Goal: Information Seeking & Learning: Learn about a topic

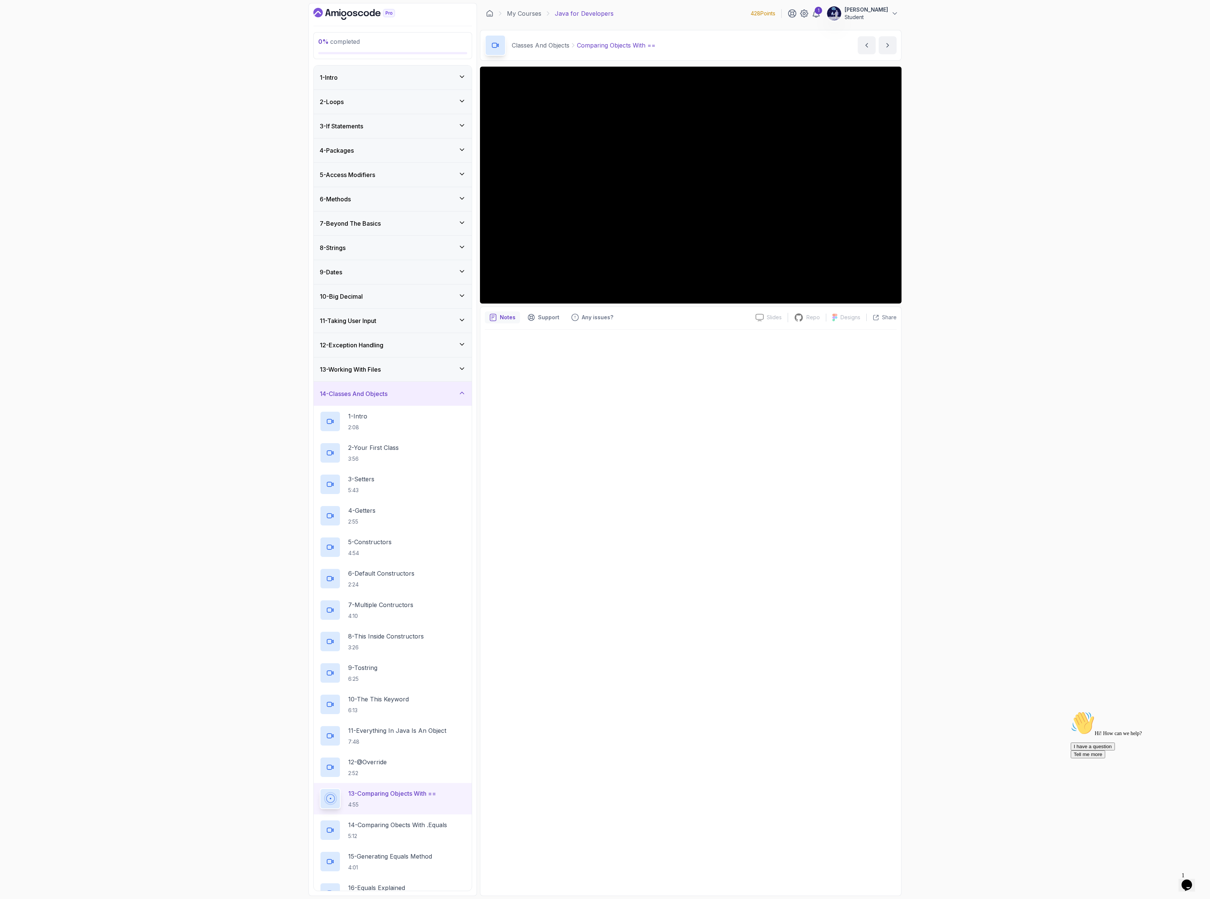
click at [375, 398] on h3 "14 - Classes And Objects" at bounding box center [354, 393] width 68 height 9
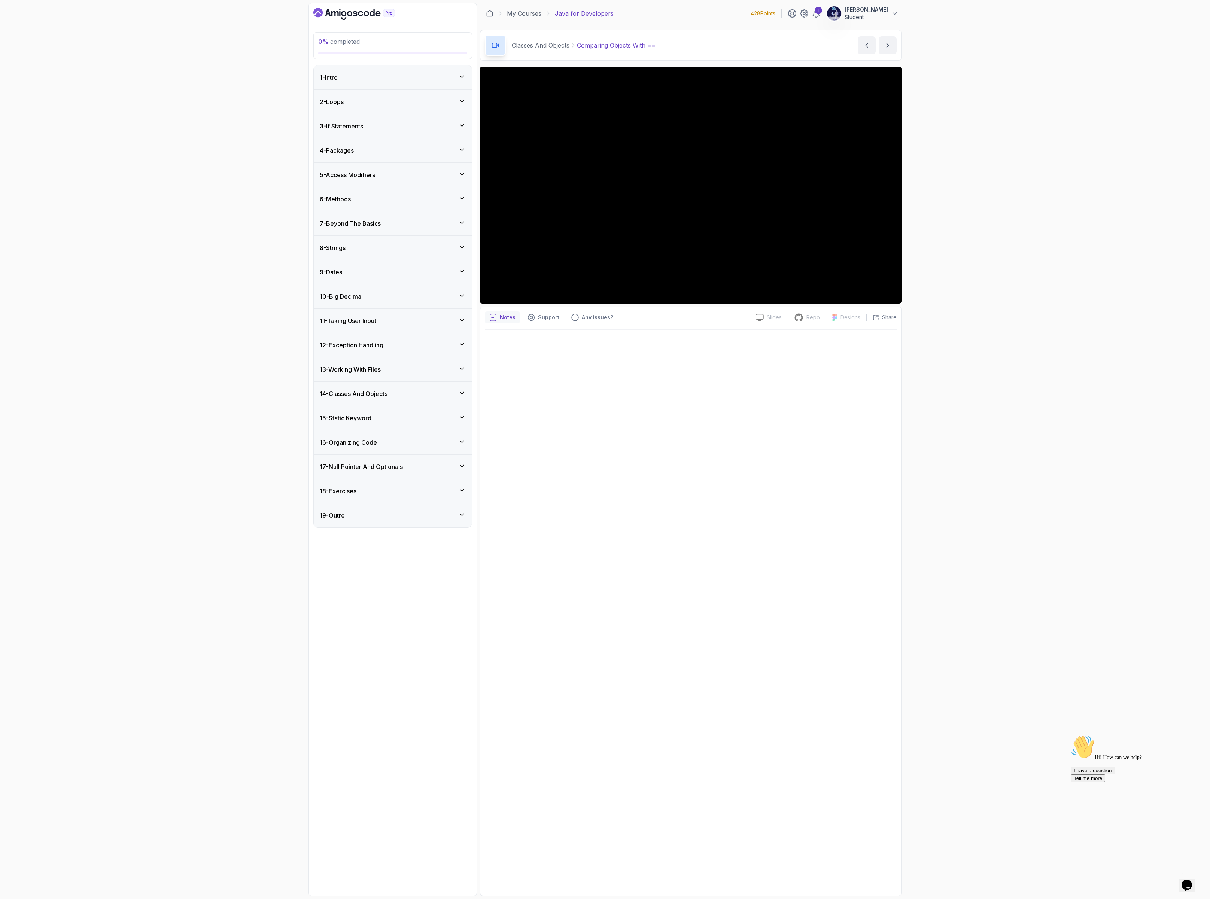
click at [375, 398] on h3 "14 - Classes And Objects" at bounding box center [354, 393] width 68 height 9
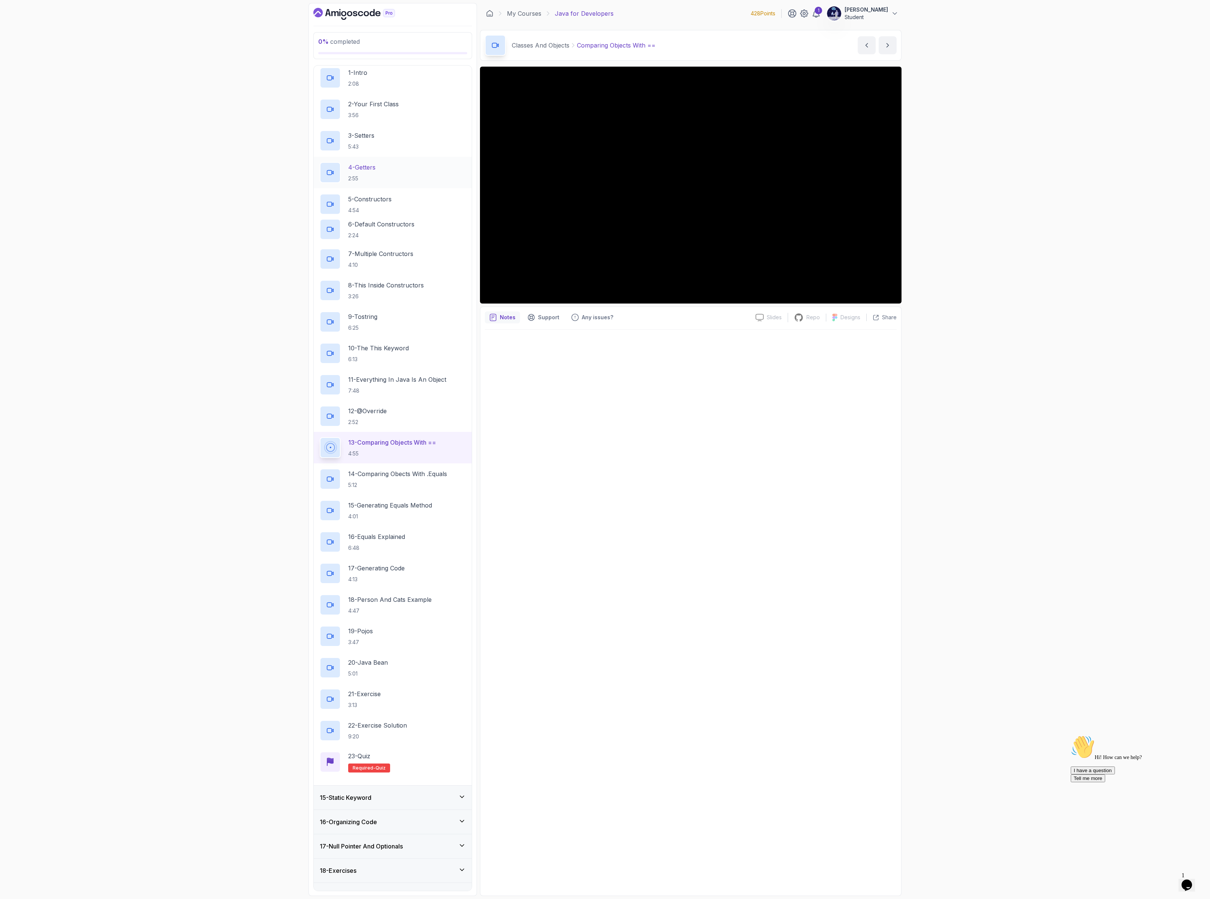
scroll to position [368, 0]
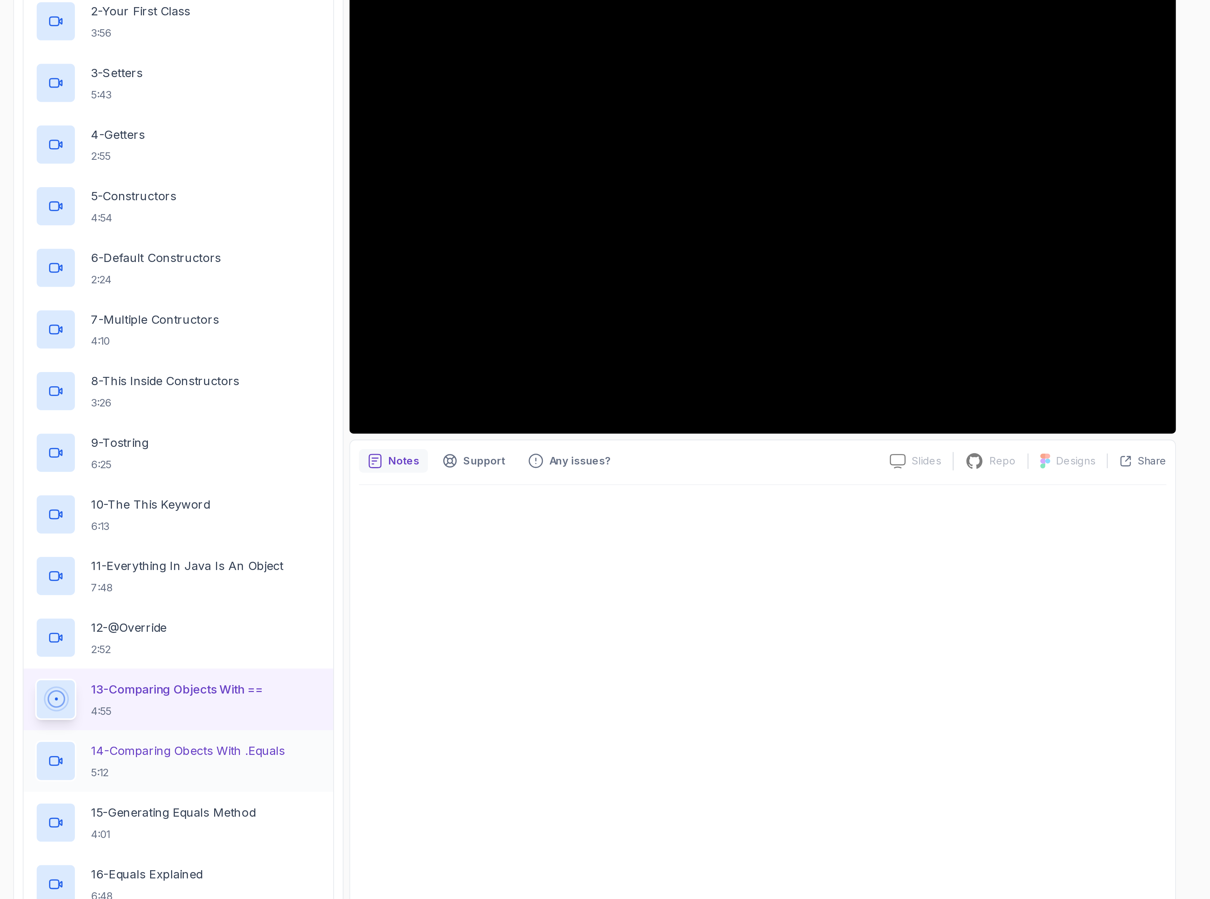
click at [410, 461] on p "14 - Comparing Obects With .Equals" at bounding box center [397, 465] width 99 height 9
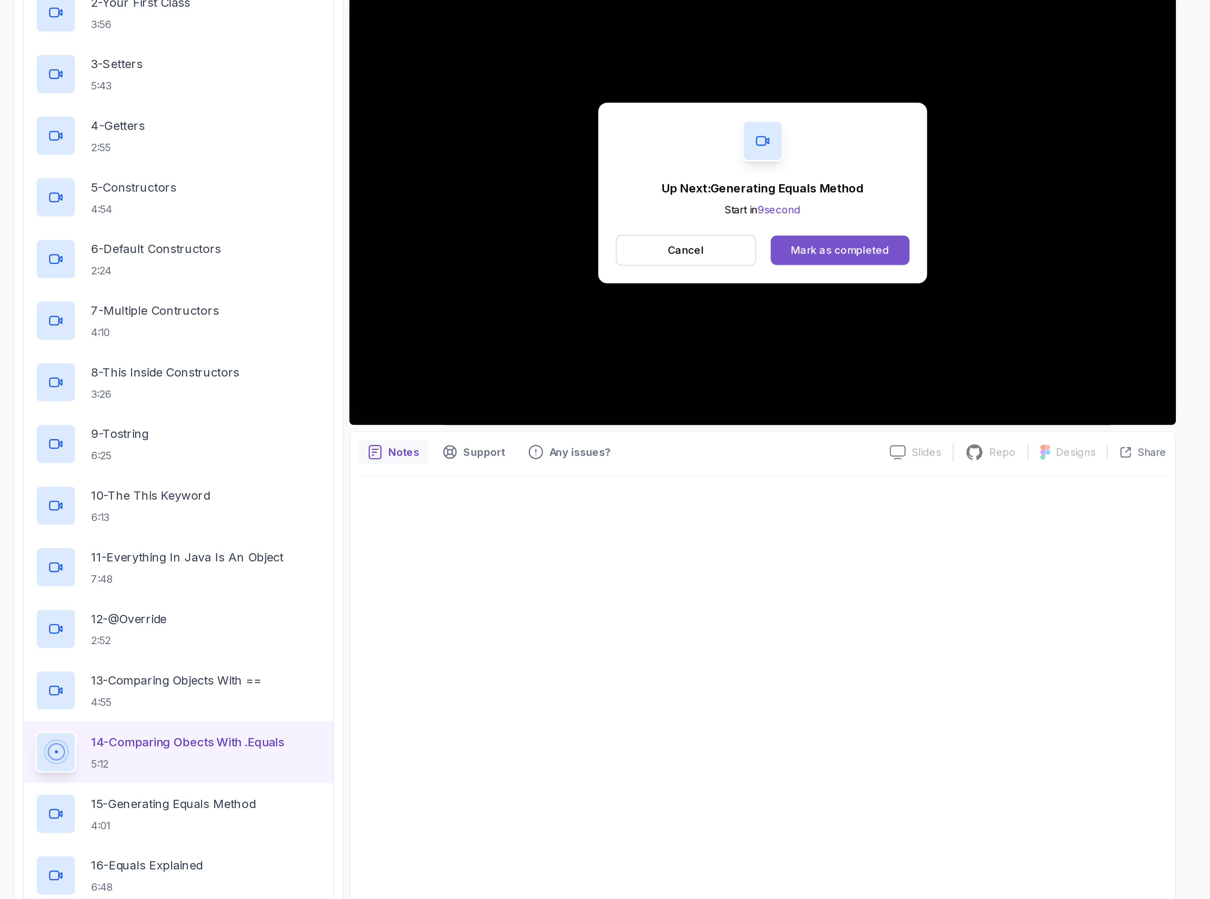
click at [717, 218] on div "Mark as completed" at bounding box center [730, 214] width 50 height 7
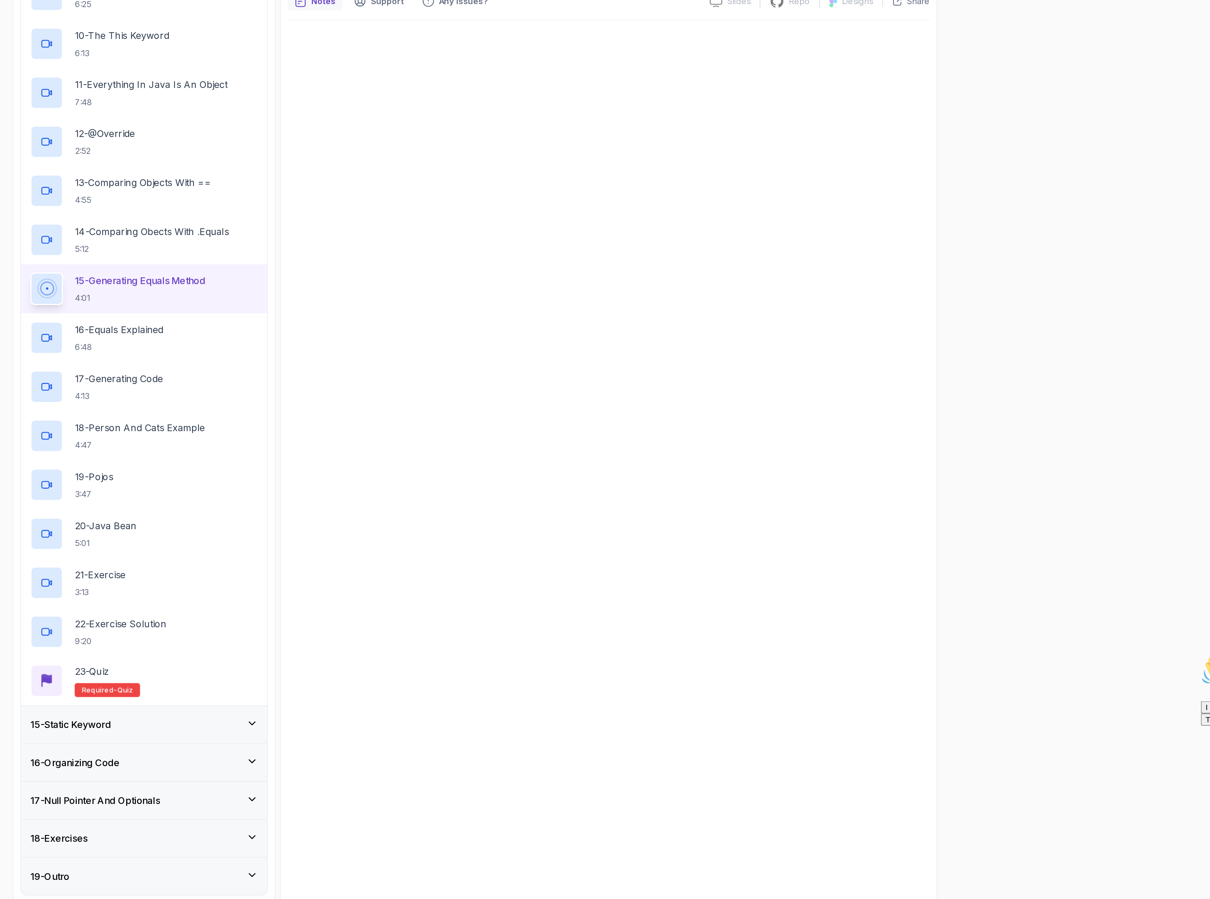
click at [378, 778] on div "15 - Static Keyword" at bounding box center [393, 781] width 146 height 9
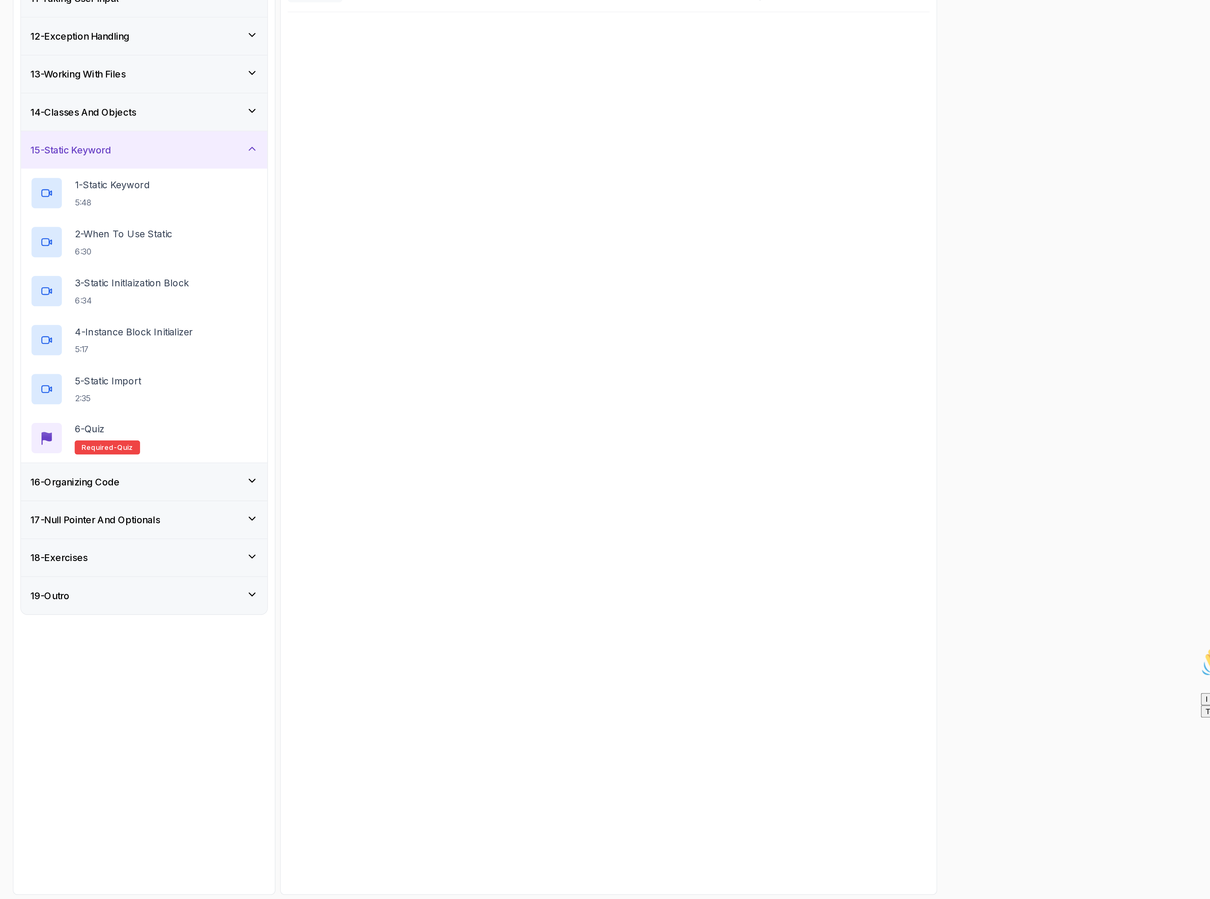
click at [362, 636] on h3 "16 - Organizing Code" at bounding box center [348, 631] width 57 height 9
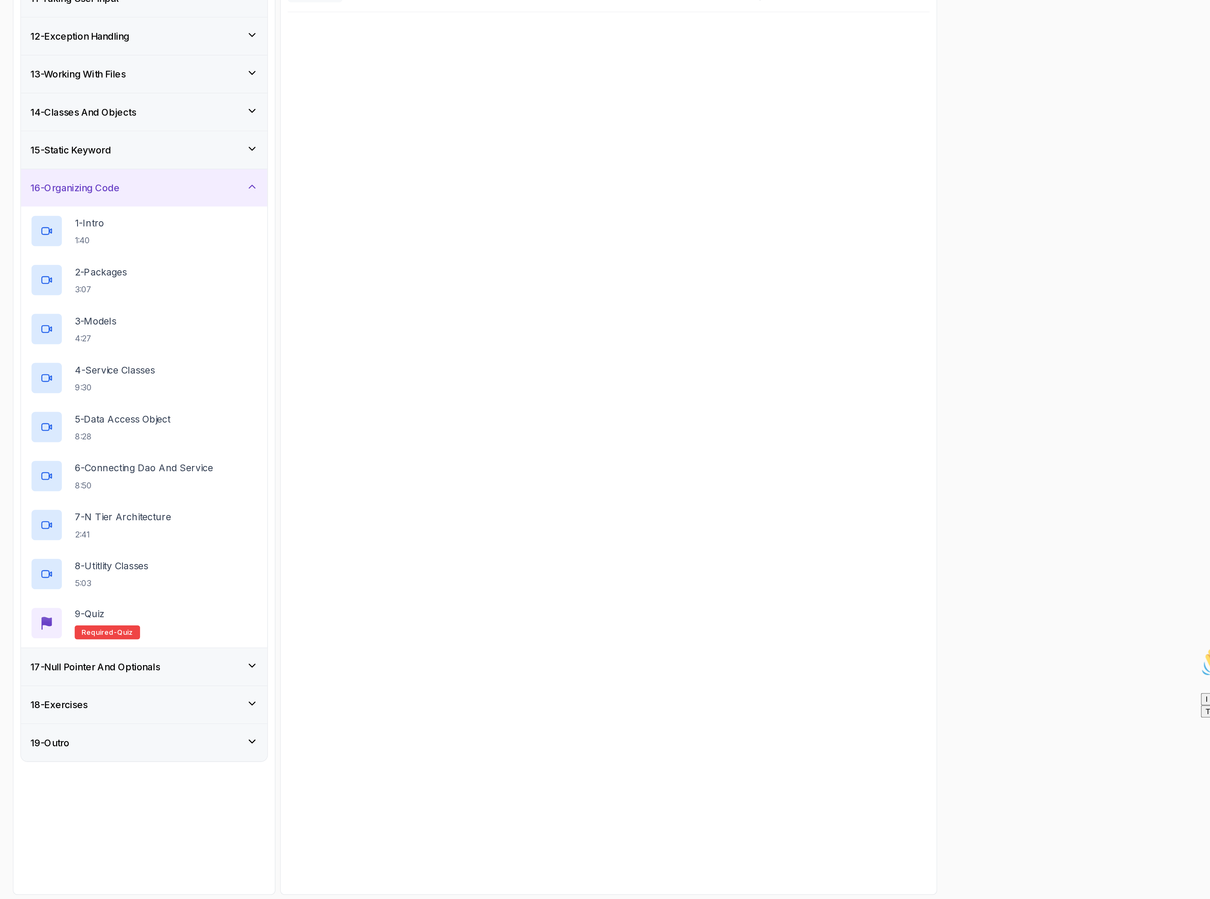
click at [373, 754] on h3 "17 - Null Pointer And Optionals" at bounding box center [361, 749] width 83 height 9
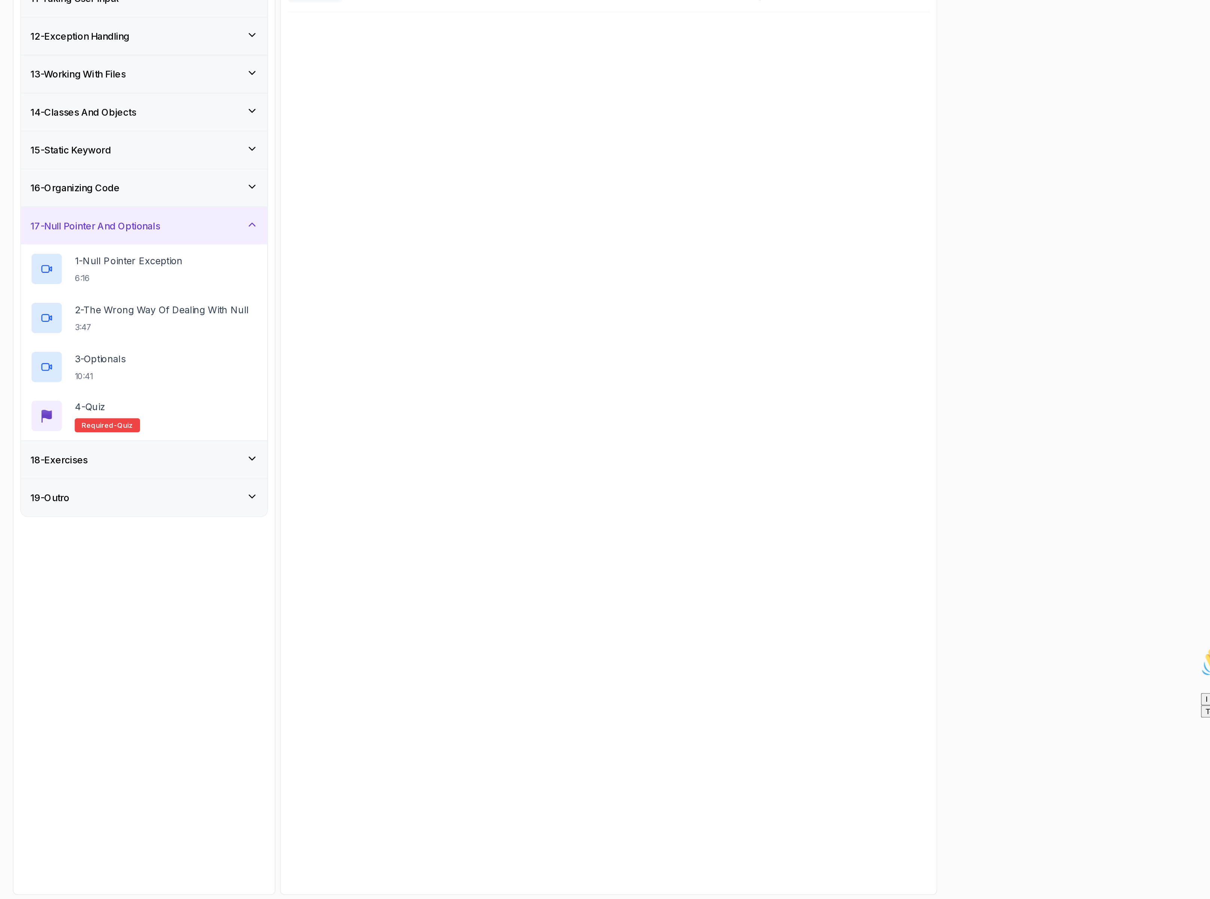
click at [355, 629] on div "18 - Exercises" at bounding box center [393, 617] width 158 height 24
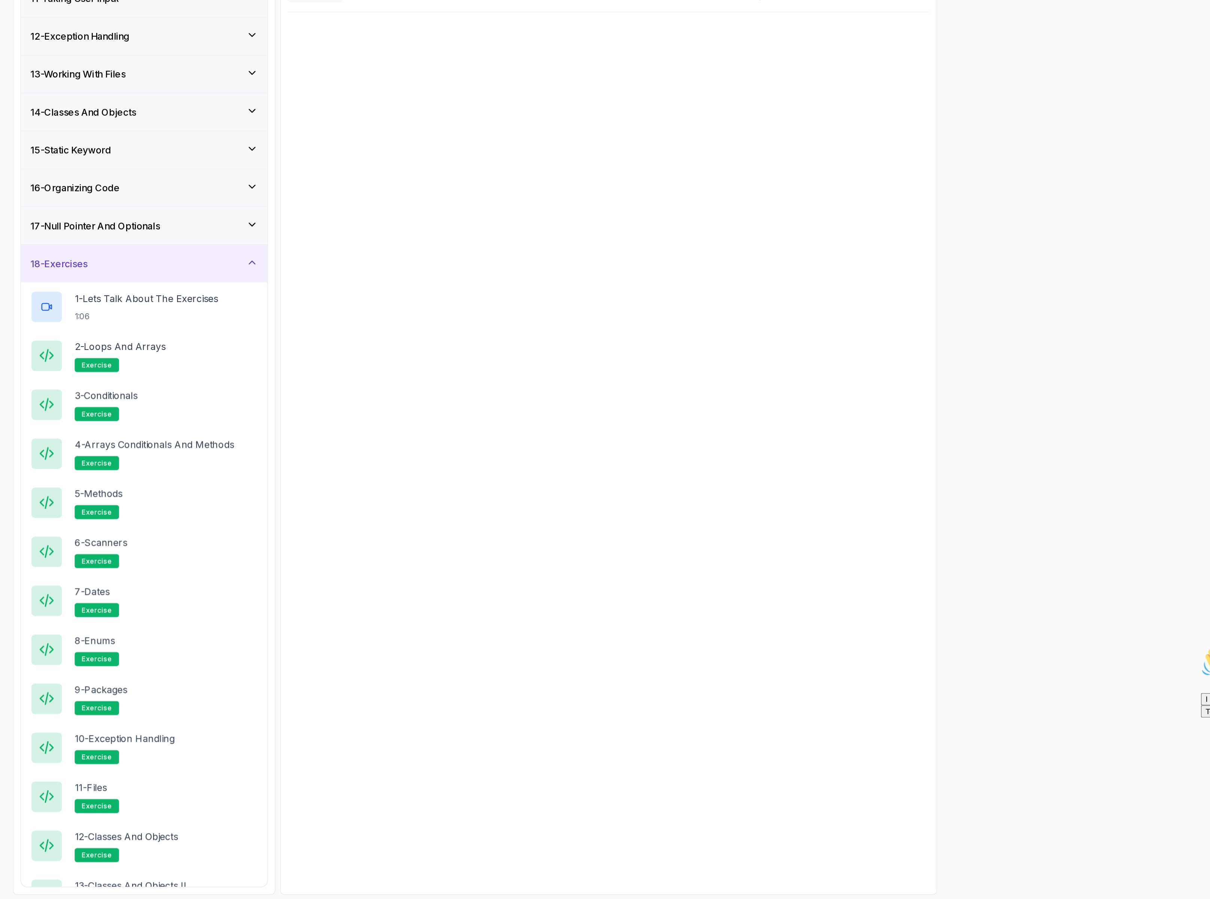
click at [432, 489] on div "18 - Exercises" at bounding box center [393, 491] width 158 height 24
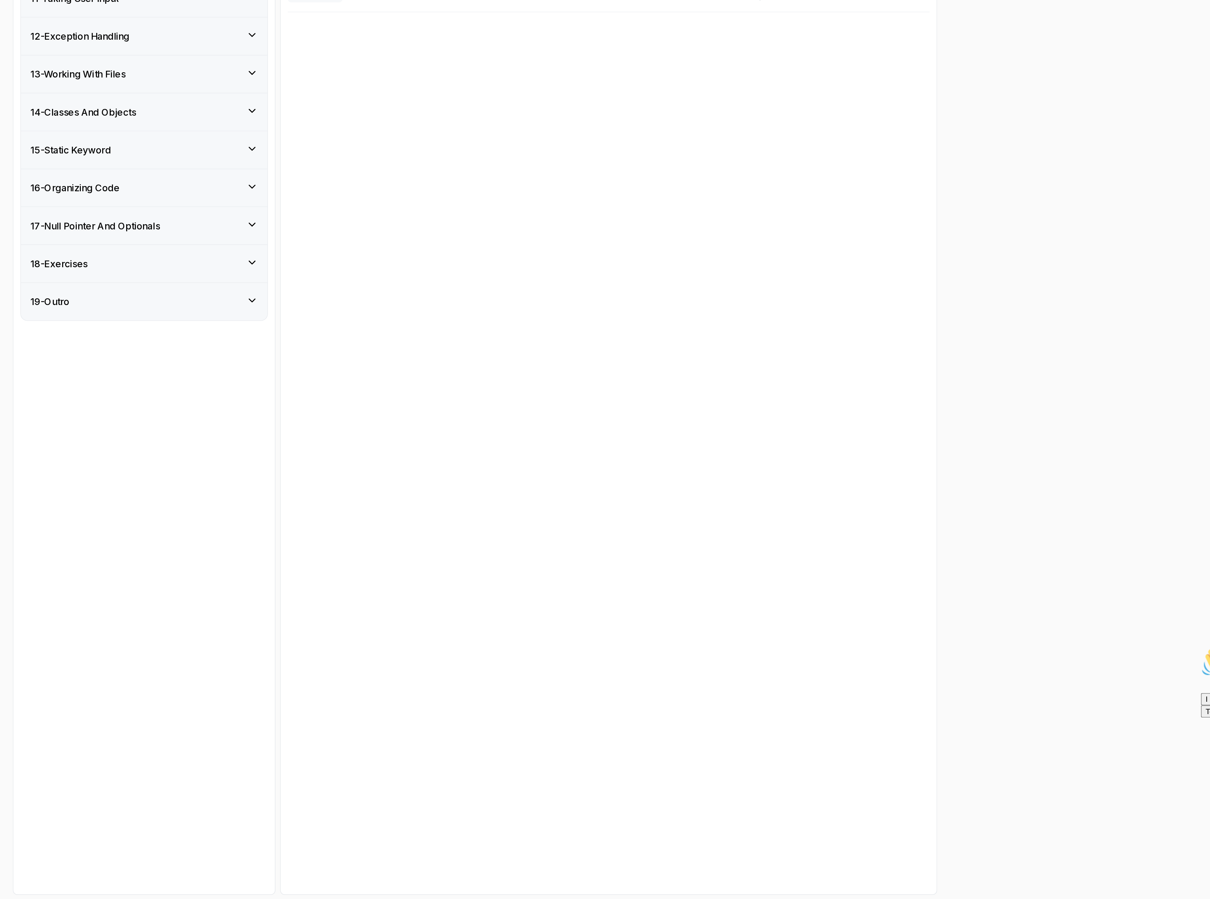
click at [379, 423] on div "15 - Static Keyword" at bounding box center [393, 418] width 146 height 9
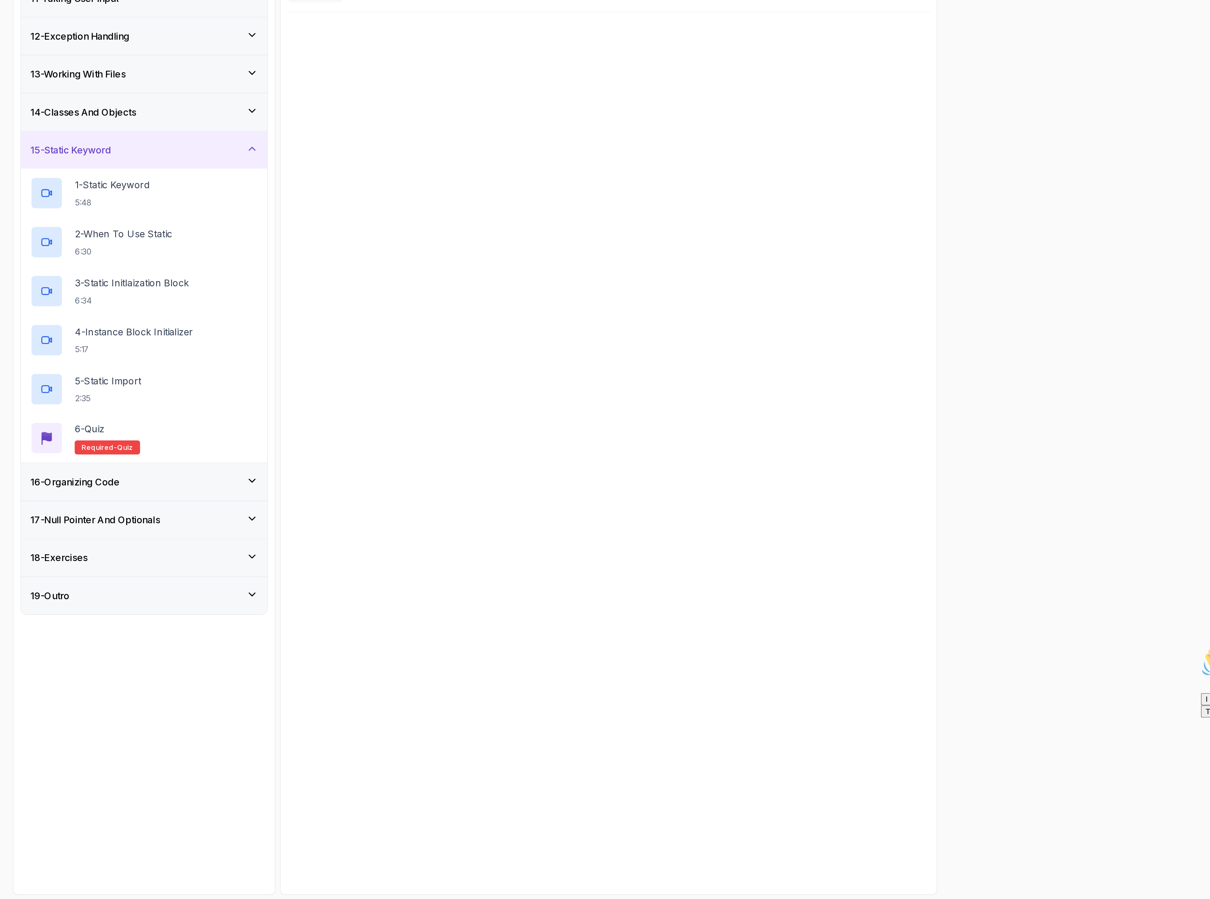
click at [384, 396] on h3 "14 - Classes And Objects" at bounding box center [354, 393] width 68 height 9
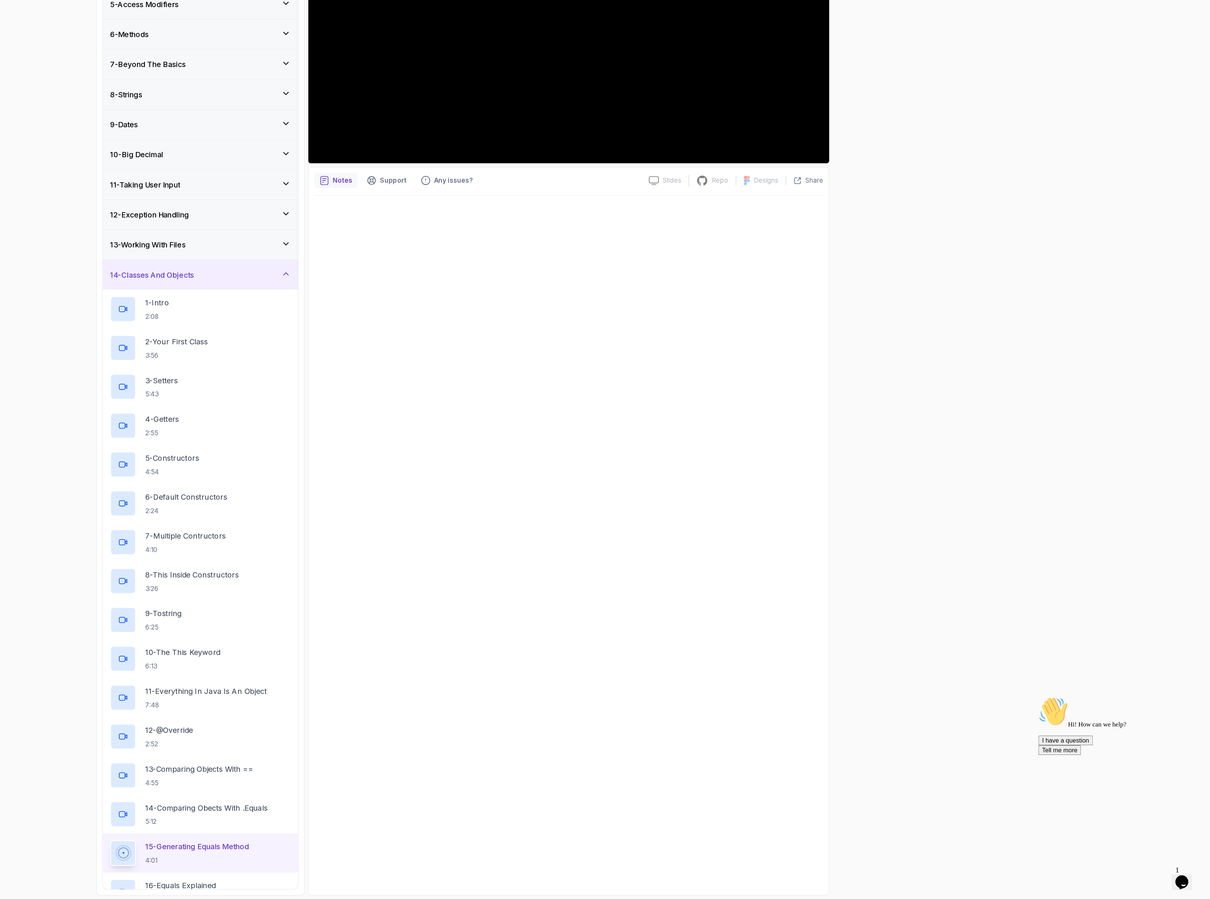
click at [354, 398] on h3 "14 - Classes And Objects" at bounding box center [354, 393] width 68 height 9
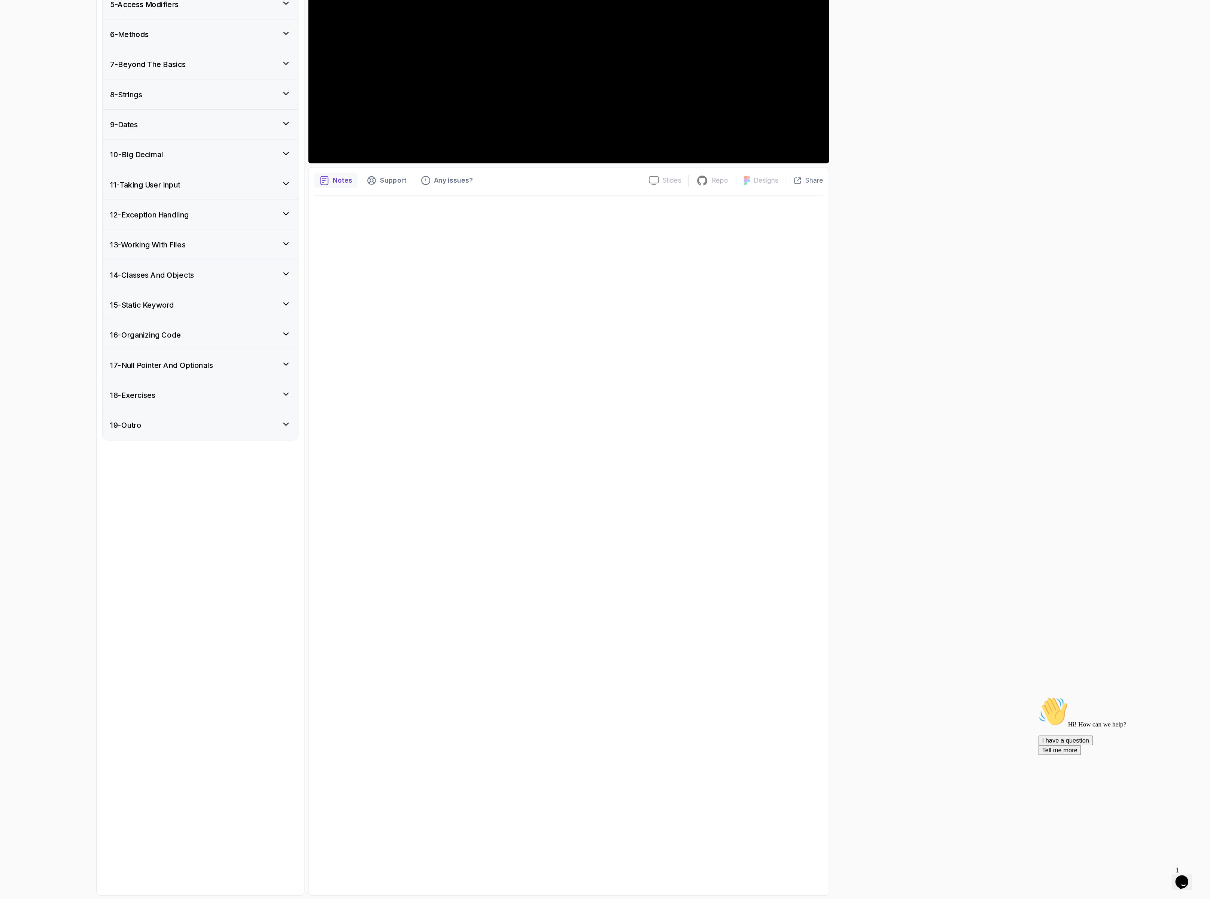
click at [354, 398] on h3 "14 - Classes And Objects" at bounding box center [354, 393] width 68 height 9
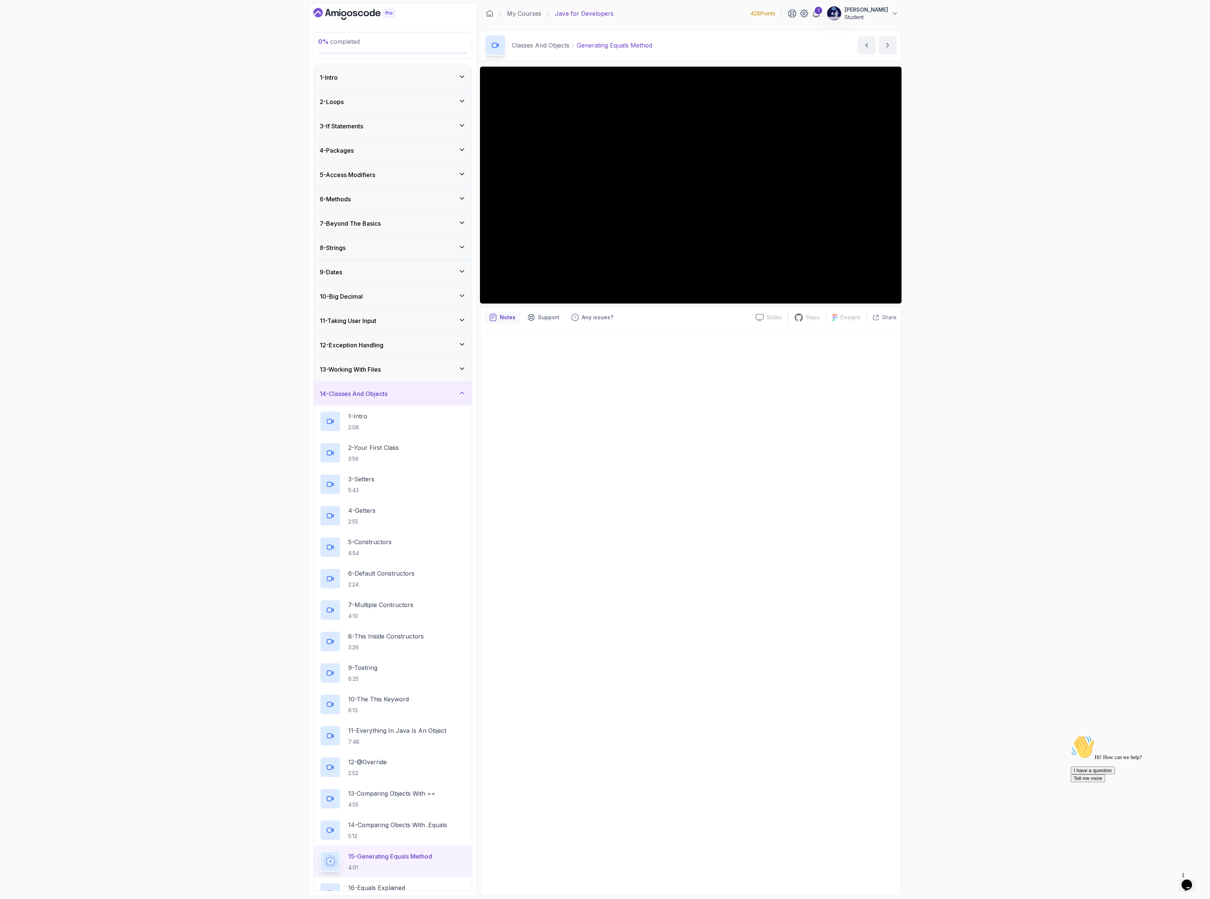
click at [367, 394] on div "14 - Classes And Objects" at bounding box center [393, 394] width 158 height 24
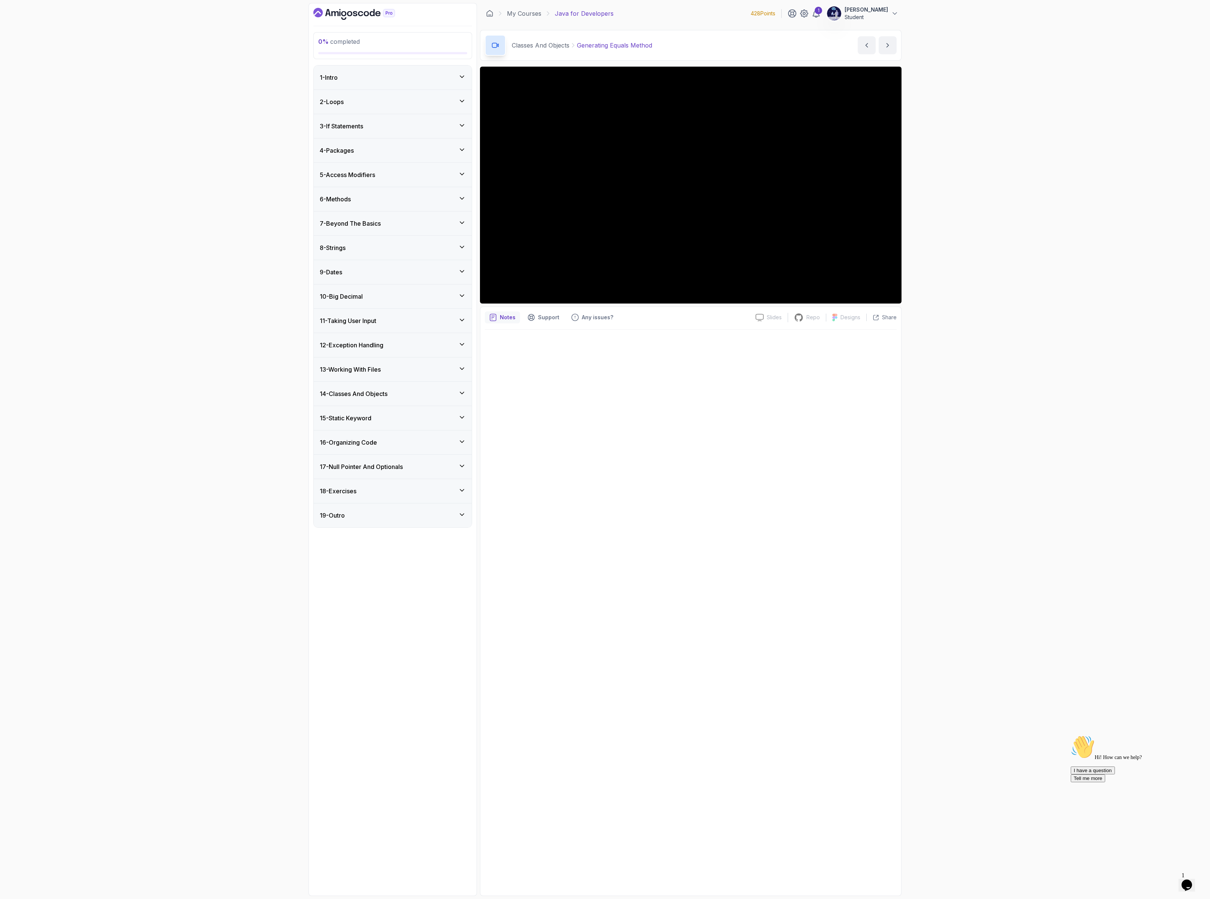
click at [368, 394] on div "14 - Classes And Objects" at bounding box center [393, 394] width 158 height 24
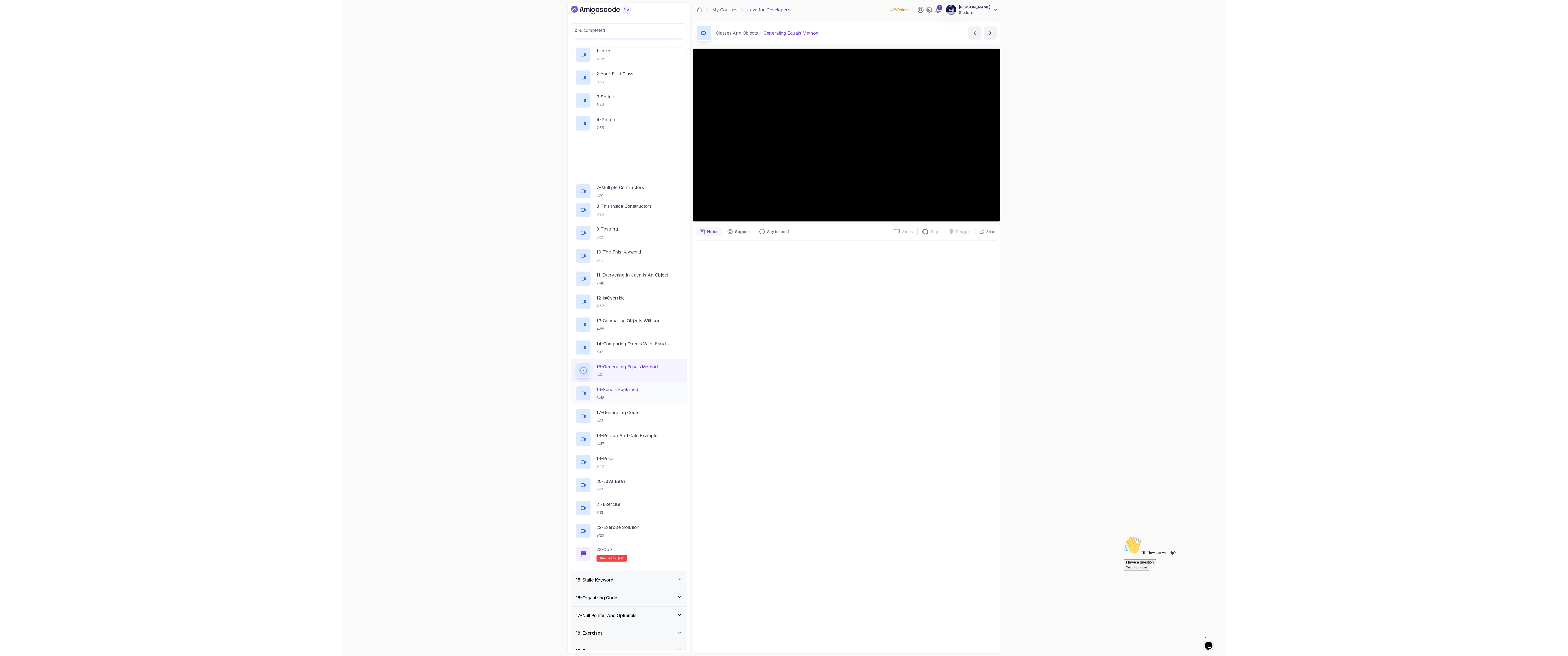
scroll to position [224, 0]
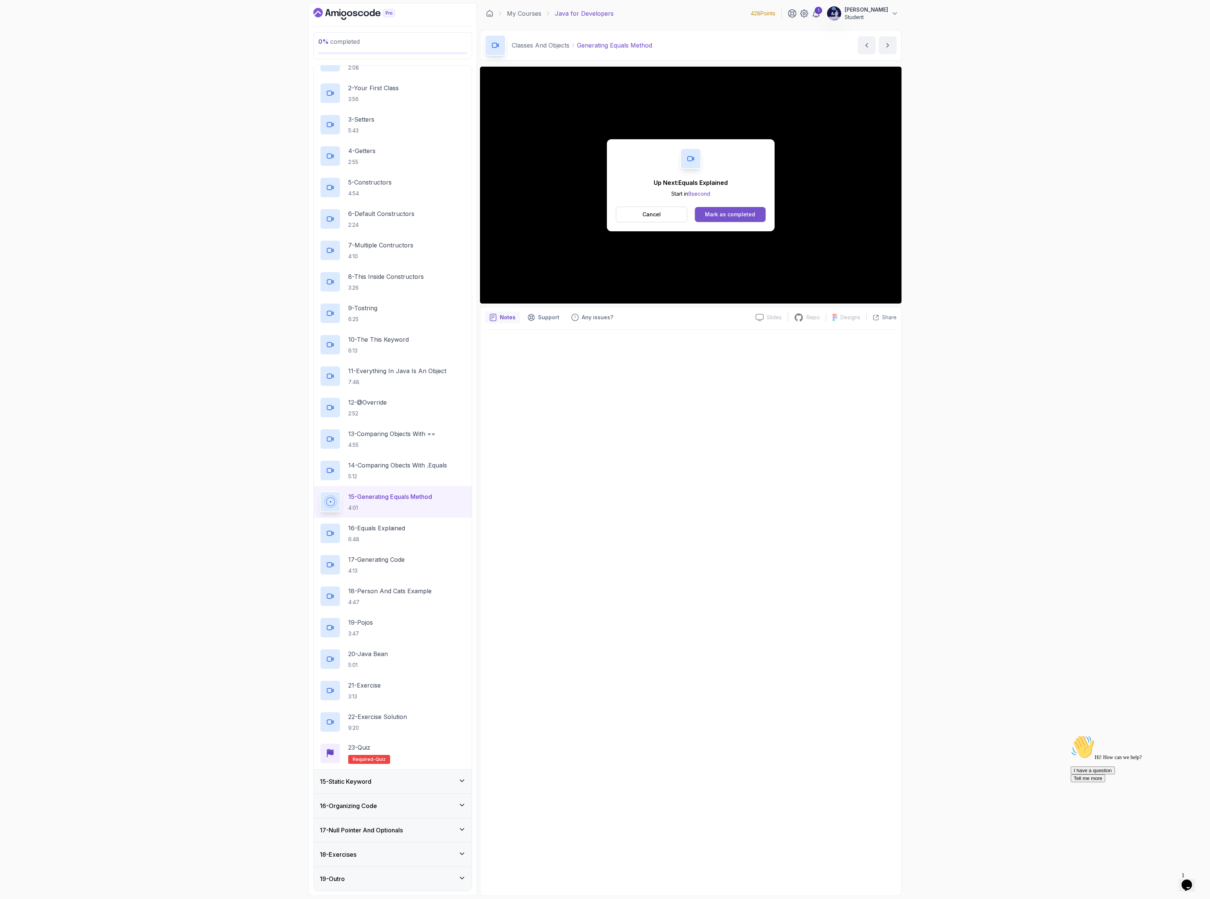
click at [722, 215] on div "Mark as completed" at bounding box center [730, 214] width 50 height 7
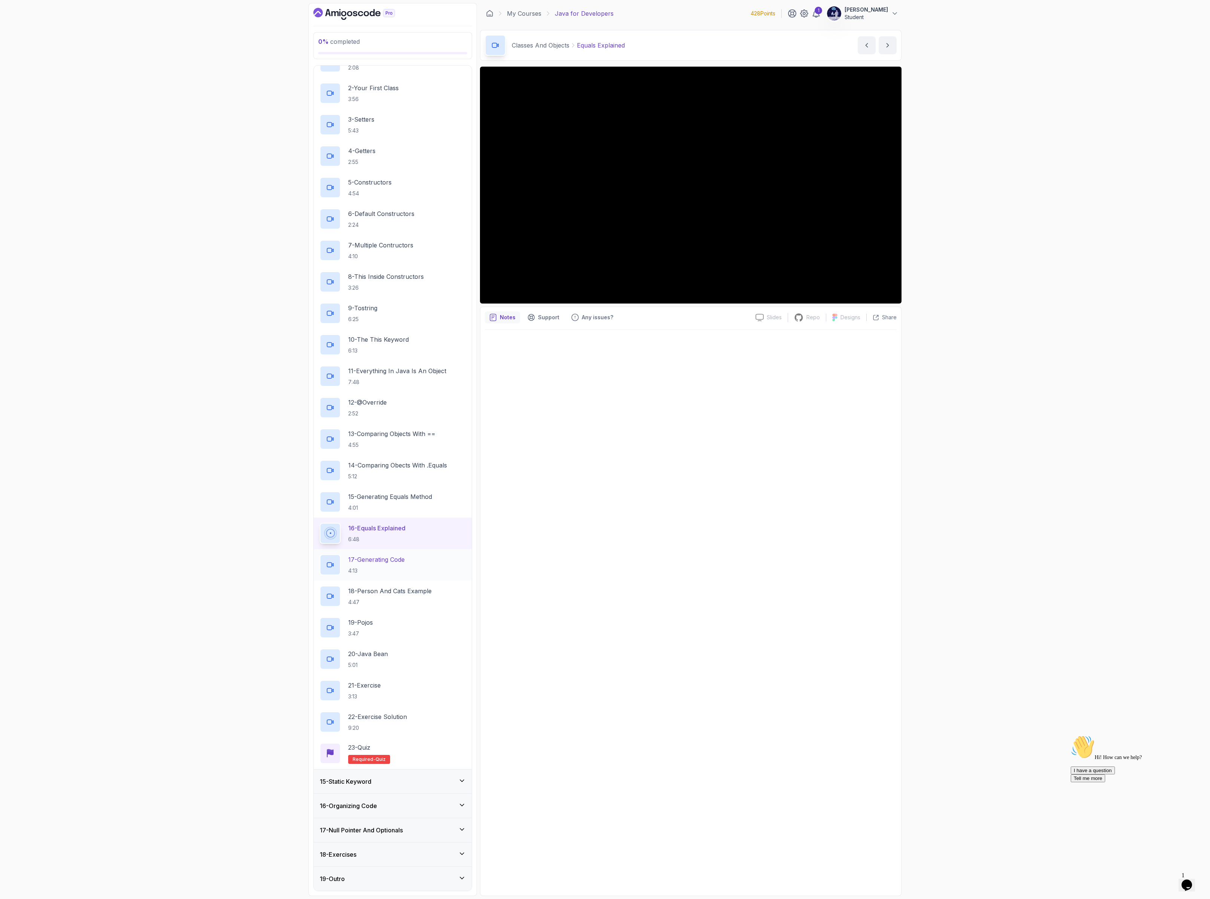
click at [398, 557] on p "17 - Generating Code" at bounding box center [376, 559] width 57 height 9
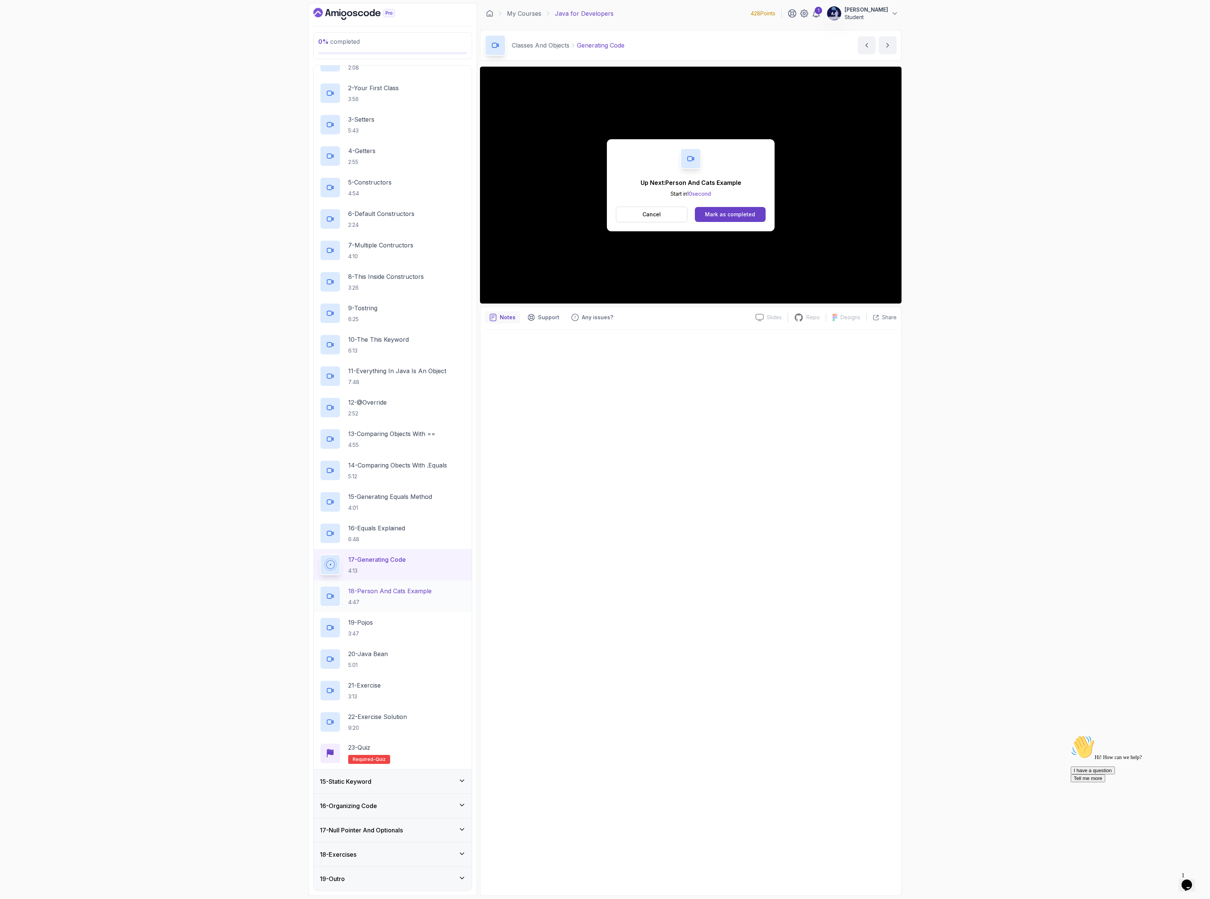
click at [401, 588] on p "18 - Person And Cats Example" at bounding box center [389, 591] width 83 height 9
click at [716, 211] on div "Mark as completed" at bounding box center [730, 214] width 50 height 7
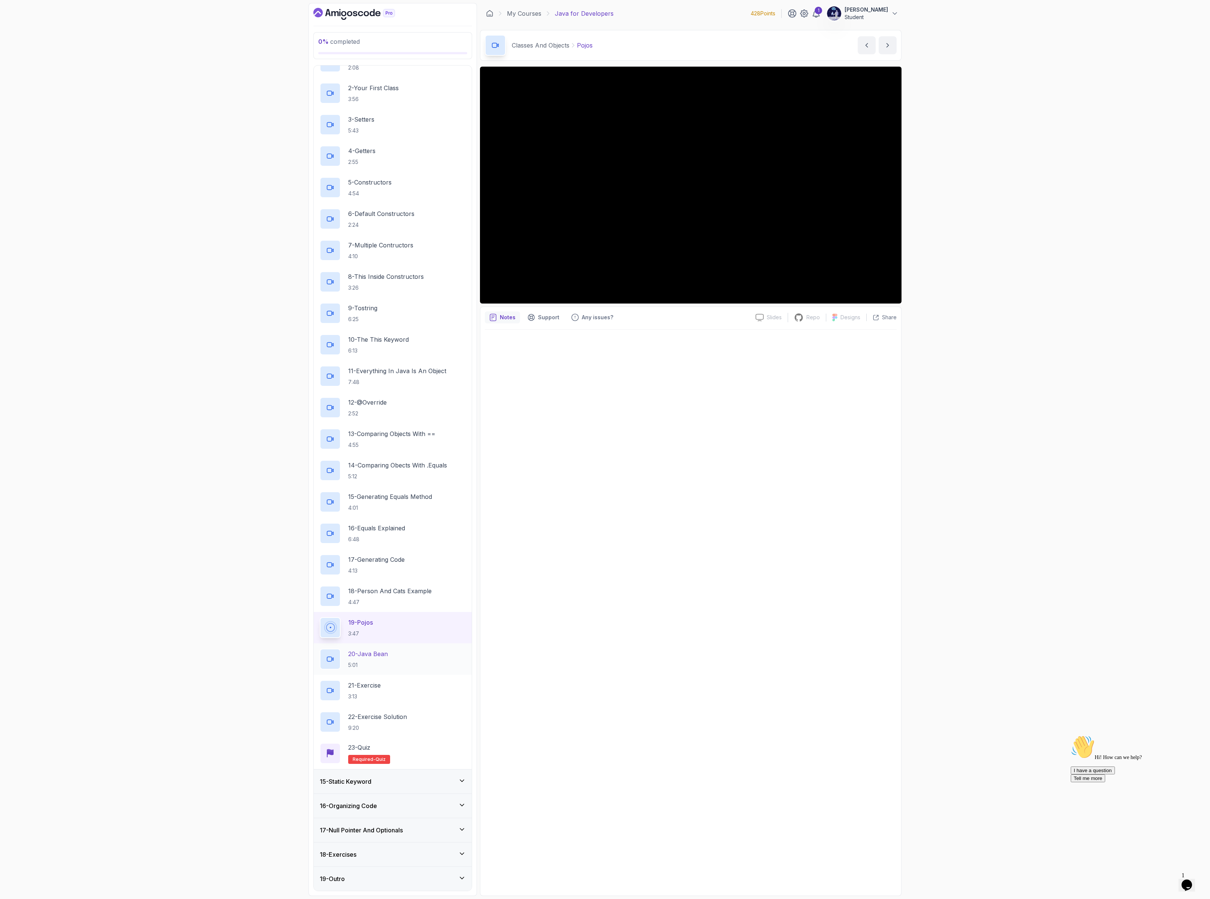
click at [373, 665] on p "5:01" at bounding box center [368, 665] width 40 height 7
click at [415, 689] on div "21 - Exercise 3:13" at bounding box center [393, 690] width 146 height 21
click at [320, 680] on button "21 - Exercise 3:13" at bounding box center [393, 690] width 146 height 21
click at [391, 708] on div "22 - Exercise Solution 9:20" at bounding box center [393, 722] width 158 height 31
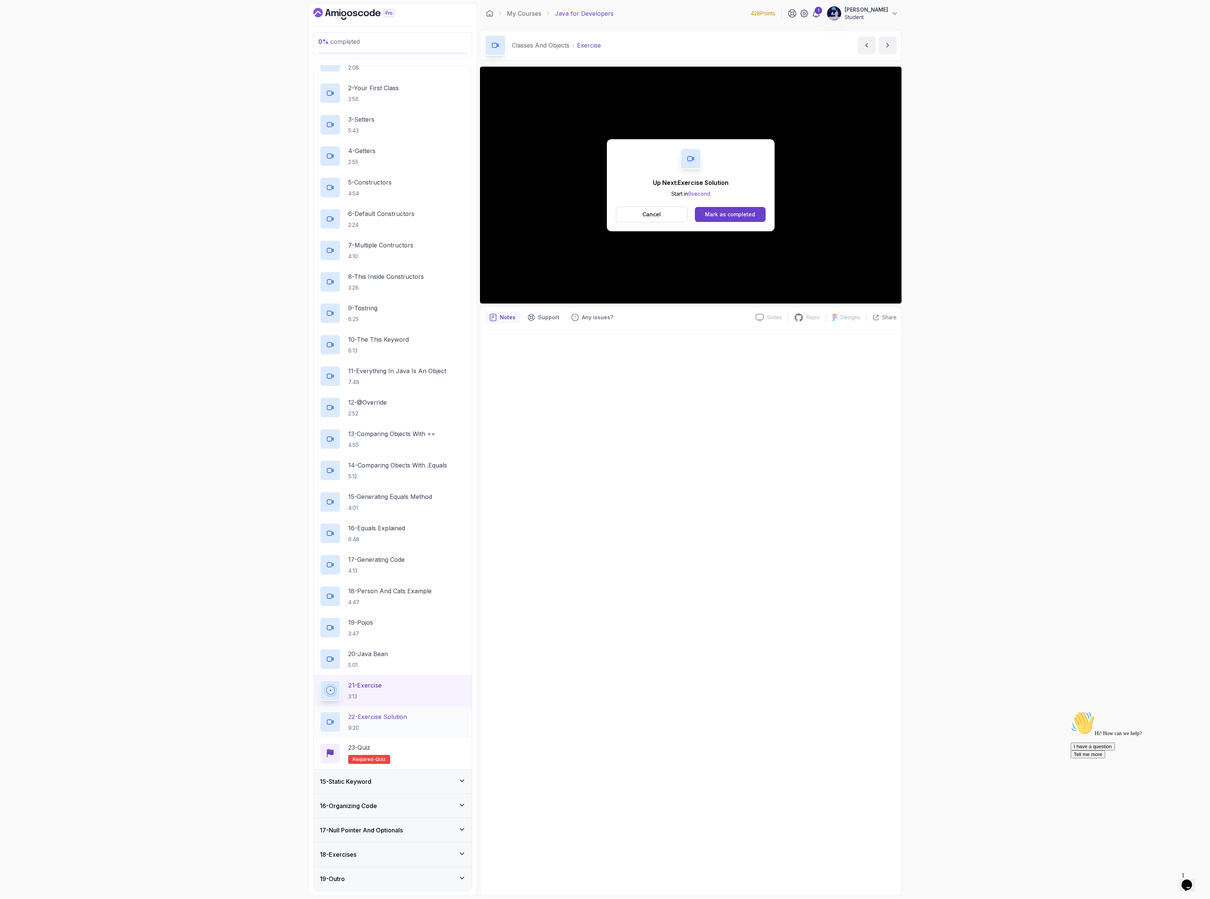
click at [397, 714] on p "22 - Exercise Solution" at bounding box center [377, 717] width 59 height 9
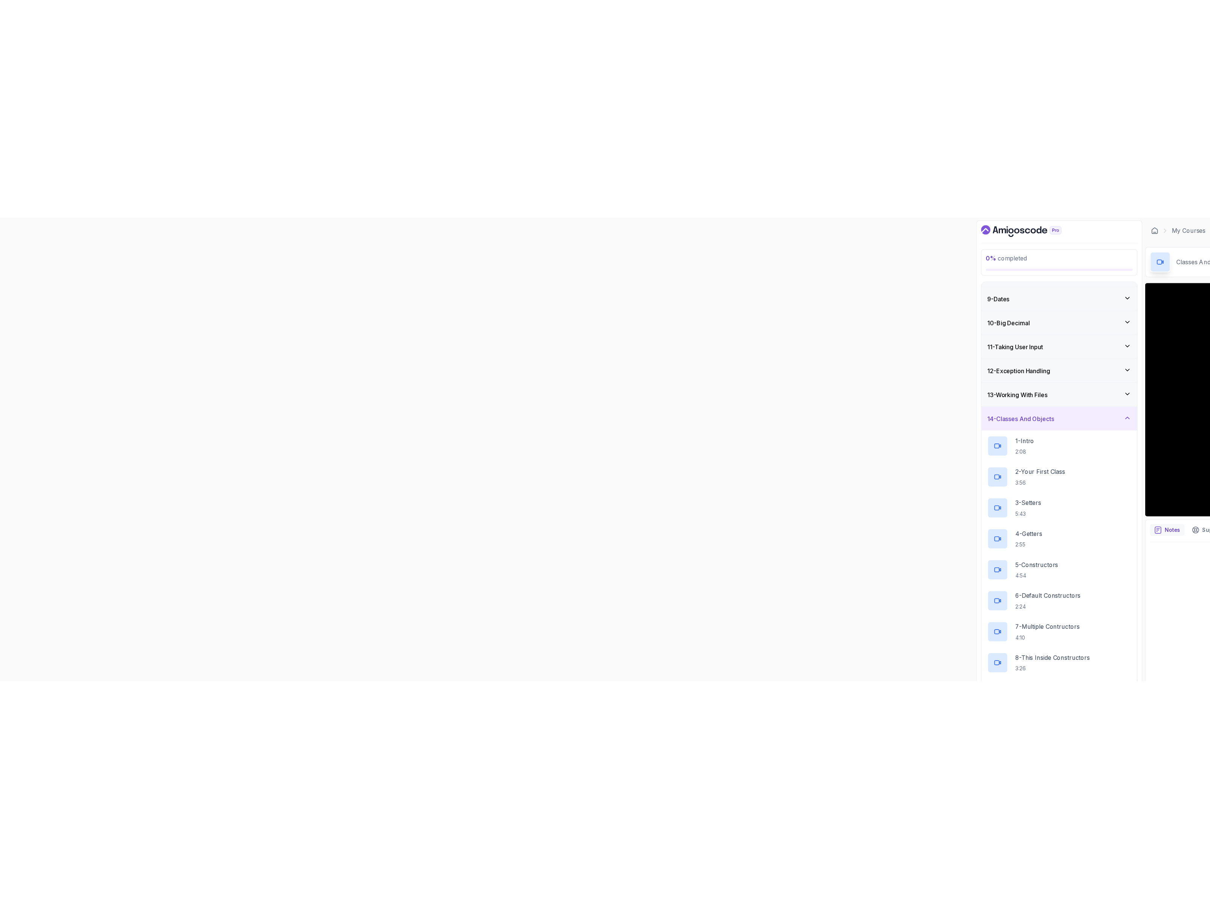
scroll to position [368, 0]
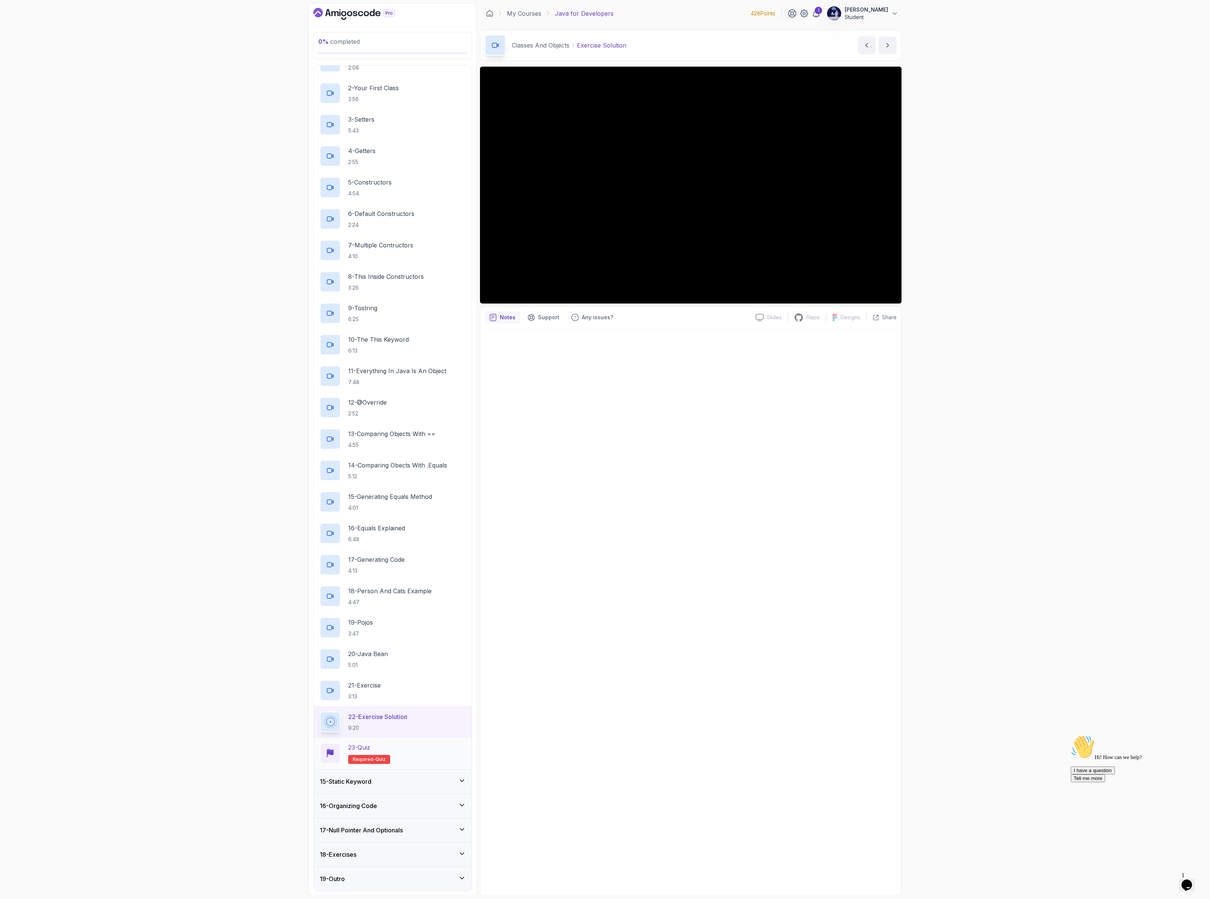
click at [413, 747] on div "23 - Quiz Required- quiz" at bounding box center [393, 753] width 146 height 21
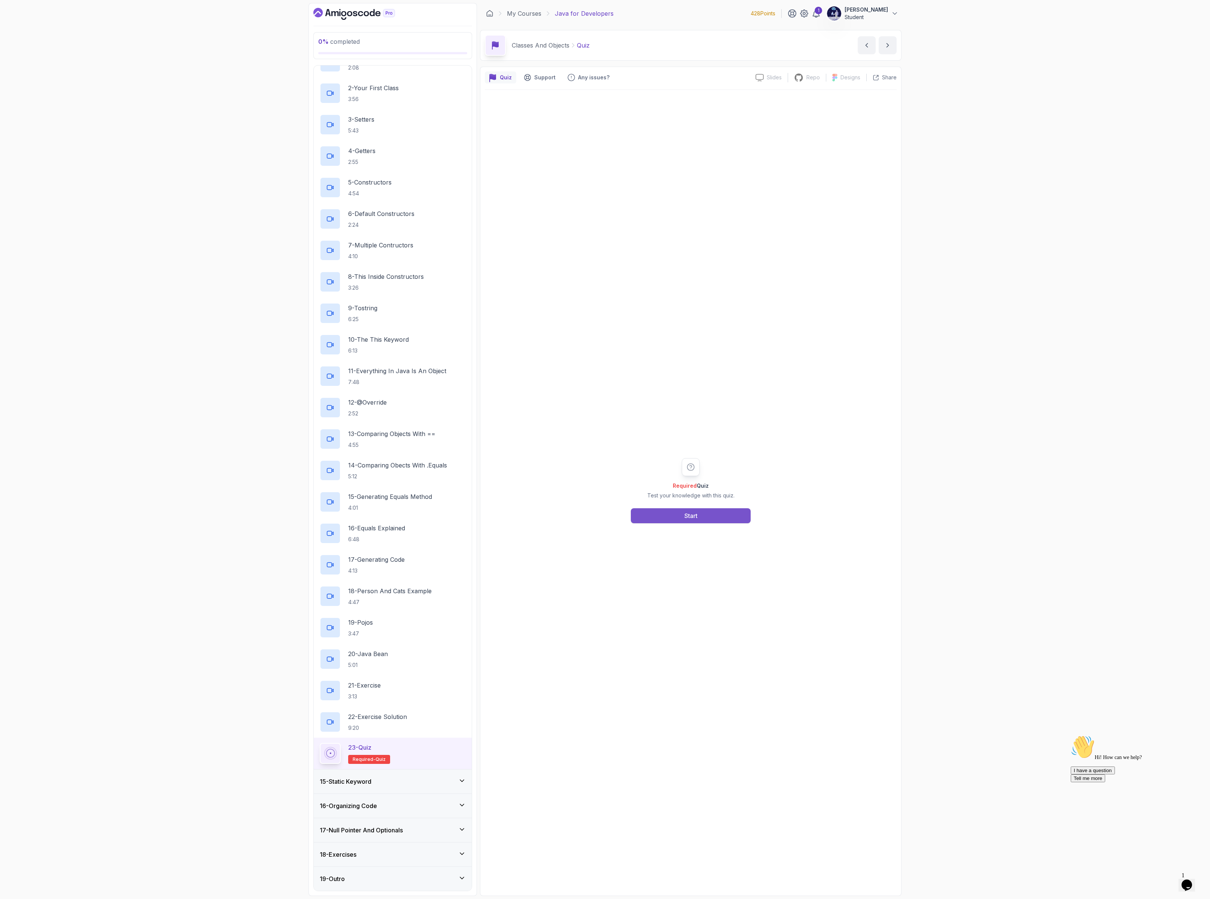
click at [685, 519] on div "Start" at bounding box center [690, 515] width 13 height 9
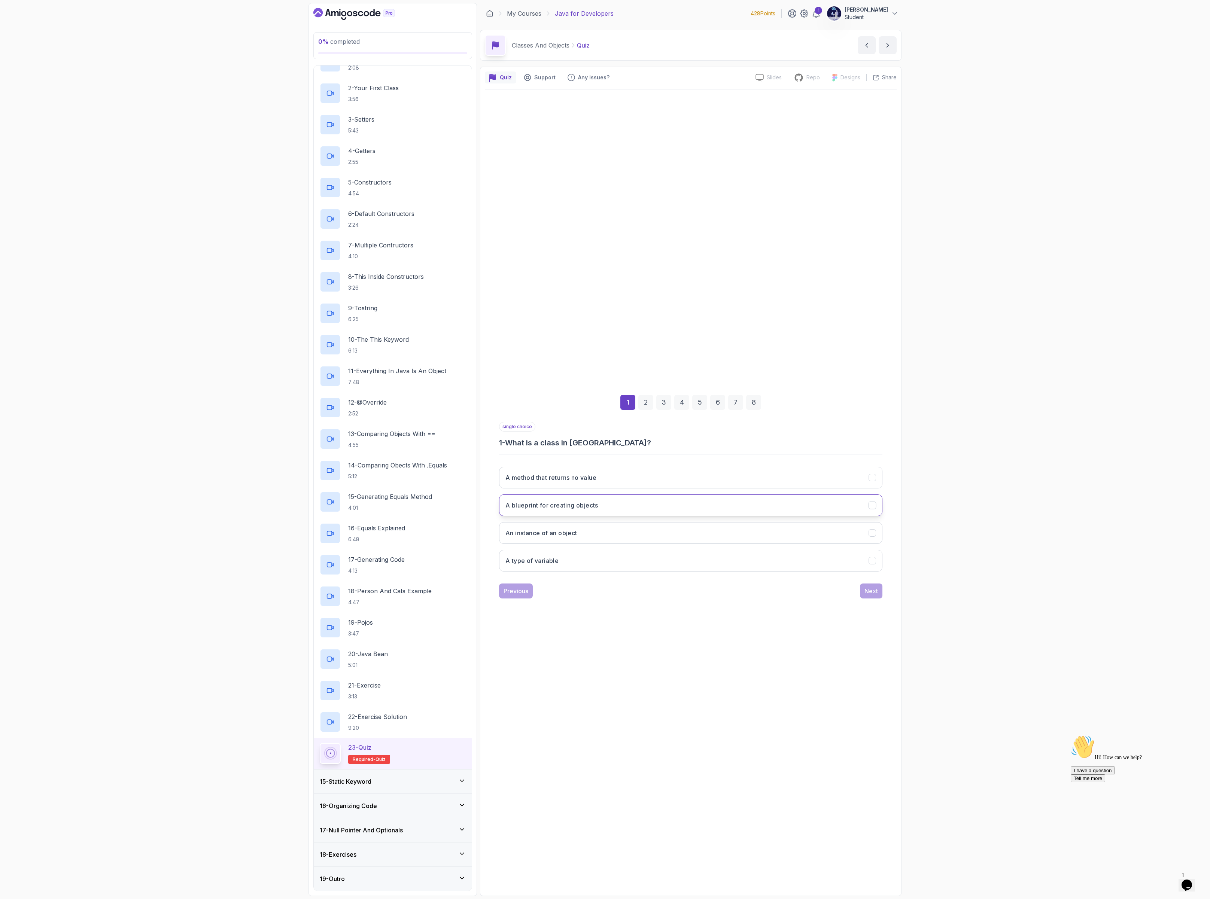
click at [624, 508] on button "A blueprint for creating objects" at bounding box center [690, 506] width 383 height 22
click at [865, 594] on div "Next" at bounding box center [871, 591] width 13 height 9
click at [589, 565] on h3 "Constructors have the same name as the class" at bounding box center [573, 560] width 137 height 9
click at [575, 474] on h3 "Constructors can be overloaded" at bounding box center [553, 477] width 96 height 9
click at [876, 594] on div "Next" at bounding box center [871, 591] width 13 height 9
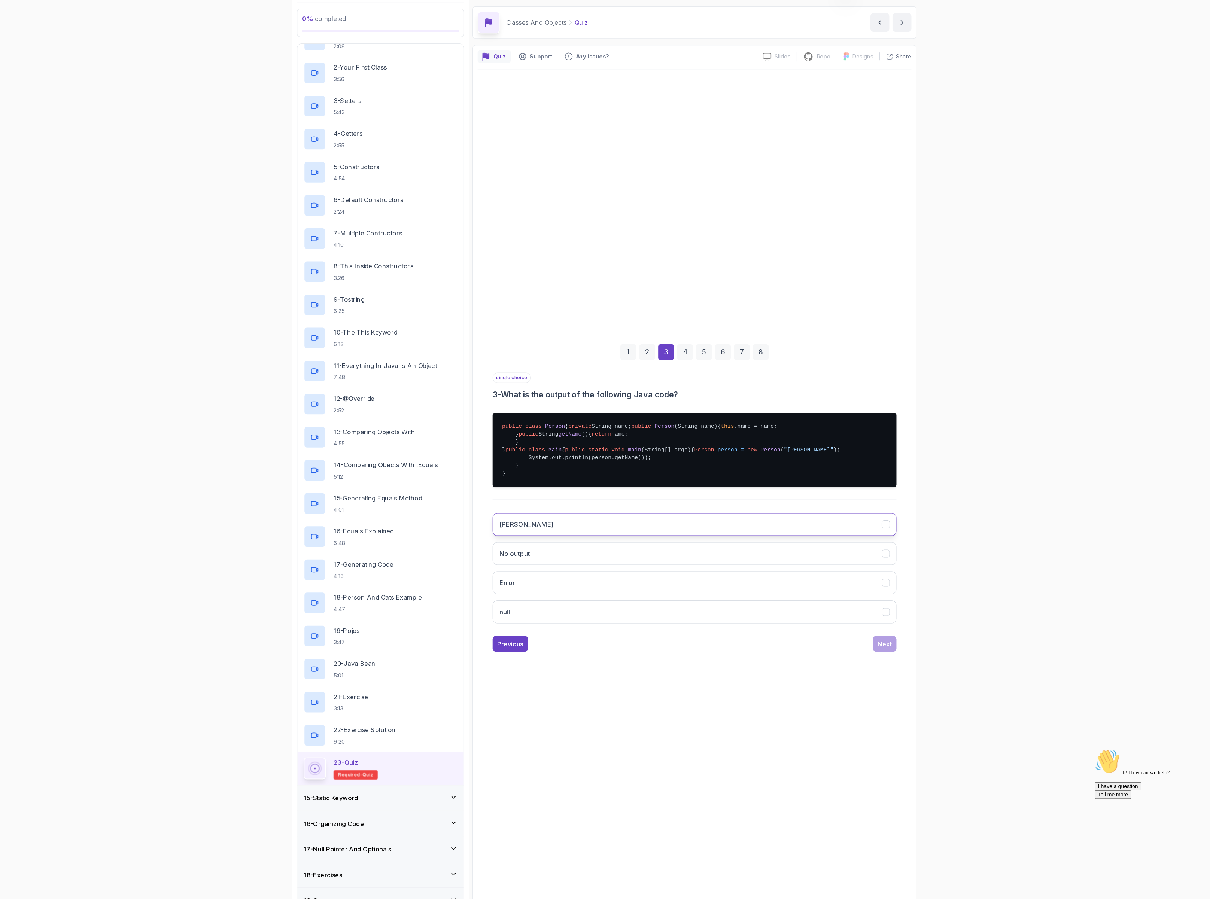
click at [626, 533] on button "Alice" at bounding box center [690, 522] width 383 height 22
click at [876, 640] on div "Next" at bounding box center [871, 635] width 13 height 9
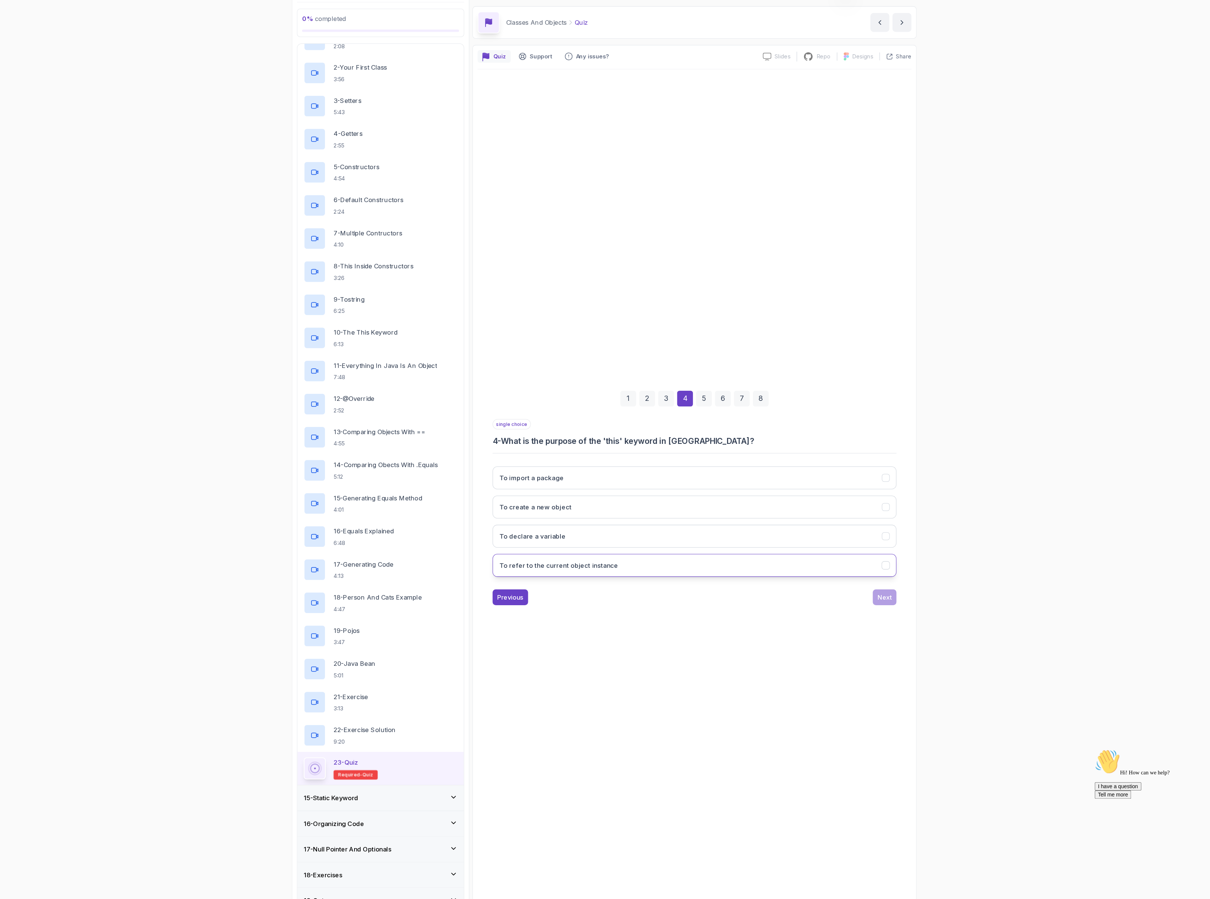
click at [688, 568] on button "To refer to the current object instance" at bounding box center [690, 561] width 383 height 22
click at [874, 595] on div "Next" at bounding box center [871, 591] width 13 height 9
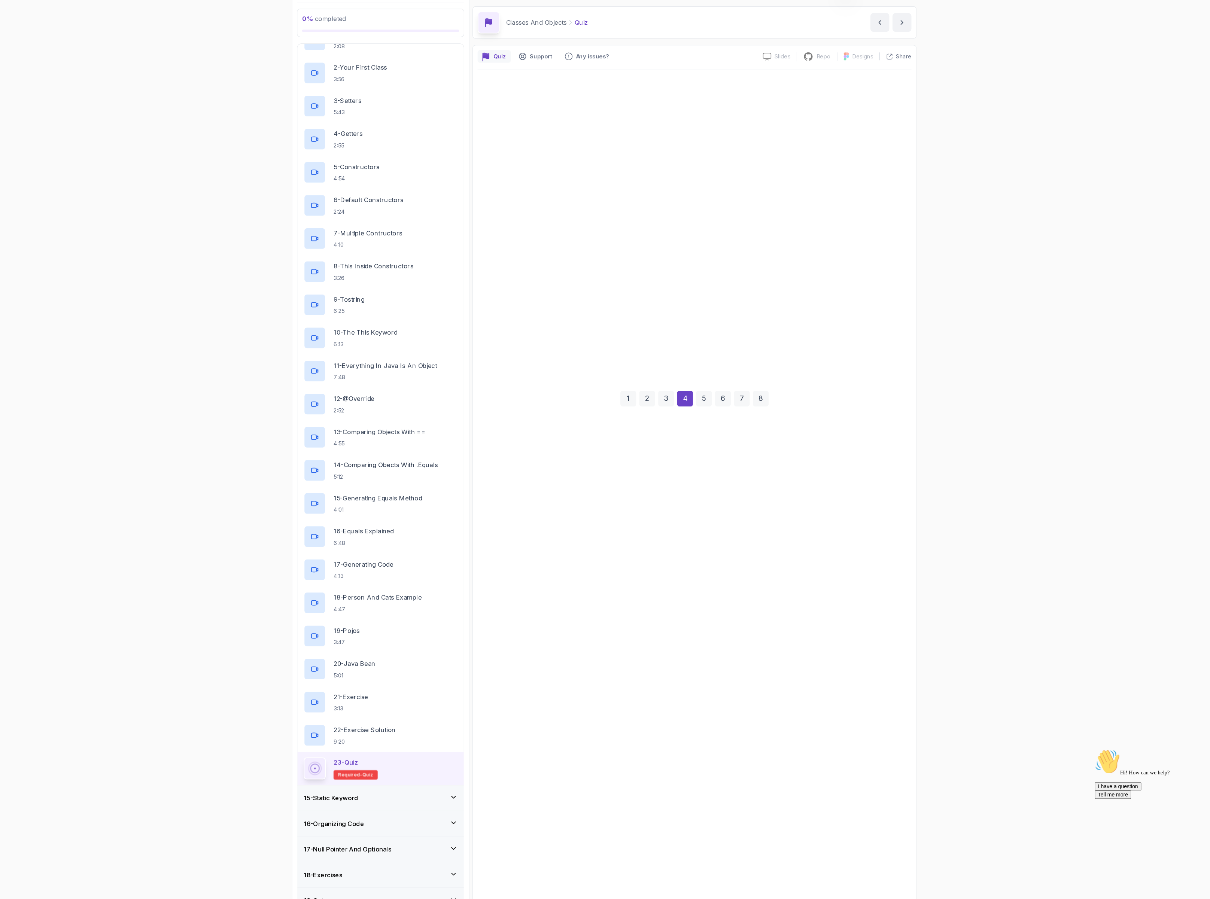
click at [874, 595] on div "Next" at bounding box center [871, 591] width 13 height 9
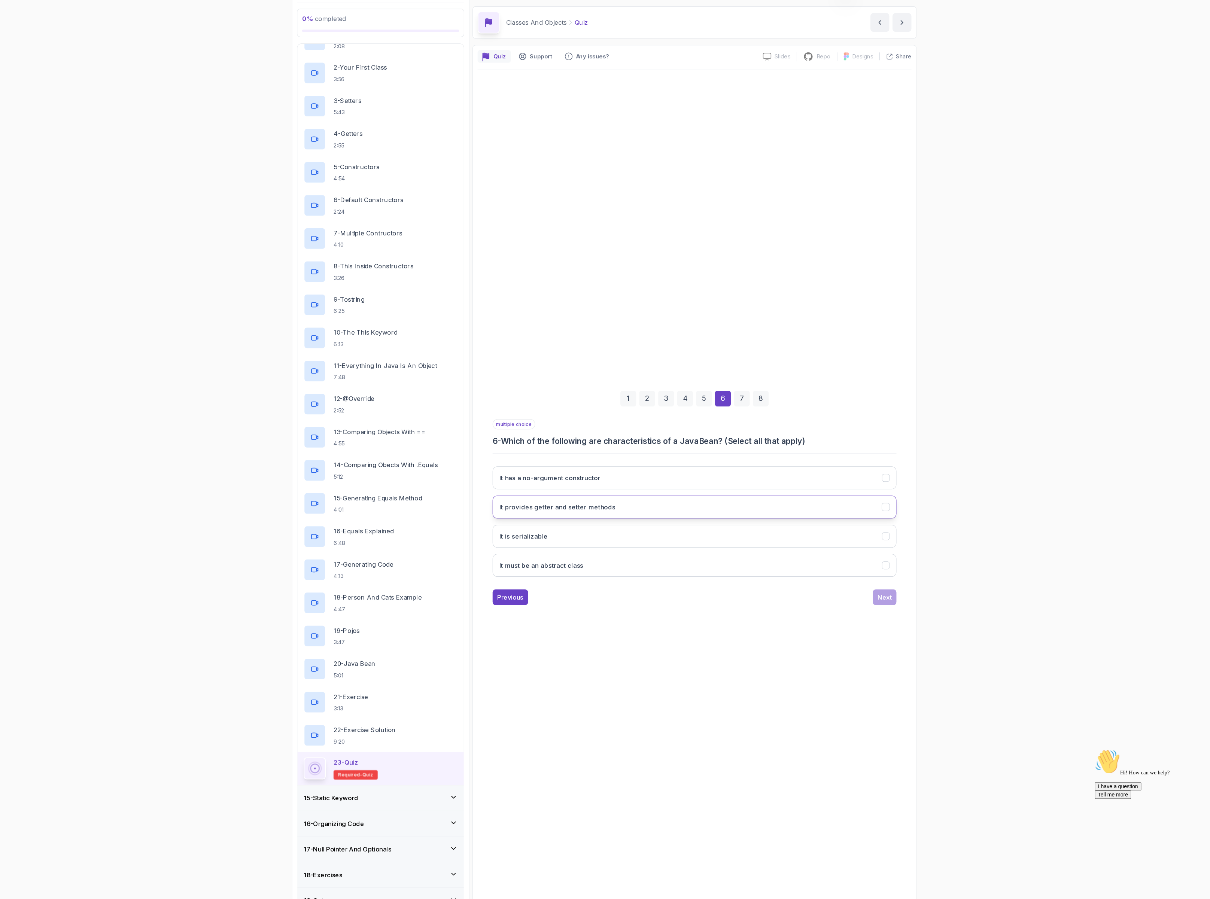
click at [561, 501] on h3 "It provides getter and setter methods" at bounding box center [560, 505] width 110 height 9
click at [526, 530] on h3 "It is serializable" at bounding box center [528, 533] width 46 height 9
click at [617, 568] on button "It must be an abstract class" at bounding box center [690, 561] width 383 height 22
click at [702, 472] on button "It has a no-argument constructor" at bounding box center [690, 478] width 383 height 22
click at [638, 567] on button "It must be an abstract class" at bounding box center [690, 561] width 383 height 22
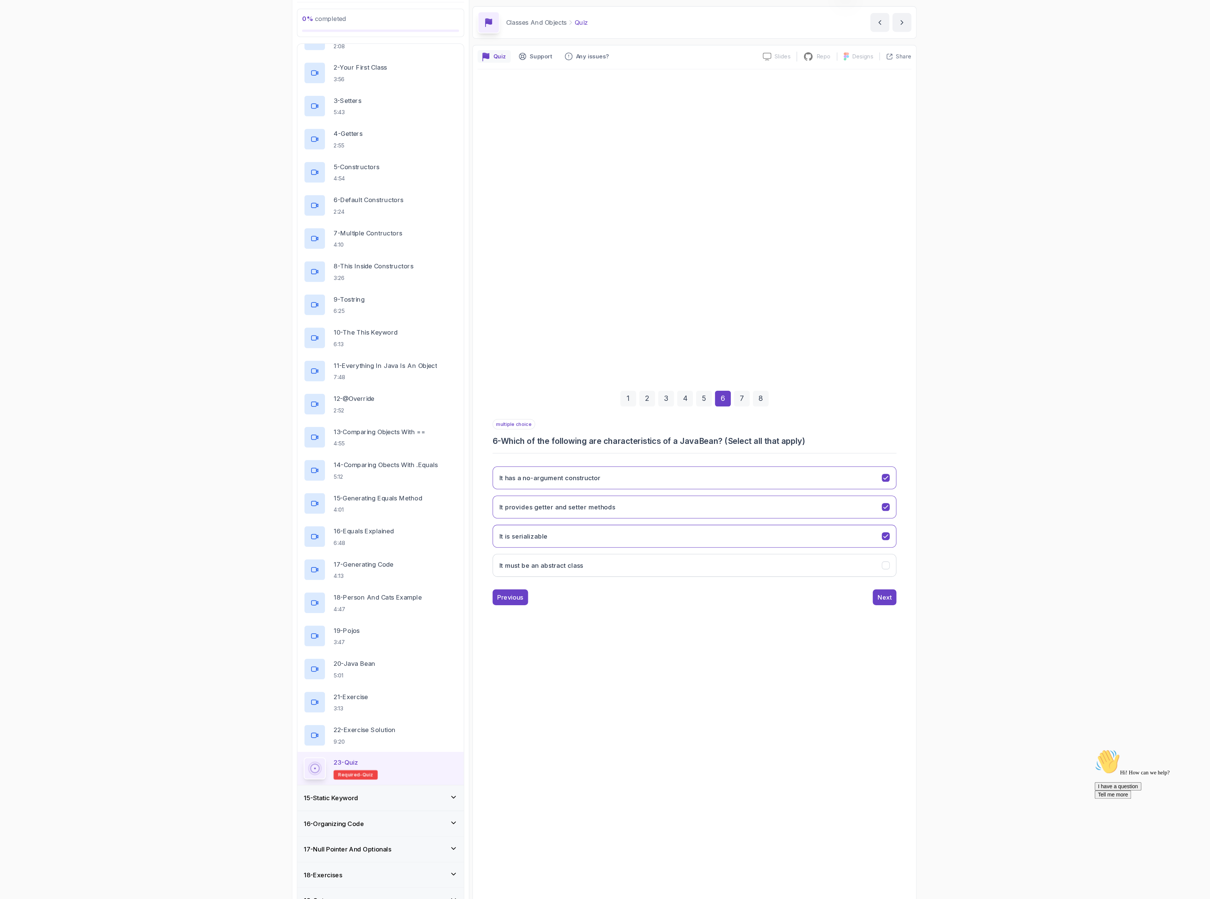
click at [735, 406] on div "7" at bounding box center [735, 402] width 15 height 15
drag, startPoint x: 635, startPoint y: 558, endPoint x: 634, endPoint y: 551, distance: 6.8
click at [635, 555] on button "To indicate that a method is intended to override a method in a superclass" at bounding box center [690, 561] width 383 height 22
drag, startPoint x: 774, startPoint y: 562, endPoint x: 584, endPoint y: 559, distance: 189.8
click at [584, 559] on button "To indicate that a method is intended to override a method in a superclass" at bounding box center [690, 561] width 383 height 22
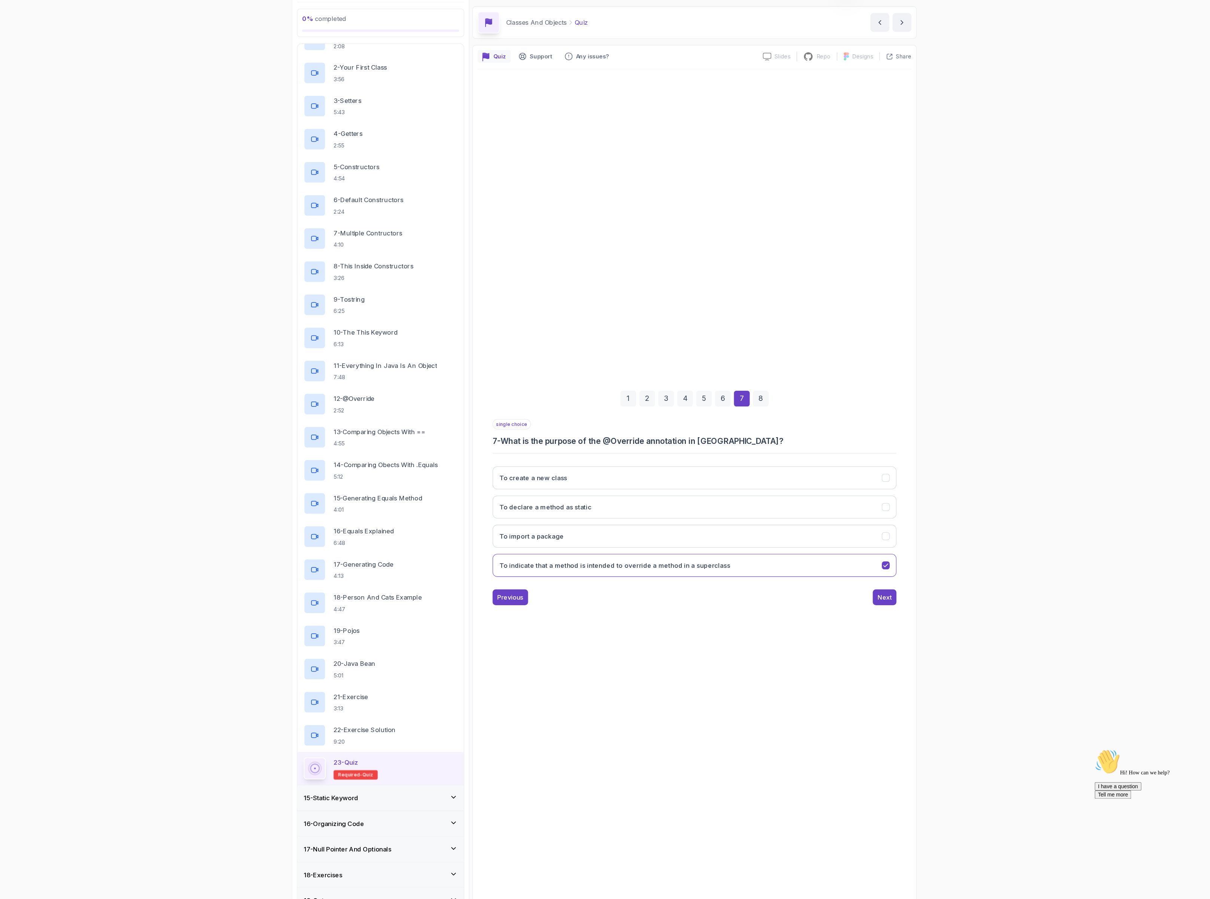
drag, startPoint x: 705, startPoint y: 564, endPoint x: 478, endPoint y: 564, distance: 227.3
click at [478, 564] on div "0 % completed 1 - Intro 2 - Loops 3 - If Statements 4 - Packages 5 - Access Mod…" at bounding box center [605, 449] width 593 height 893
drag, startPoint x: 514, startPoint y: 558, endPoint x: 566, endPoint y: 559, distance: 51.7
click at [566, 559] on h3 "To indicate that a method is intended to override a method in a superclass" at bounding box center [614, 560] width 219 height 9
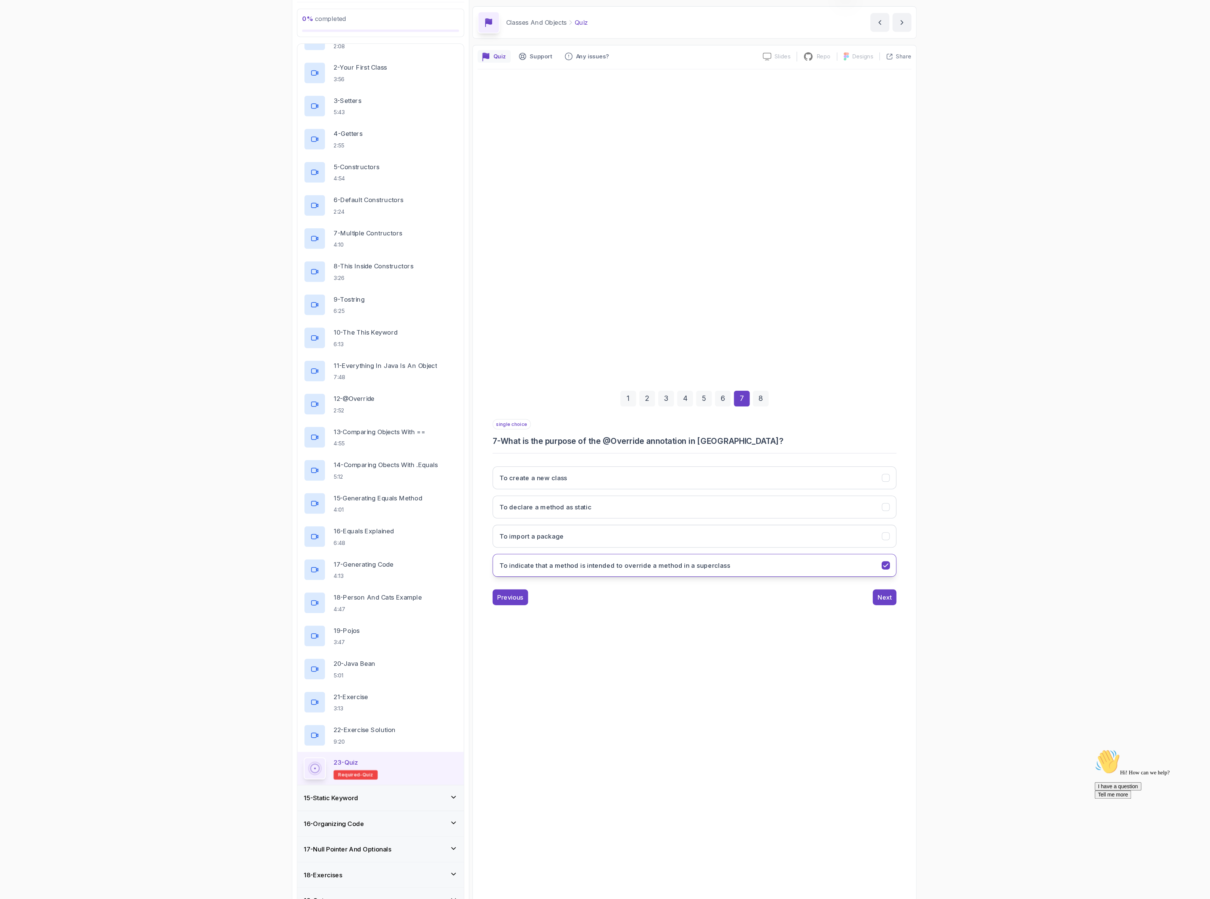
click at [566, 559] on h3 "To indicate that a method is intended to override a method in a superclass" at bounding box center [614, 560] width 219 height 9
drag, startPoint x: 746, startPoint y: 564, endPoint x: 641, endPoint y: 565, distance: 105.6
click at [658, 565] on button "To indicate that a method is intended to override a method in a superclass" at bounding box center [690, 561] width 383 height 22
drag, startPoint x: 538, startPoint y: 577, endPoint x: 617, endPoint y: 574, distance: 78.7
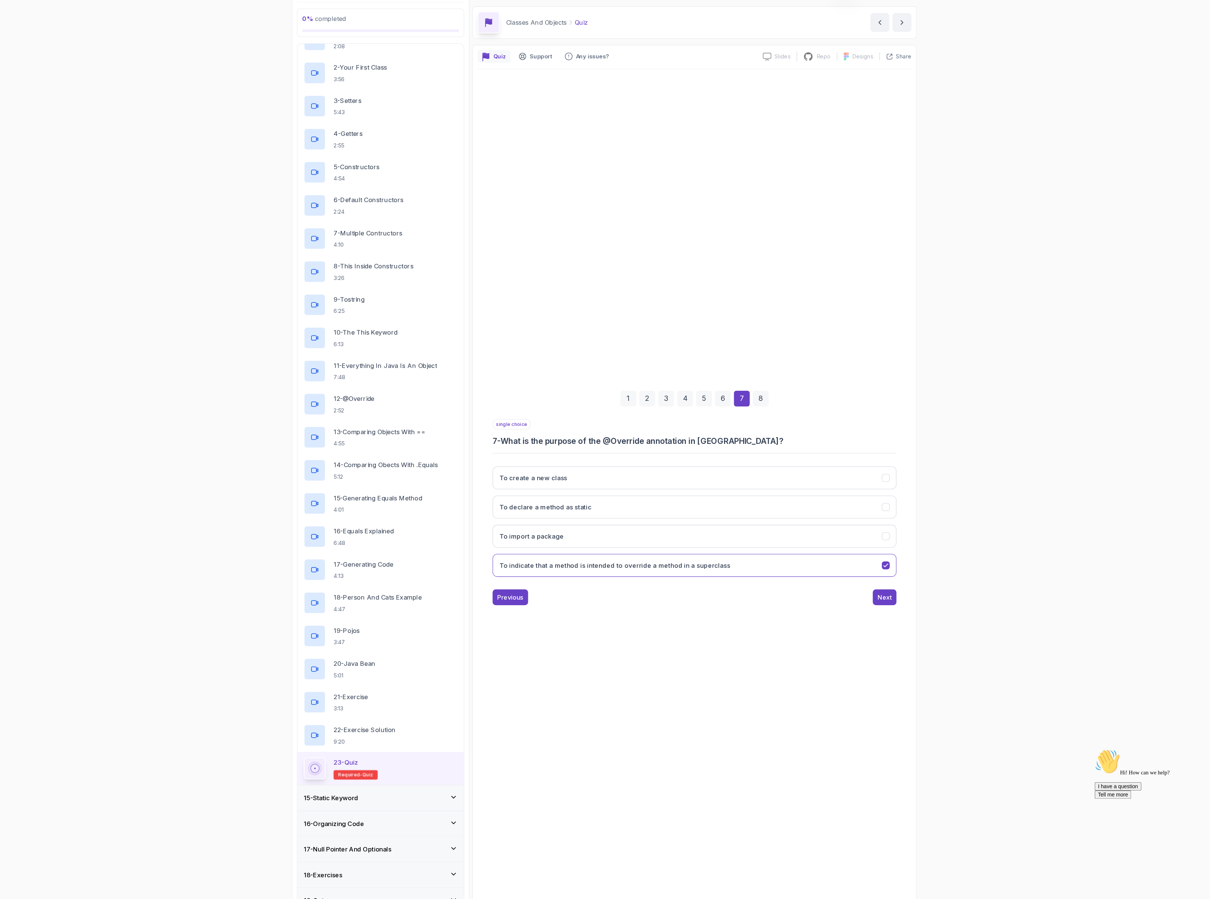
click at [569, 586] on div "single choice 7 - What is the purpose of the @Override annotation in Java? To c…" at bounding box center [690, 510] width 383 height 177
drag, startPoint x: 722, startPoint y: 540, endPoint x: 506, endPoint y: 553, distance: 215.7
click at [506, 553] on div "1 2 3 4 5 6 7 8 single choice 7 - What is the purpose of the @Override annotati…" at bounding box center [691, 491] width 412 height 228
copy div "To indicate that a method is intended to override a method in a superclass Prev…"
click at [875, 596] on div "Next" at bounding box center [871, 591] width 13 height 9
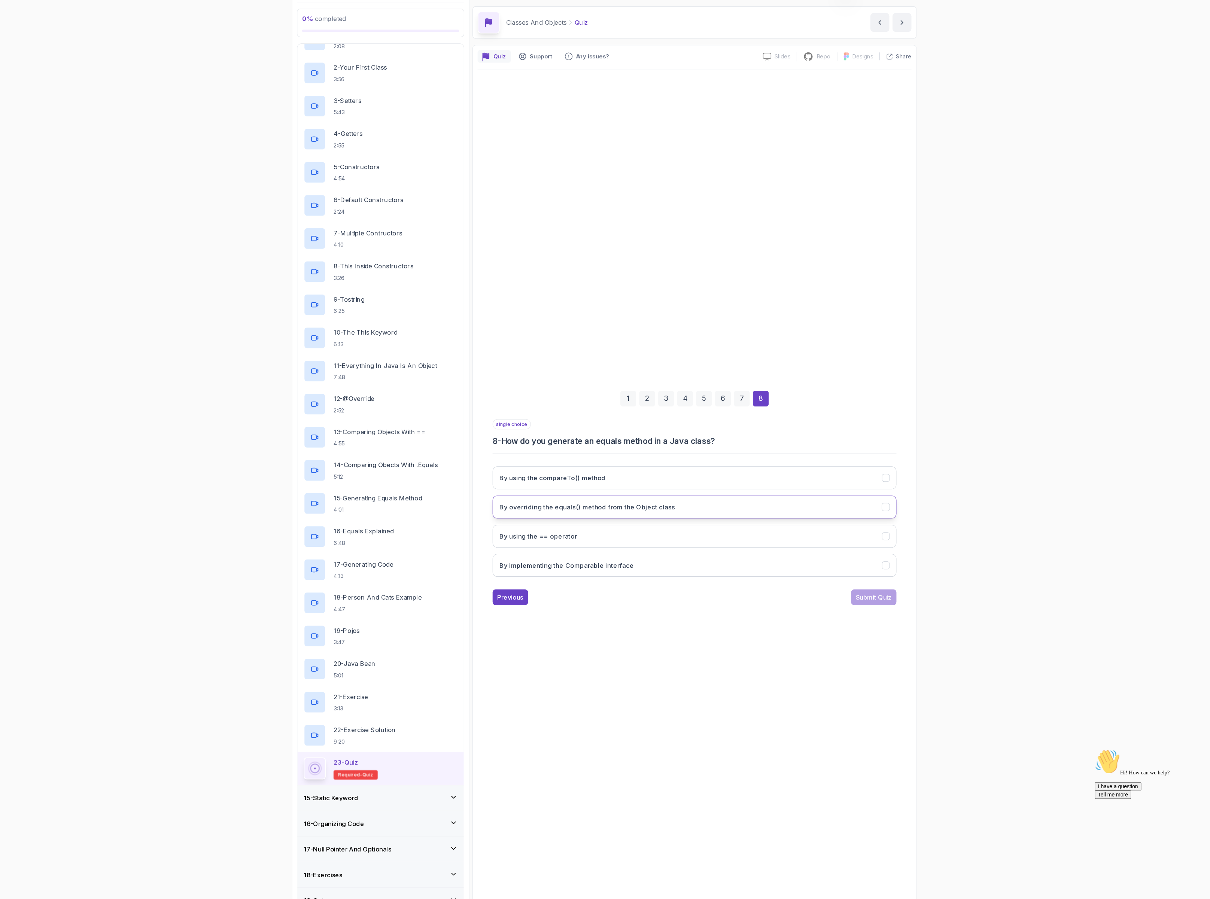
drag, startPoint x: 580, startPoint y: 501, endPoint x: 580, endPoint y: 505, distance: 4.1
click at [579, 501] on h3 "By overriding the equals() method from the Object class" at bounding box center [588, 505] width 167 height 9
click at [872, 593] on div "Submit Quiz" at bounding box center [861, 591] width 34 height 9
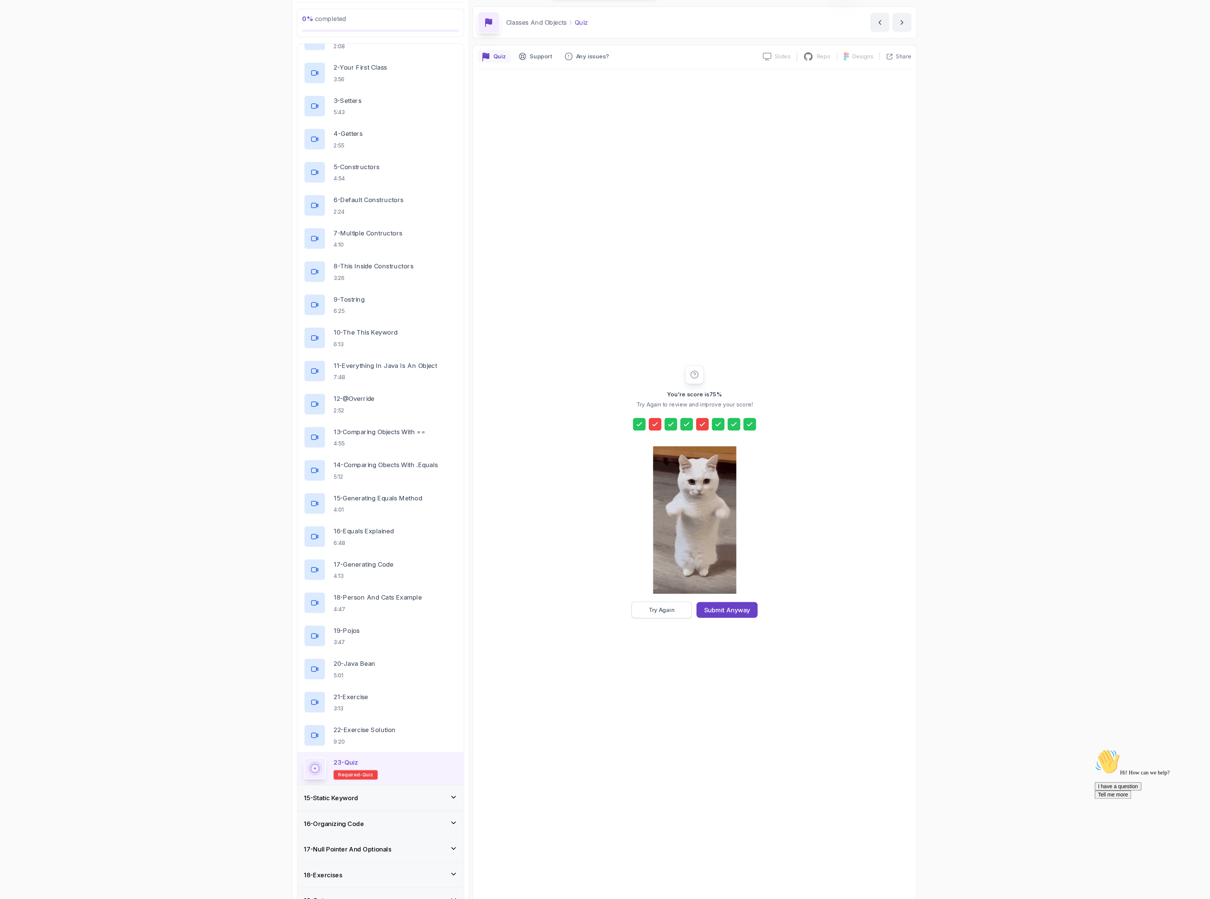
click at [656, 604] on div "Try Again" at bounding box center [659, 602] width 25 height 7
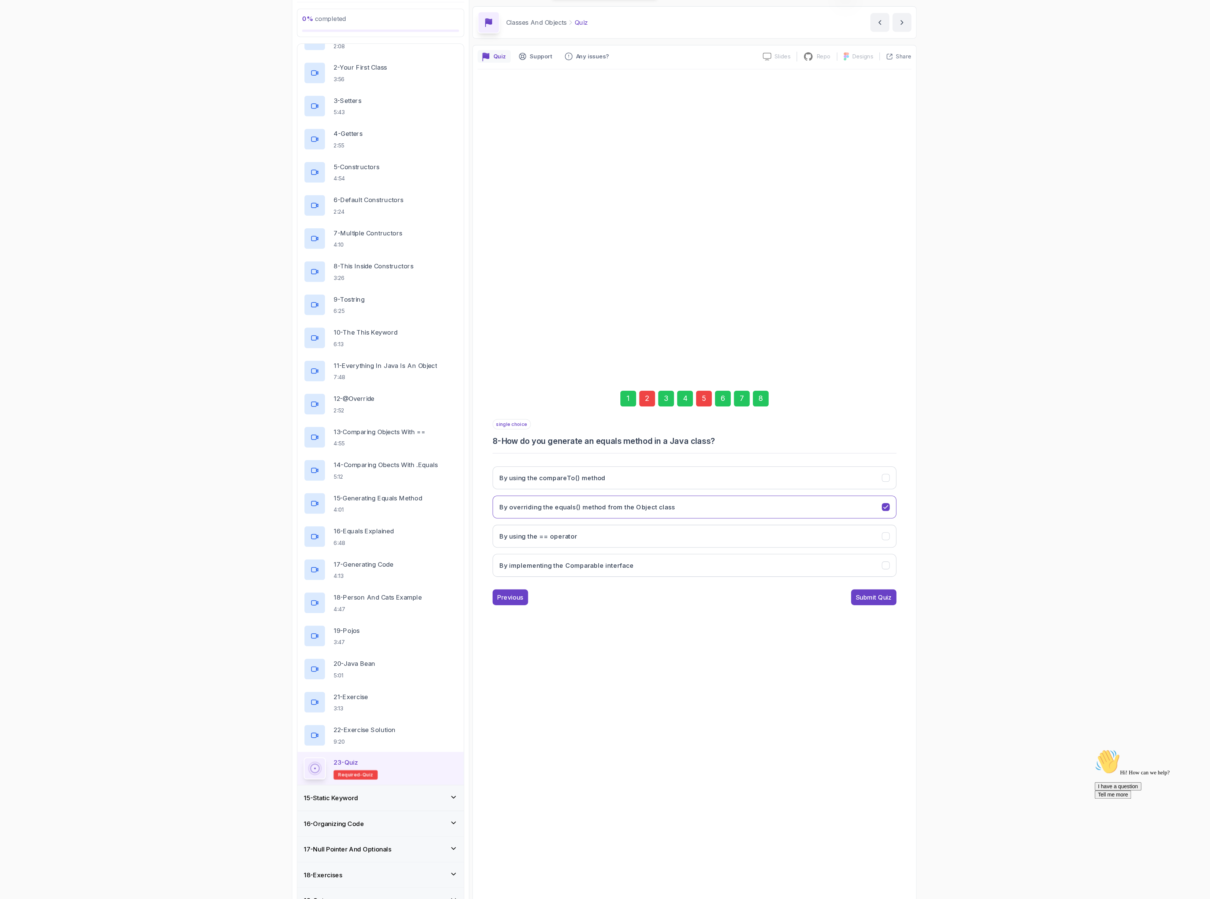
click at [643, 404] on div "2" at bounding box center [645, 402] width 15 height 15
click at [696, 399] on div "5" at bounding box center [699, 402] width 15 height 15
click at [586, 554] on button ".equals()" at bounding box center [690, 561] width 383 height 22
click at [647, 401] on div "2" at bounding box center [645, 402] width 15 height 15
click at [746, 401] on div "8" at bounding box center [753, 402] width 15 height 15
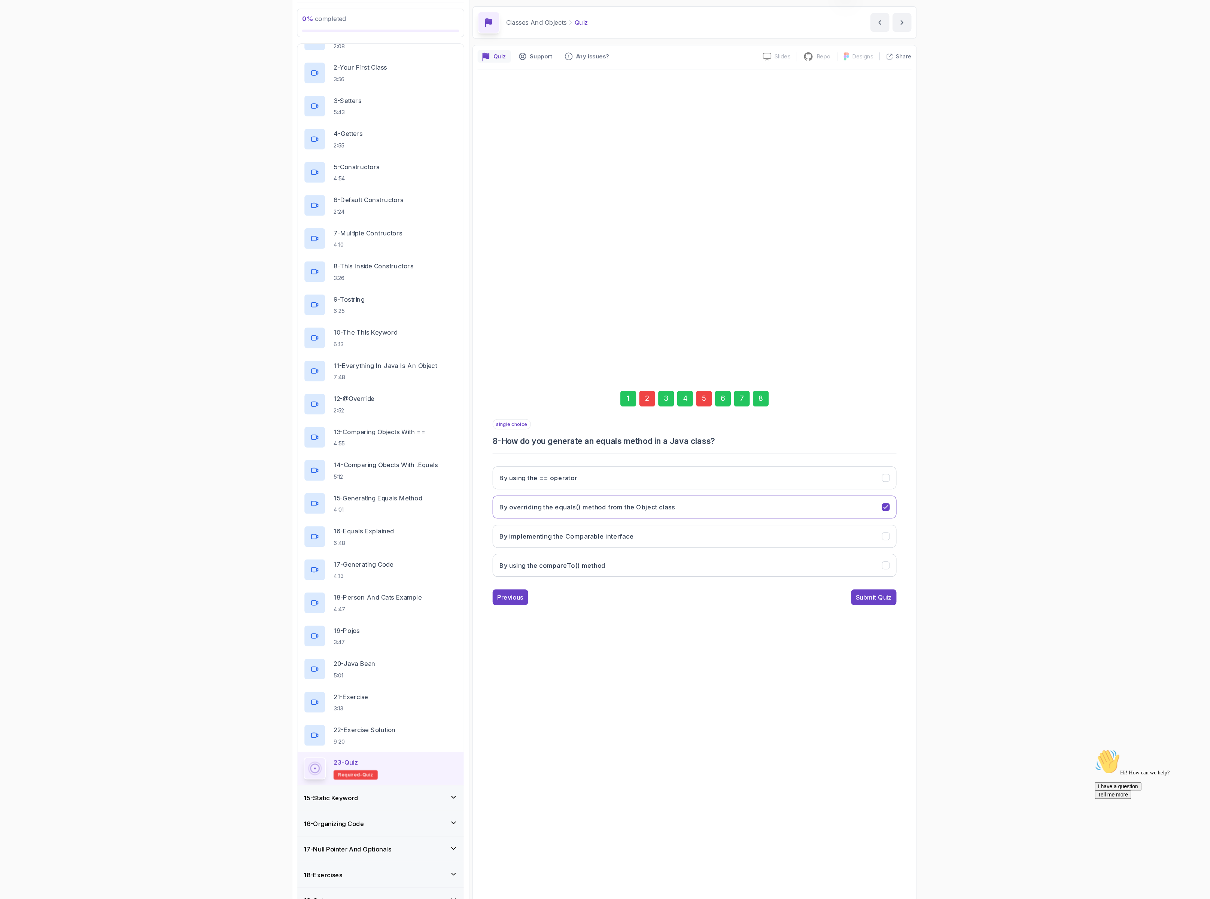
click at [859, 588] on button "Submit Quiz" at bounding box center [860, 591] width 43 height 15
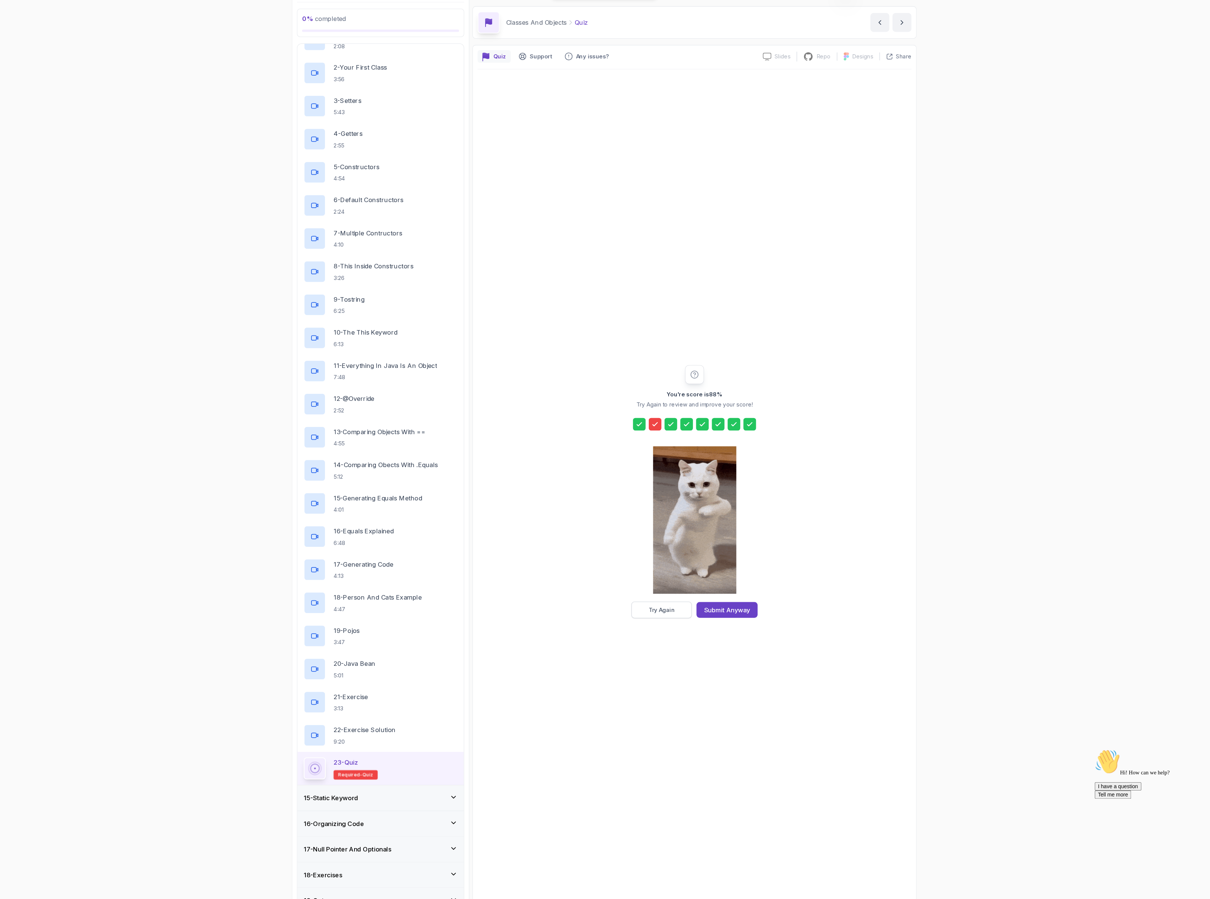
click at [644, 602] on button "Try Again" at bounding box center [659, 603] width 57 height 16
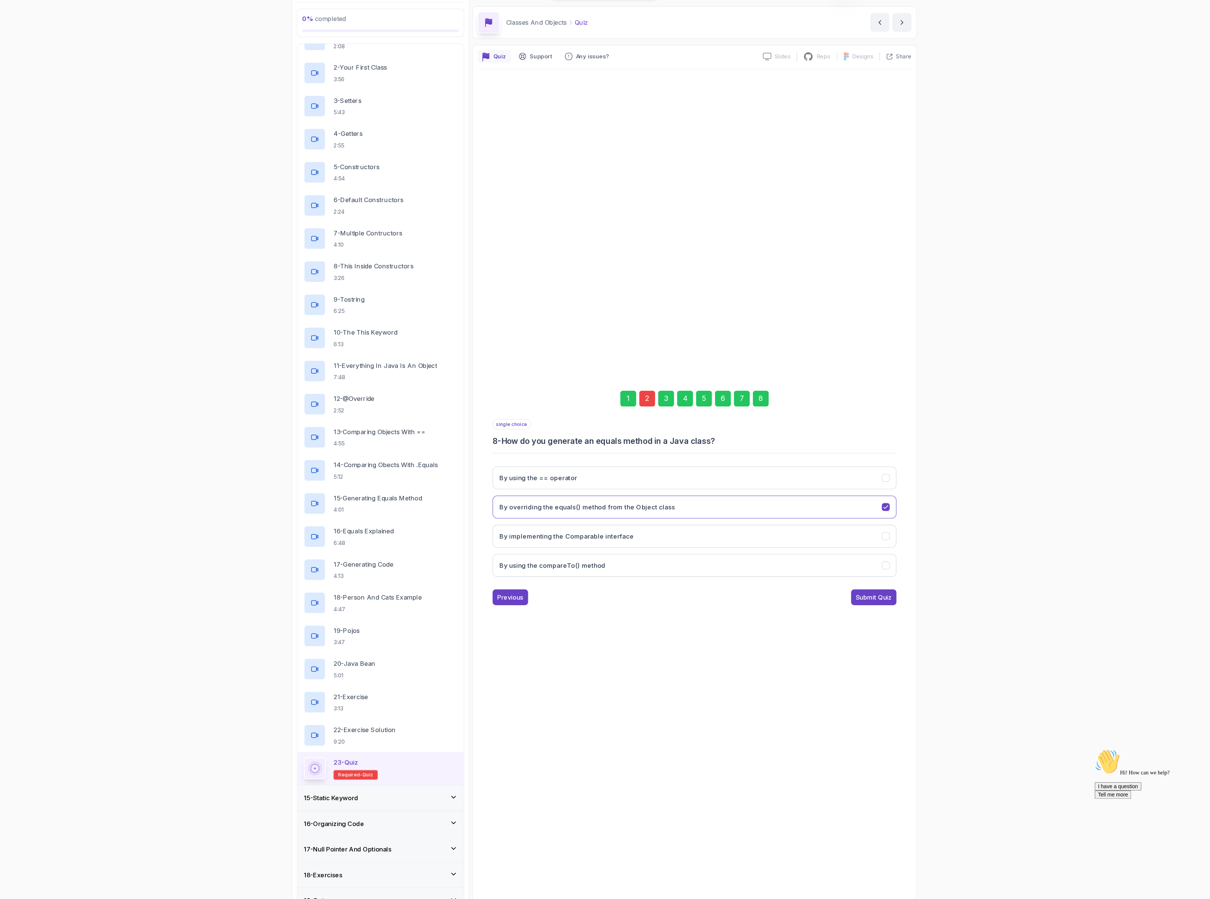
click at [650, 397] on div "2" at bounding box center [645, 402] width 15 height 15
click at [639, 513] on button "Constructors can be overloaded" at bounding box center [690, 506] width 383 height 22
click at [641, 535] on button "Constructors initialize new objects" at bounding box center [690, 533] width 383 height 22
click at [644, 476] on button "Constructors must have a return type" at bounding box center [690, 478] width 383 height 22
click at [755, 400] on div "8" at bounding box center [753, 402] width 15 height 15
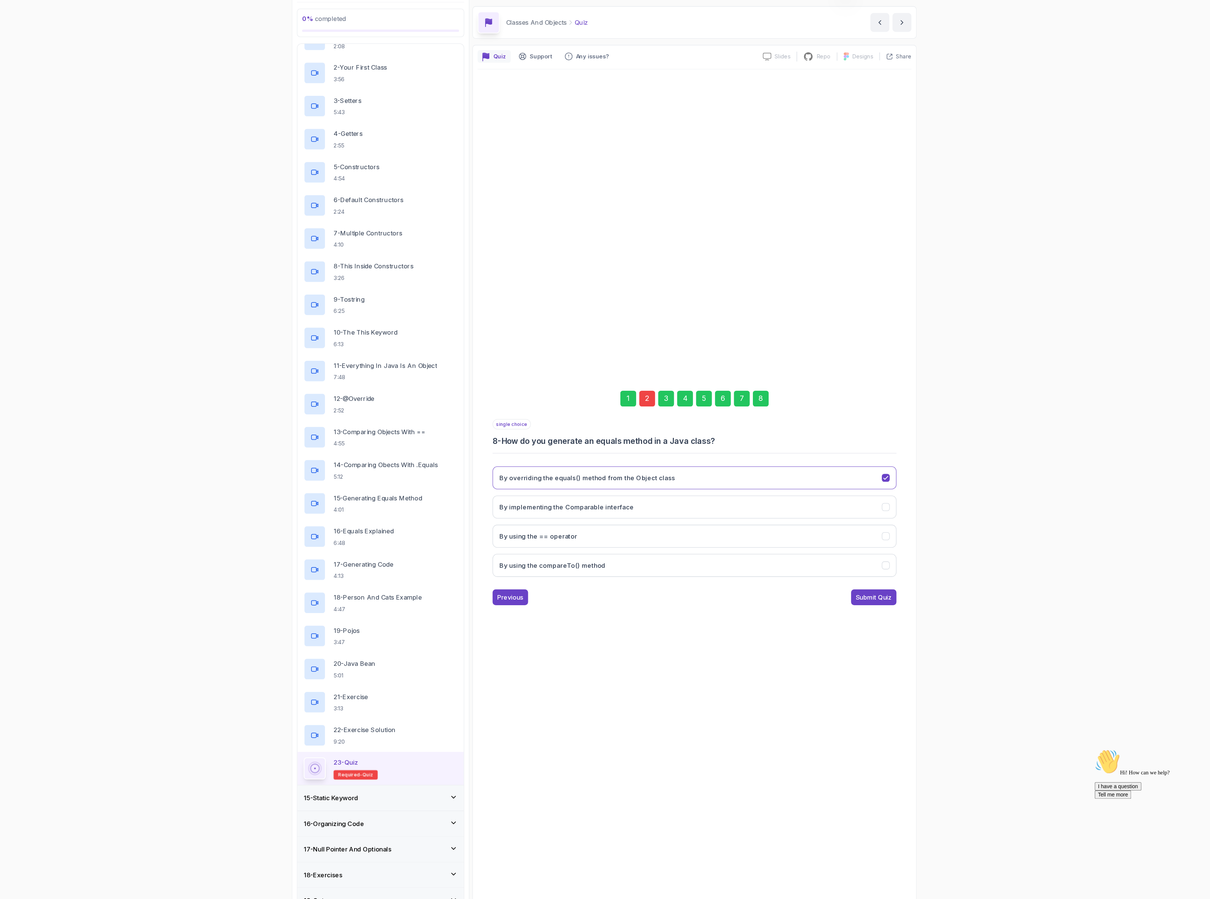
click at [852, 596] on div "Submit Quiz" at bounding box center [861, 591] width 34 height 9
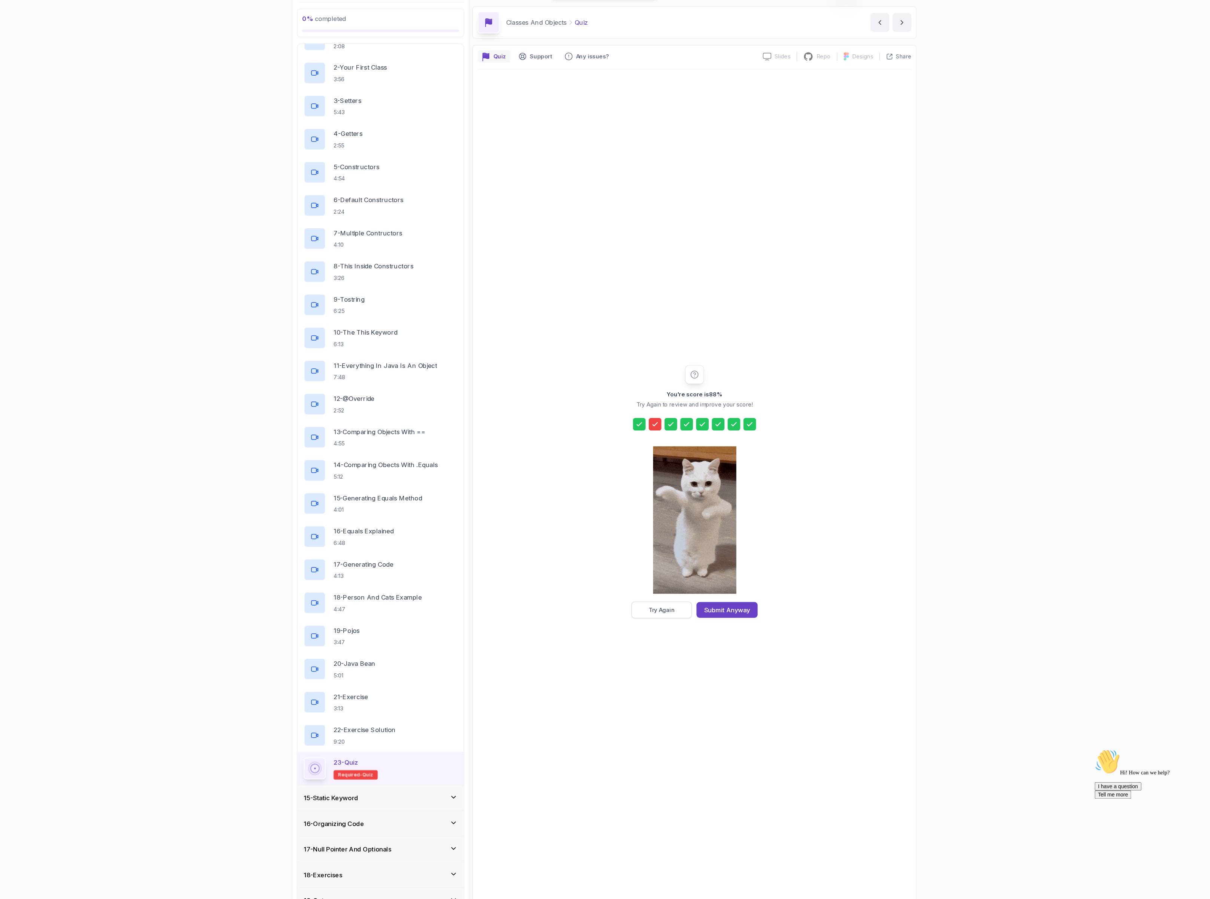
click at [650, 598] on button "Try Again" at bounding box center [659, 603] width 57 height 16
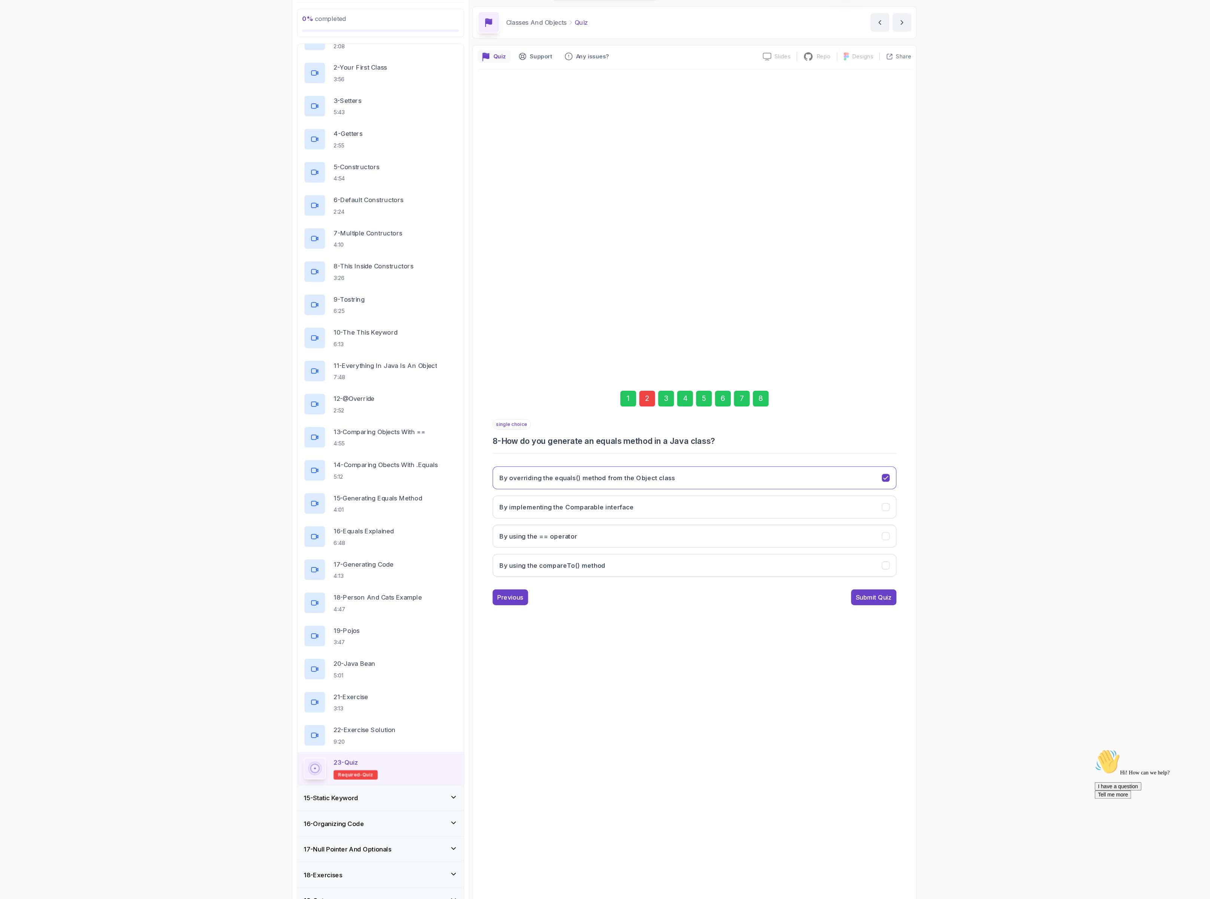
click at [646, 402] on div "2" at bounding box center [645, 402] width 15 height 15
click at [617, 467] on button "Constructors must have a return type" at bounding box center [690, 478] width 383 height 22
click at [754, 399] on div "8" at bounding box center [753, 402] width 15 height 15
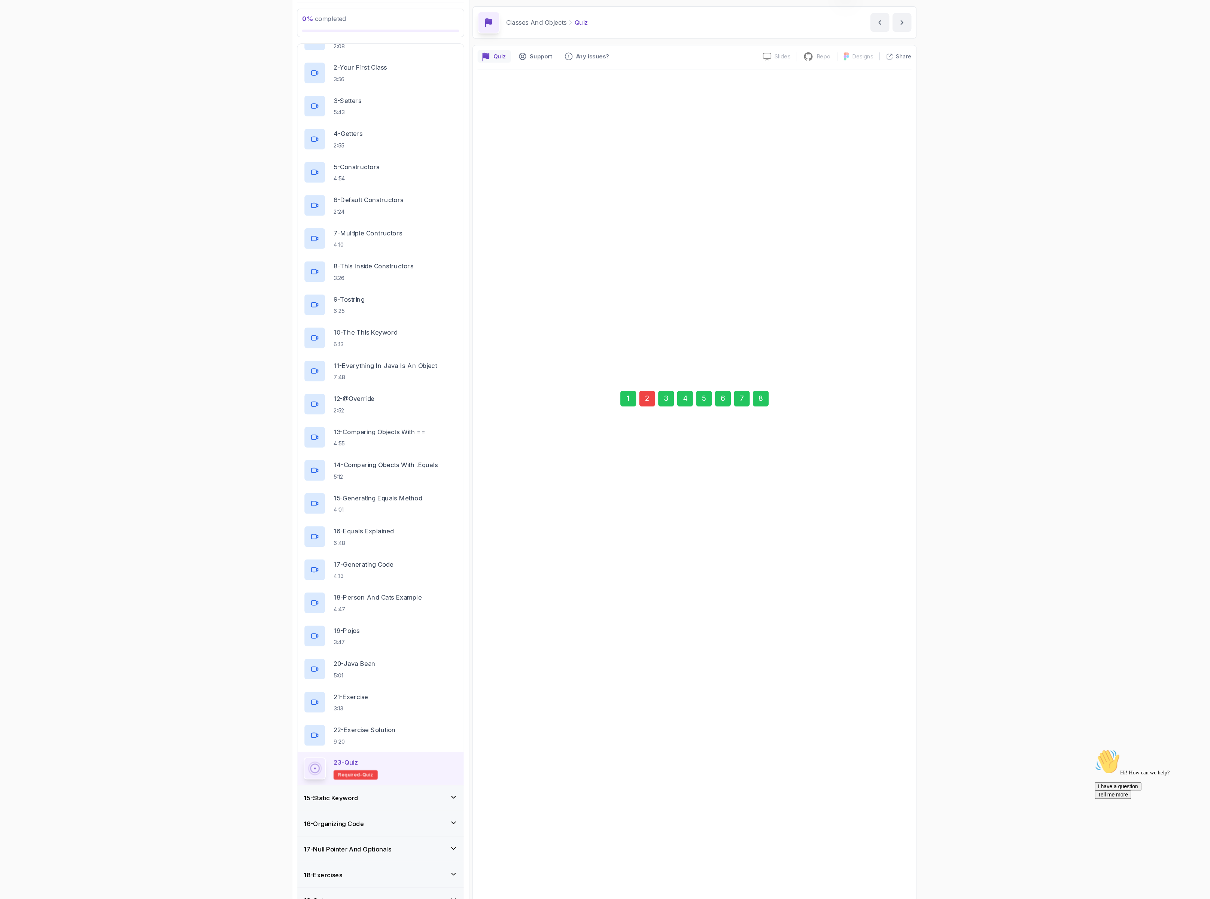
click at [871, 589] on div "Submit Quiz" at bounding box center [861, 591] width 34 height 9
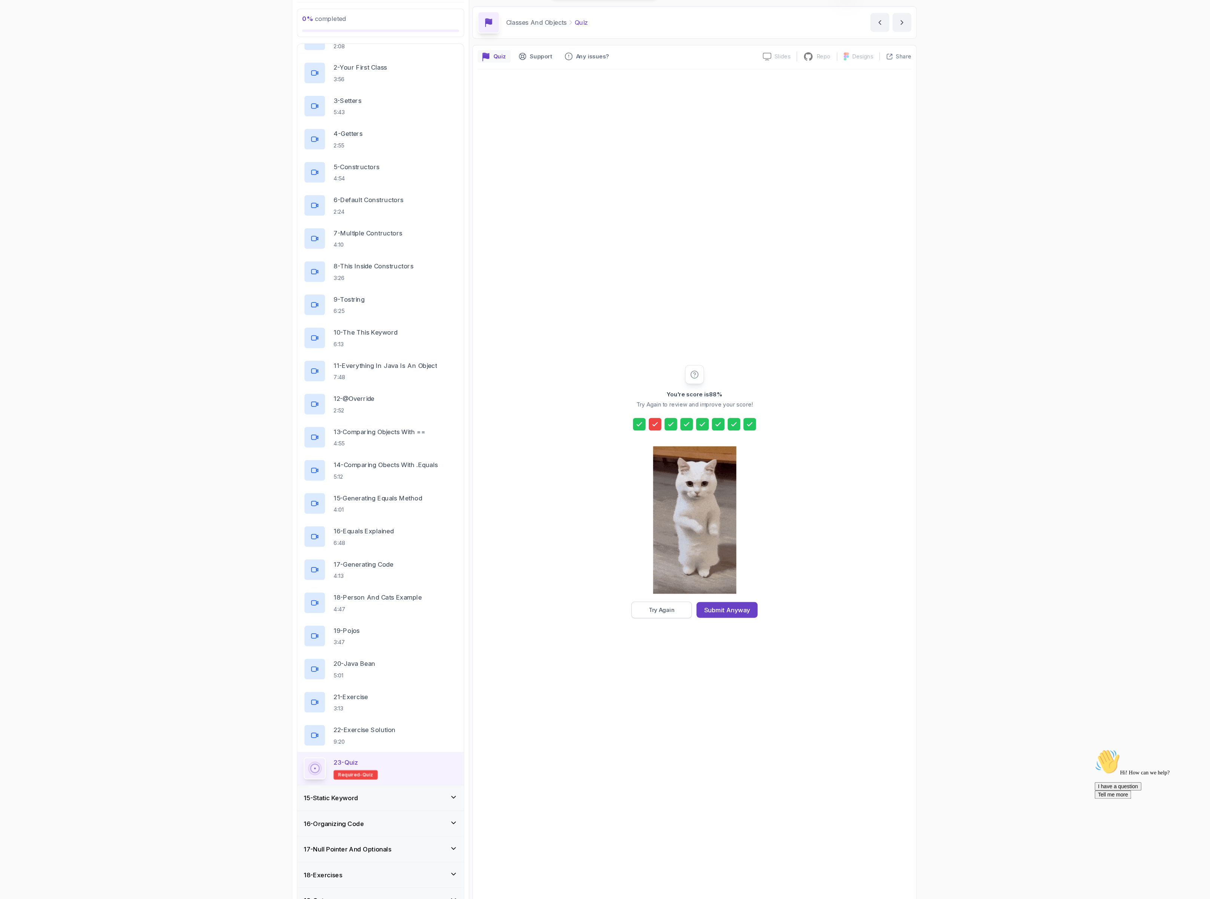
click at [664, 606] on div "Try Again" at bounding box center [659, 602] width 25 height 7
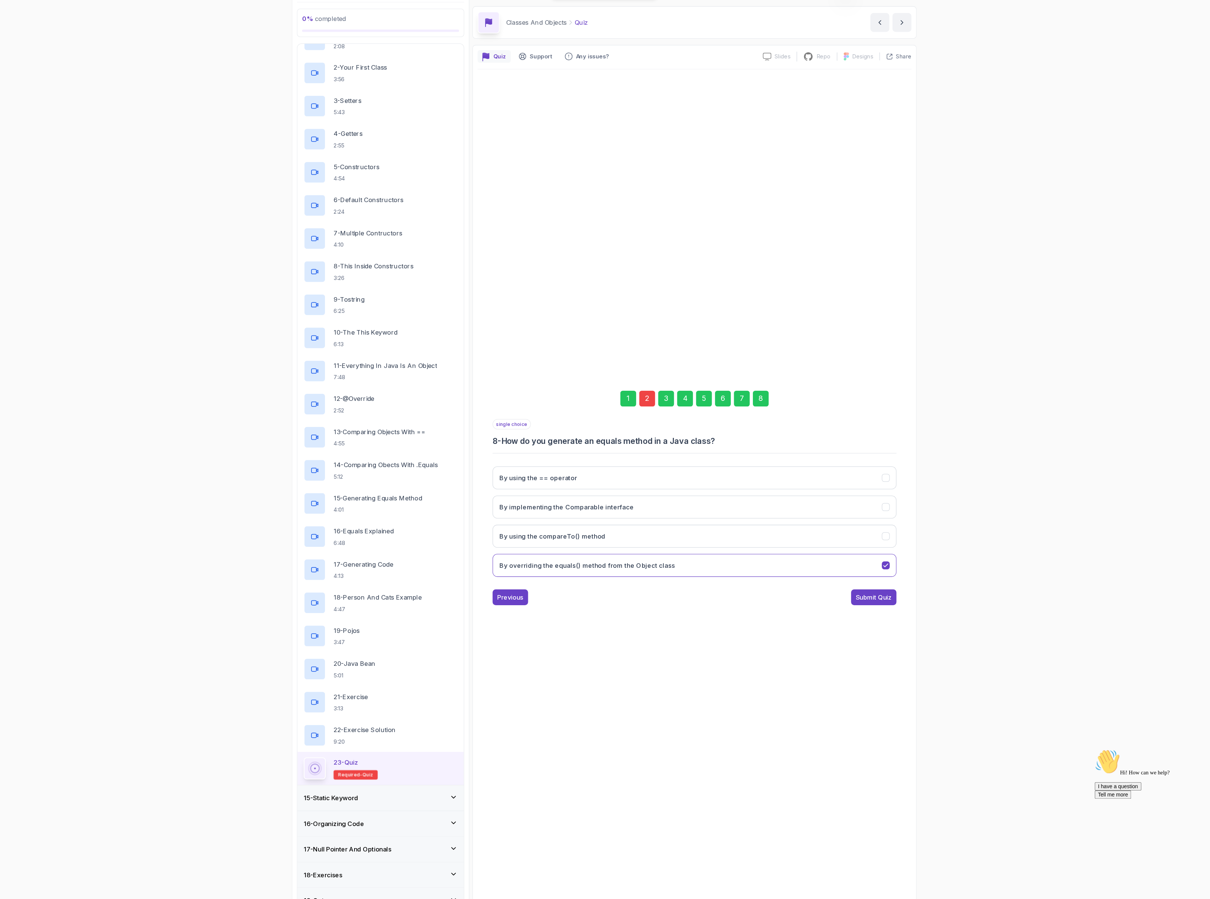
click at [646, 405] on div "2" at bounding box center [645, 402] width 15 height 15
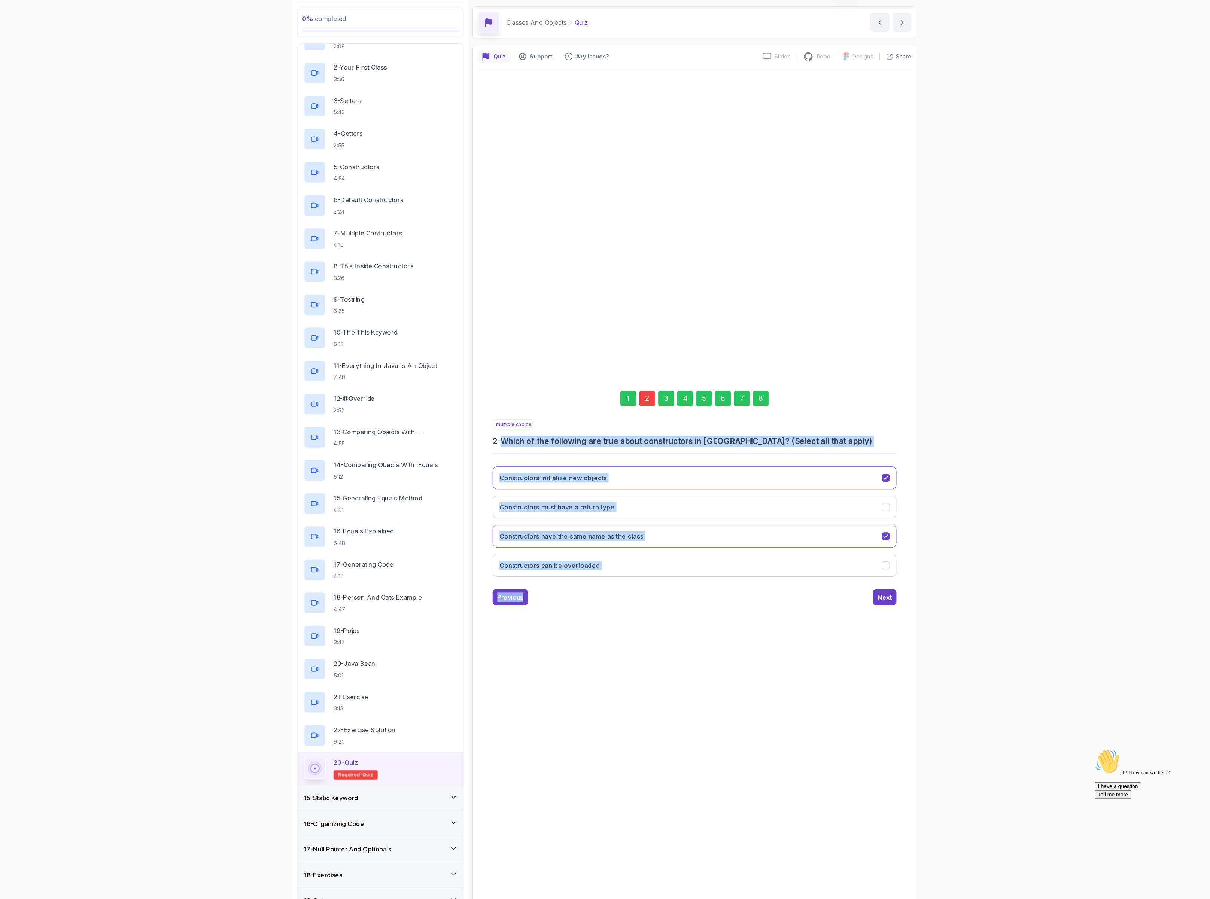
drag, startPoint x: 634, startPoint y: 612, endPoint x: 511, endPoint y: 444, distance: 208.1
click at [511, 444] on div "1 2 3 4 5 6 7 8 multiple choice 2 - Which of the following are true about const…" at bounding box center [691, 491] width 412 height 802
copy div "Which of the following are true about constructors in Java? (Select all that ap…"
drag, startPoint x: 653, startPoint y: 561, endPoint x: 744, endPoint y: 587, distance: 94.4
click at [654, 561] on button "Constructors can be overloaded" at bounding box center [690, 561] width 383 height 22
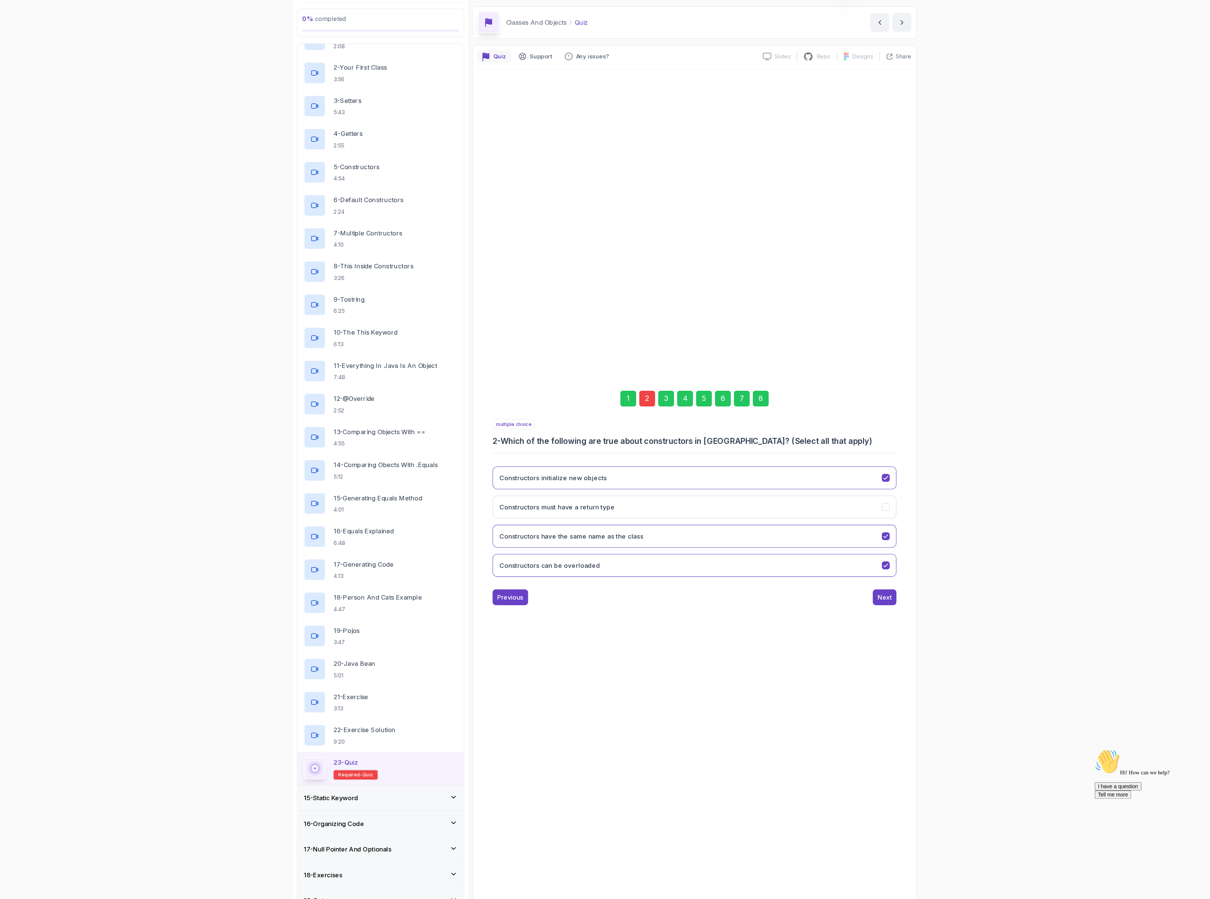
click at [762, 401] on div "1 2 3 4 5 6 7 8" at bounding box center [690, 402] width 383 height 39
click at [753, 400] on div "8" at bounding box center [753, 402] width 15 height 15
click at [851, 590] on div "Submit Quiz" at bounding box center [861, 591] width 34 height 9
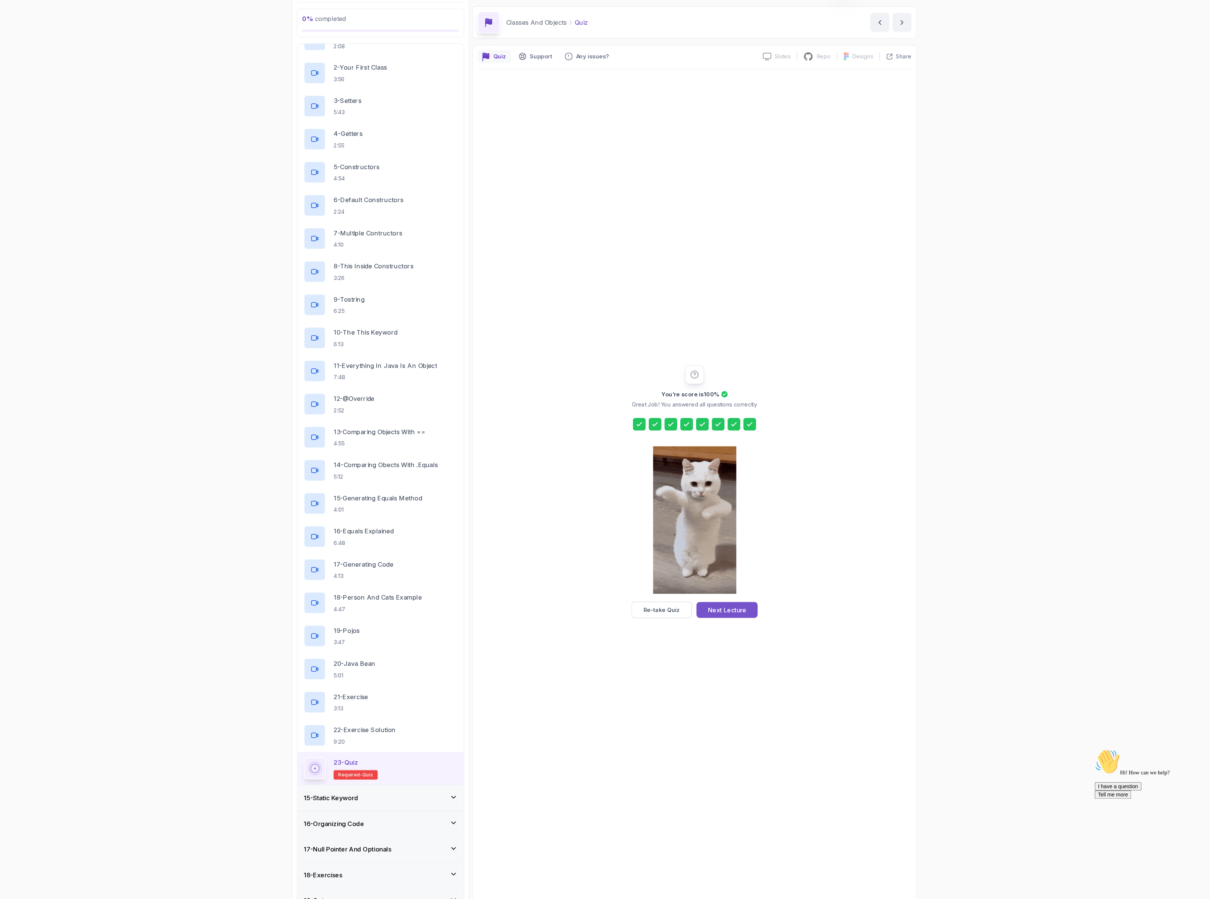
click at [727, 600] on div "Next Lecture" at bounding box center [722, 603] width 37 height 9
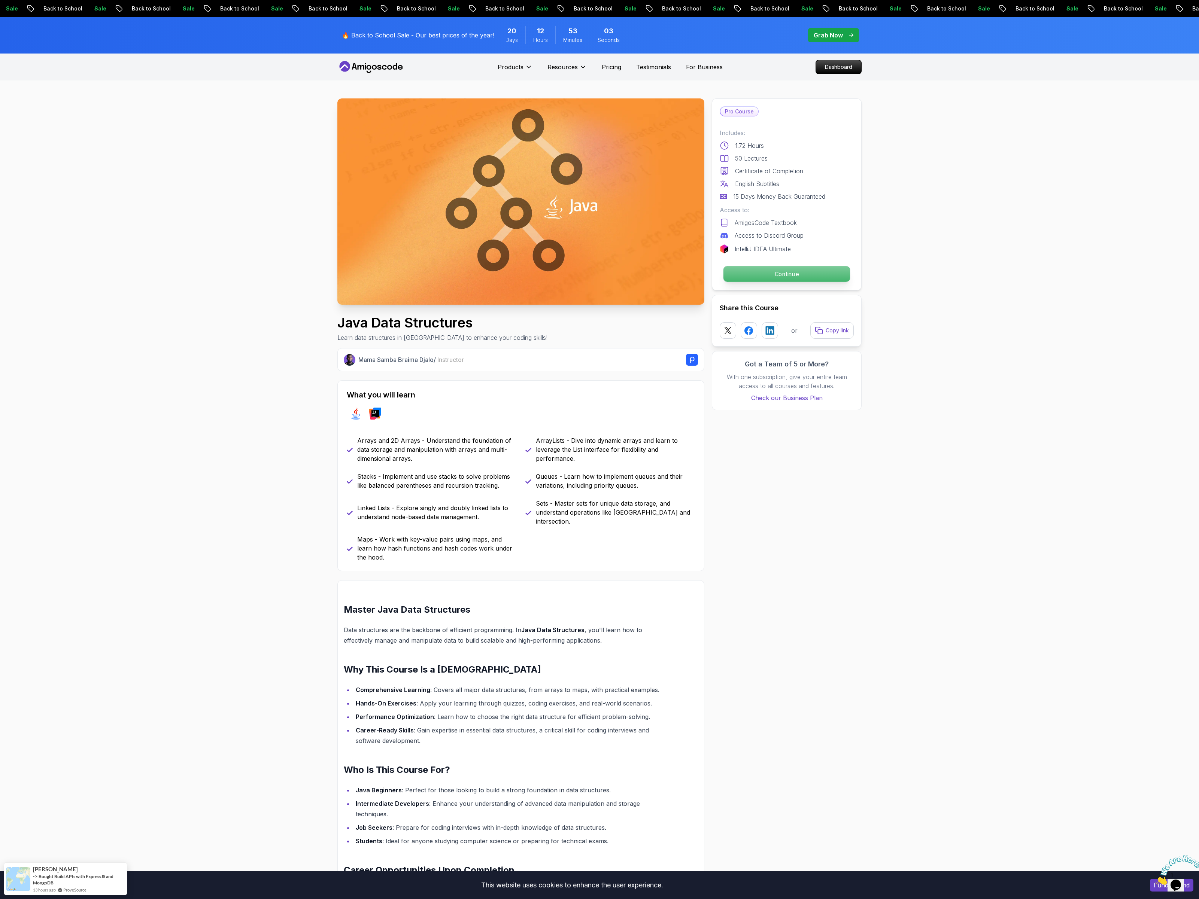
click at [802, 274] on p "Continue" at bounding box center [786, 274] width 127 height 16
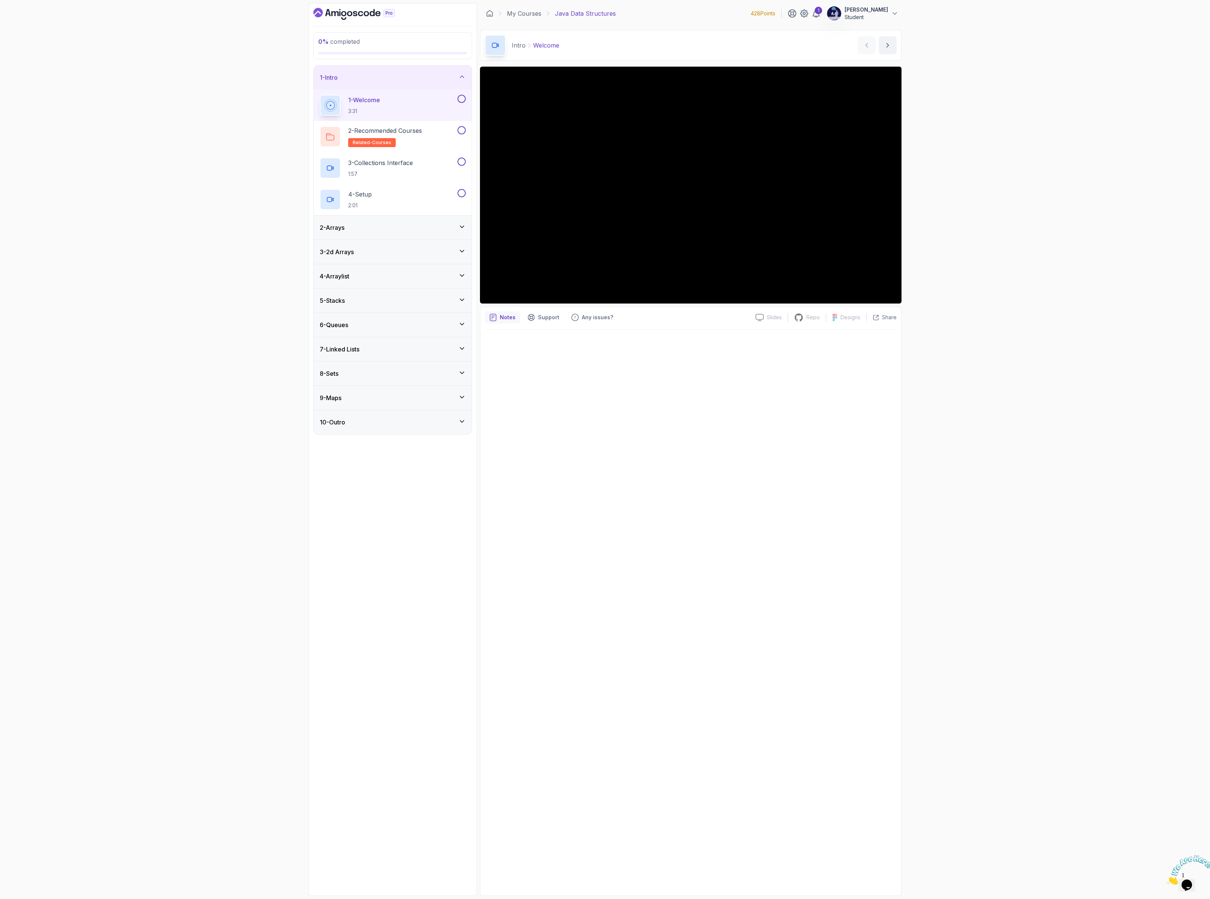
click at [855, 735] on div at bounding box center [691, 611] width 412 height 562
click at [410, 427] on div "10 - Outro" at bounding box center [393, 422] width 146 height 9
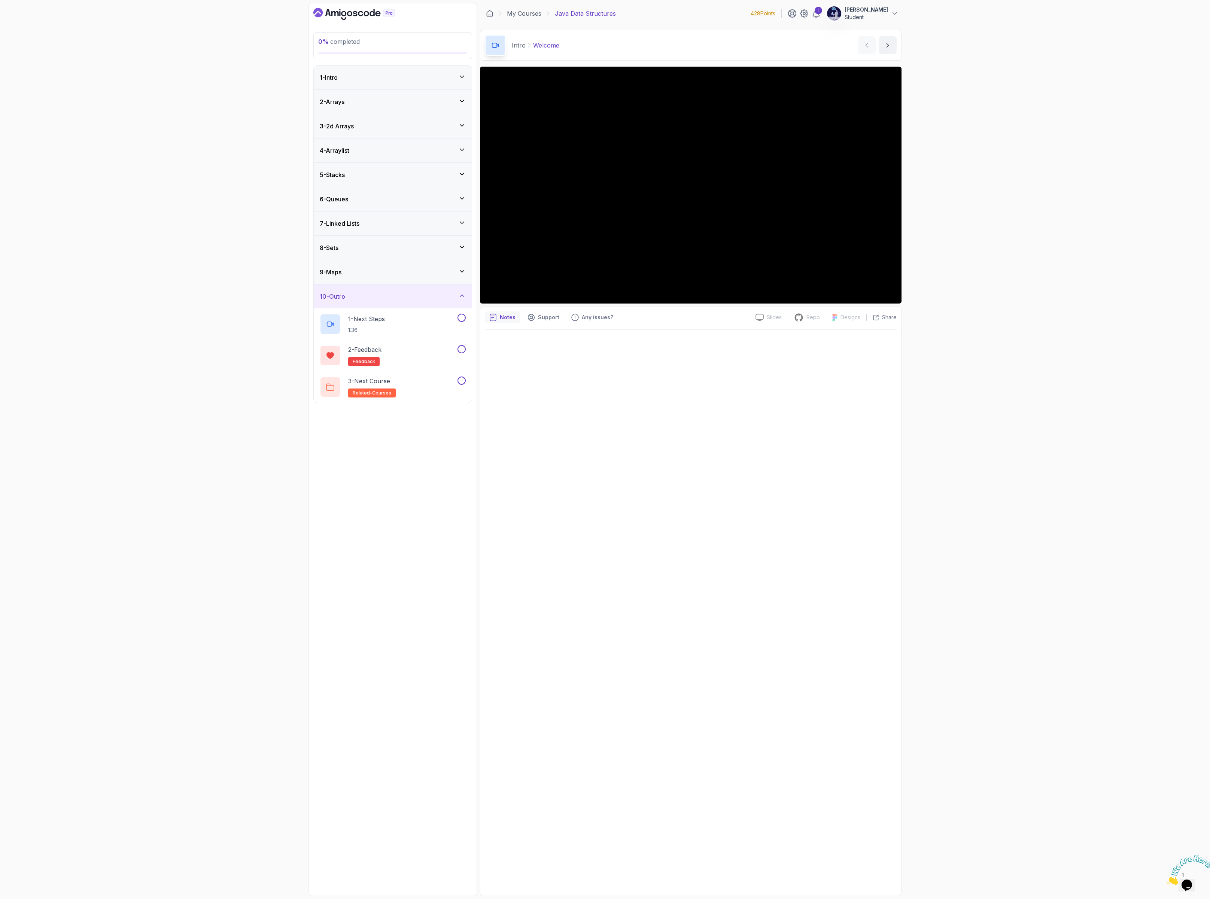
click at [372, 277] on div "9 - Maps" at bounding box center [393, 272] width 146 height 9
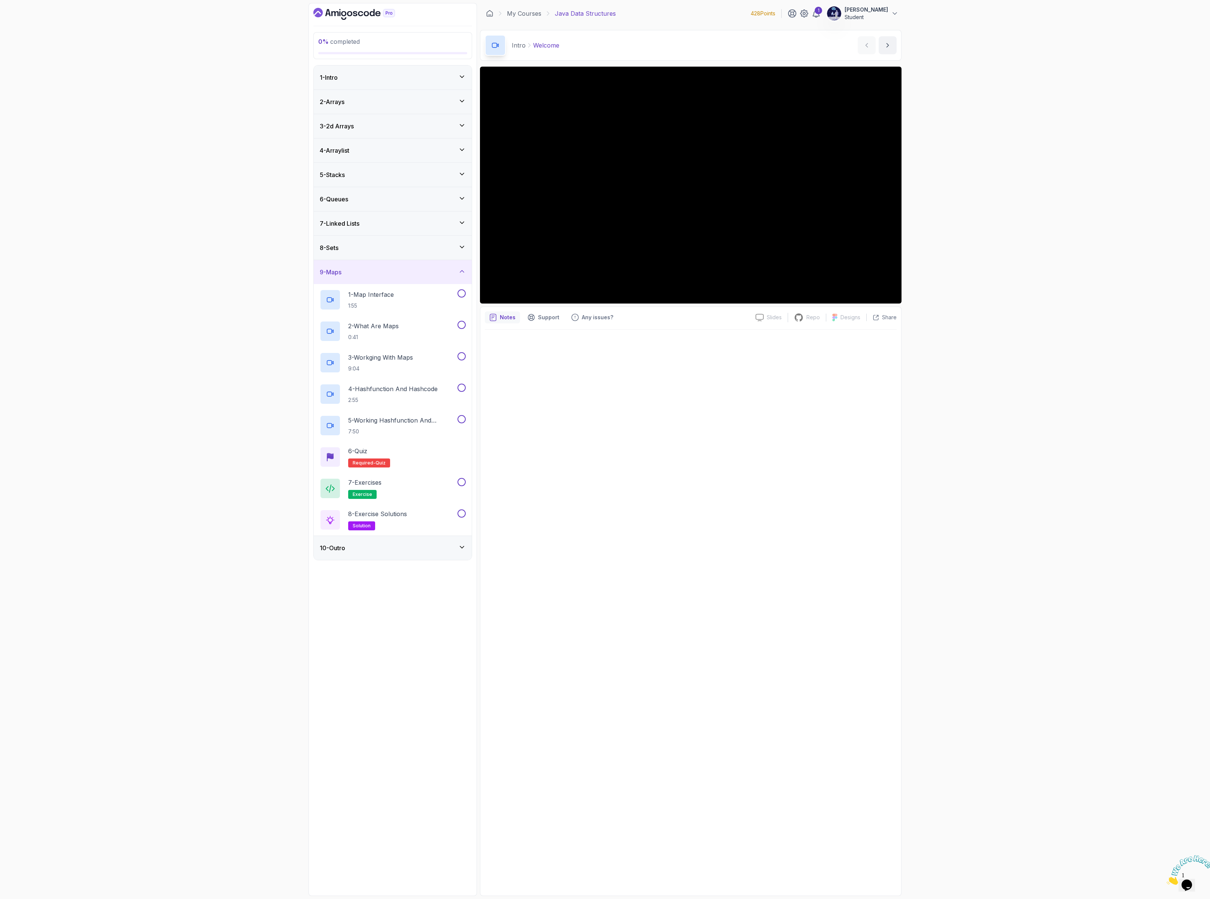
click at [366, 222] on div "7 - Linked Lists" at bounding box center [393, 223] width 146 height 9
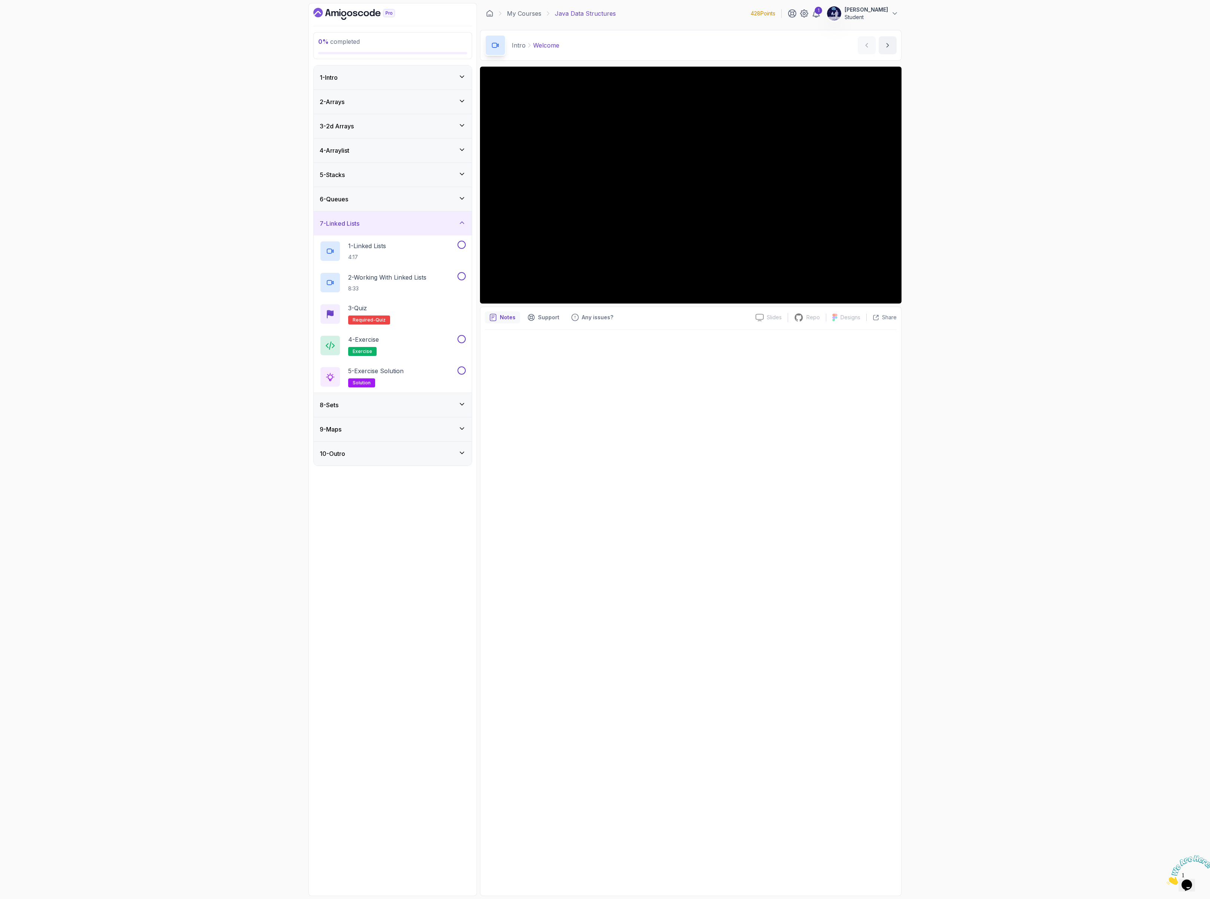
click at [366, 204] on div "6 - Queues" at bounding box center [393, 199] width 146 height 9
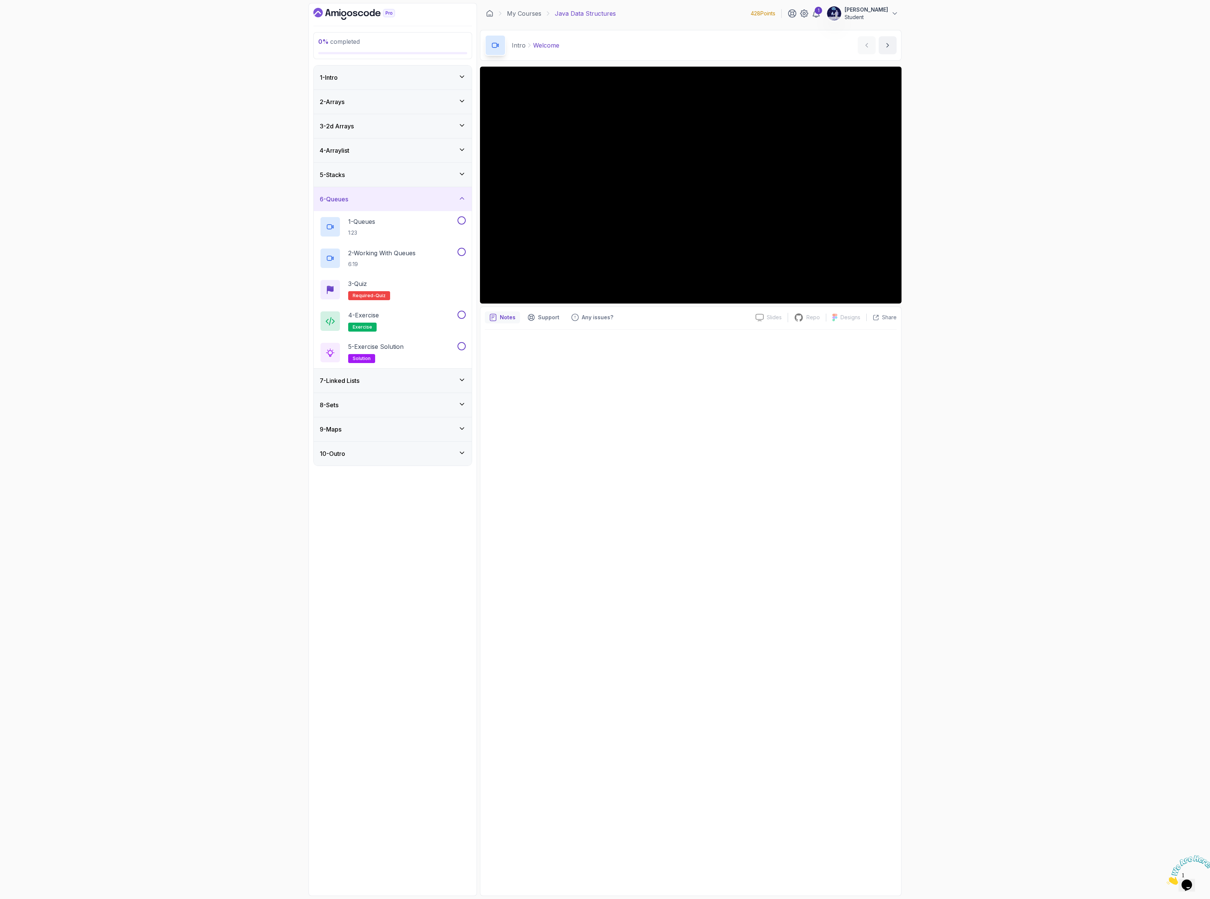
click at [368, 183] on div "5 - Stacks" at bounding box center [393, 175] width 158 height 24
click at [371, 150] on div "4 - Arraylist" at bounding box center [393, 150] width 146 height 9
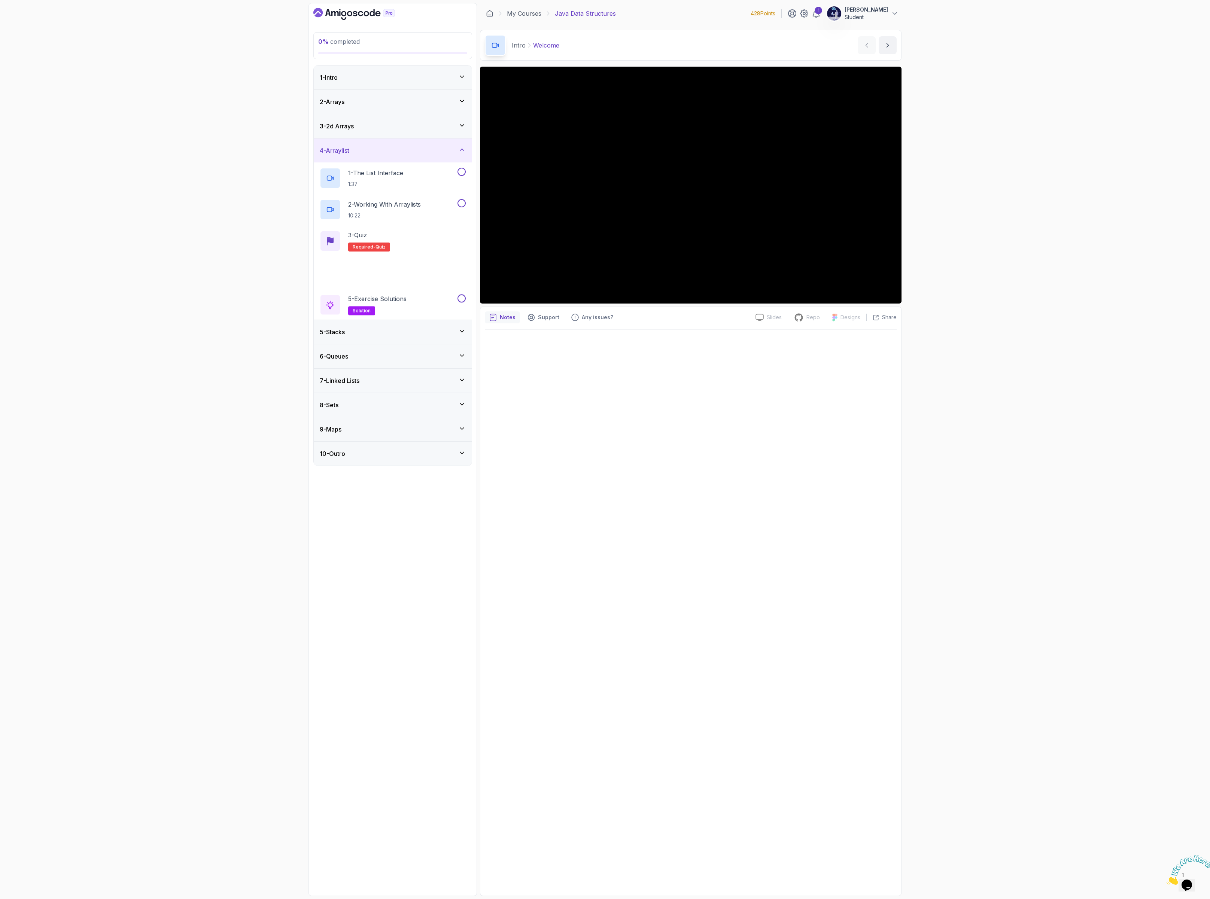
click at [369, 126] on div "3 - 2d Arrays" at bounding box center [393, 126] width 146 height 9
click at [361, 106] on div "2 - Arrays" at bounding box center [393, 101] width 146 height 9
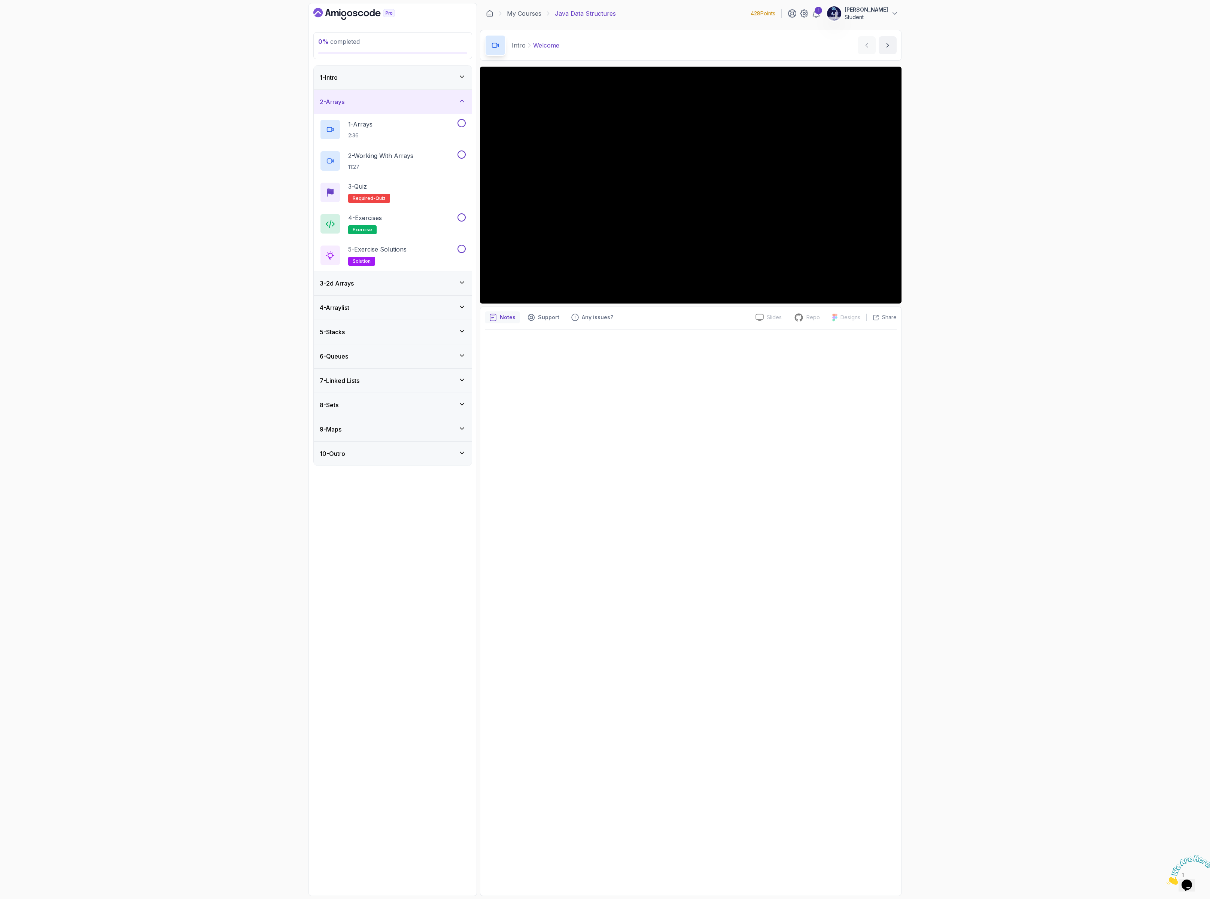
click at [384, 287] on div "3 - 2d Arrays" at bounding box center [393, 283] width 146 height 9
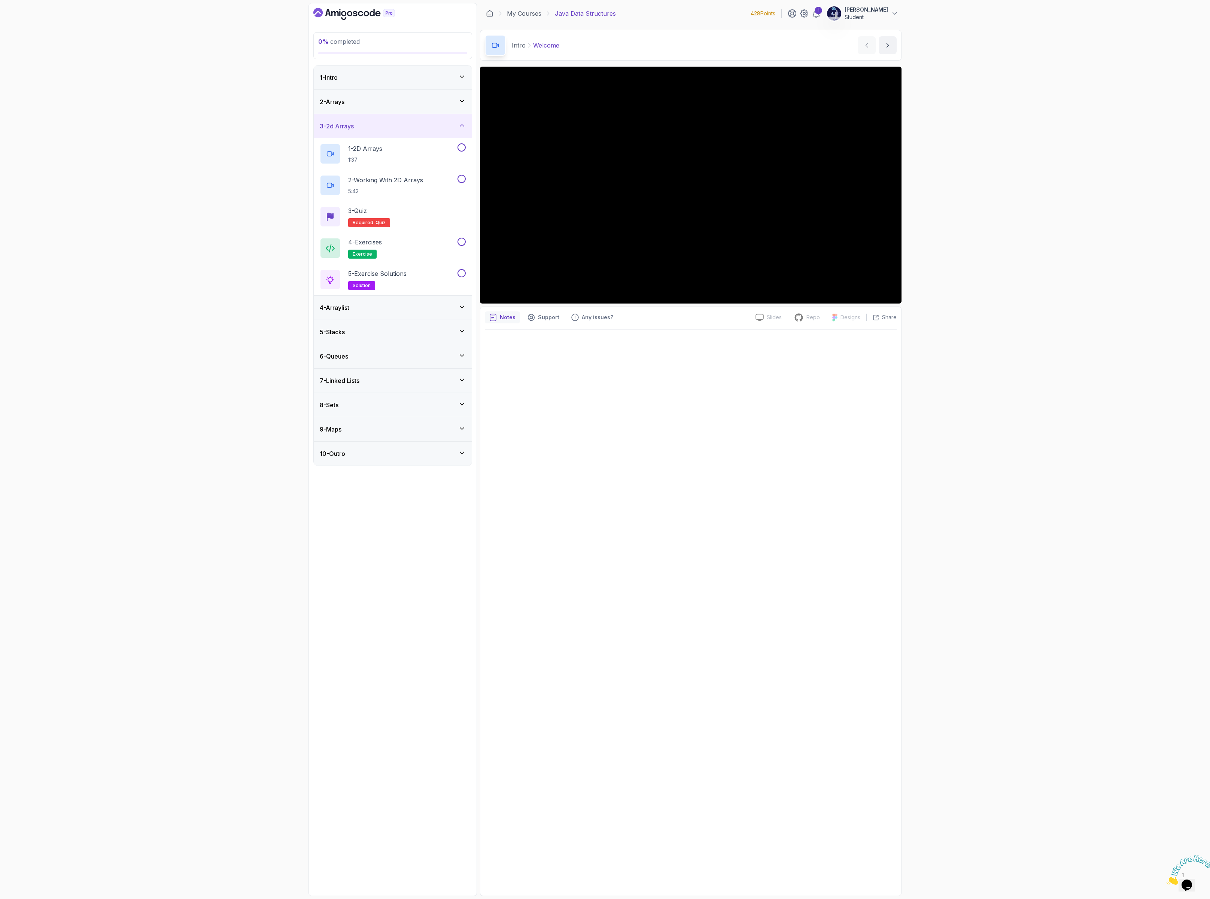
click at [380, 328] on div "5 - Stacks" at bounding box center [393, 332] width 158 height 24
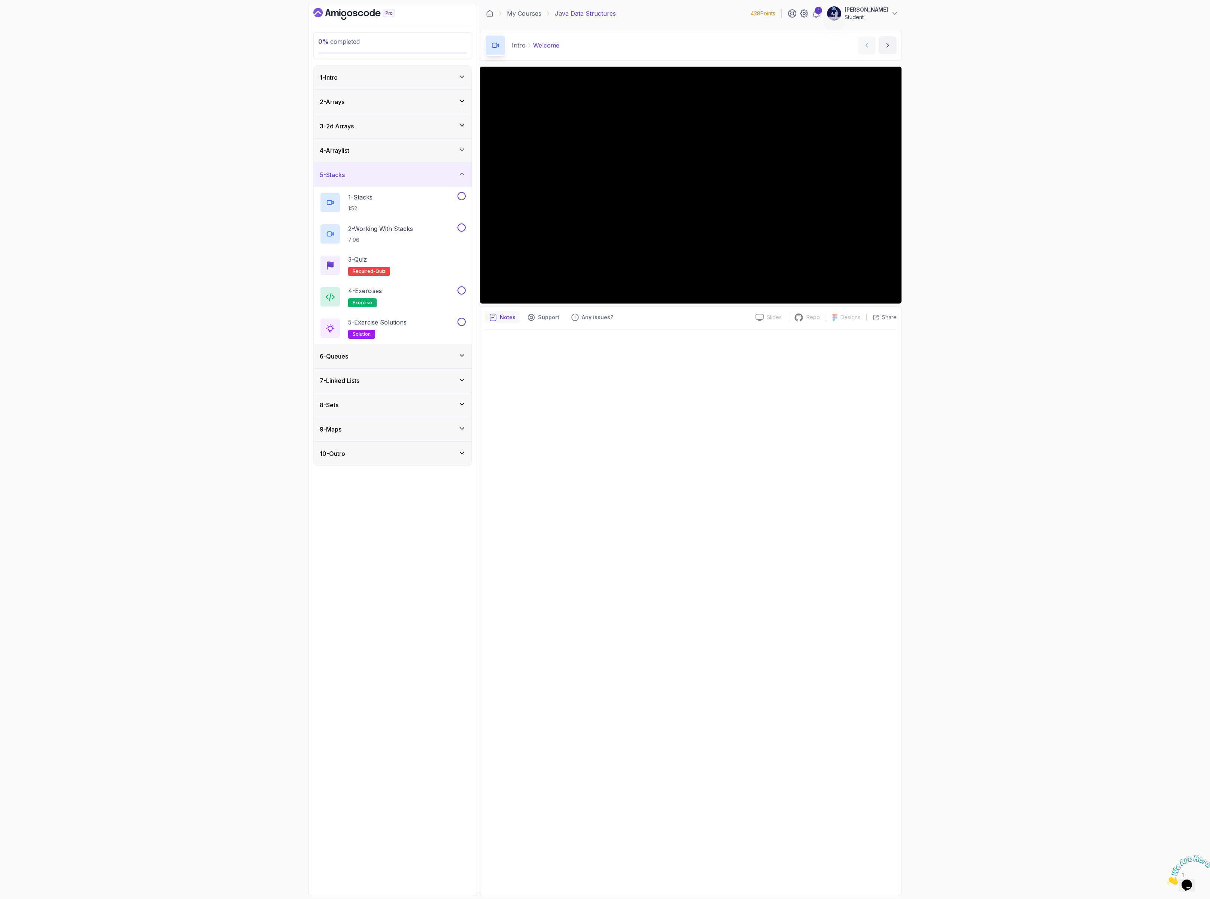
click at [374, 148] on div "4 - Arraylist" at bounding box center [393, 150] width 146 height 9
click at [386, 361] on div "6 - Queues" at bounding box center [393, 356] width 146 height 9
click at [389, 377] on div "7 - Linked Lists" at bounding box center [393, 381] width 158 height 24
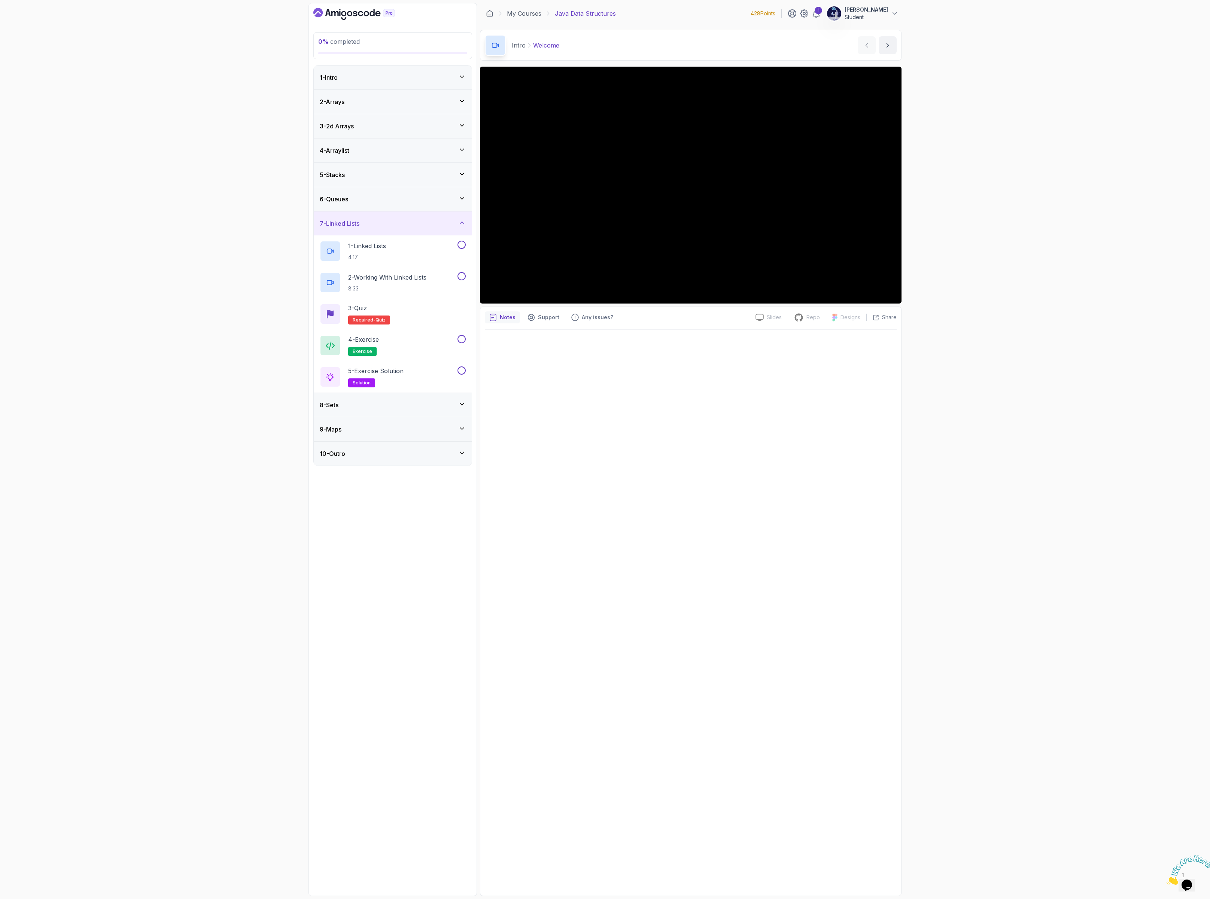
click at [391, 410] on div "8 - Sets" at bounding box center [393, 405] width 146 height 9
click at [396, 428] on div "9 - Maps" at bounding box center [393, 429] width 158 height 24
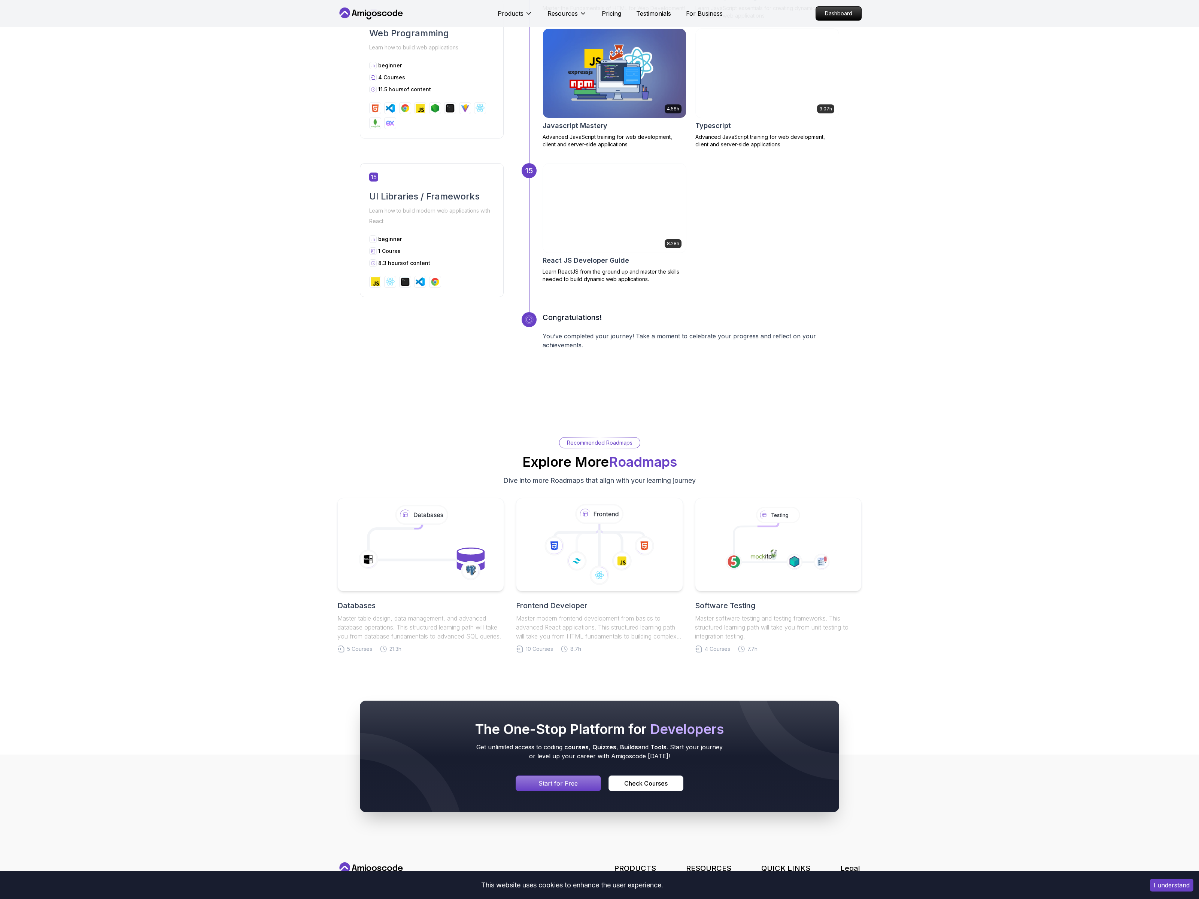
scroll to position [3150, 0]
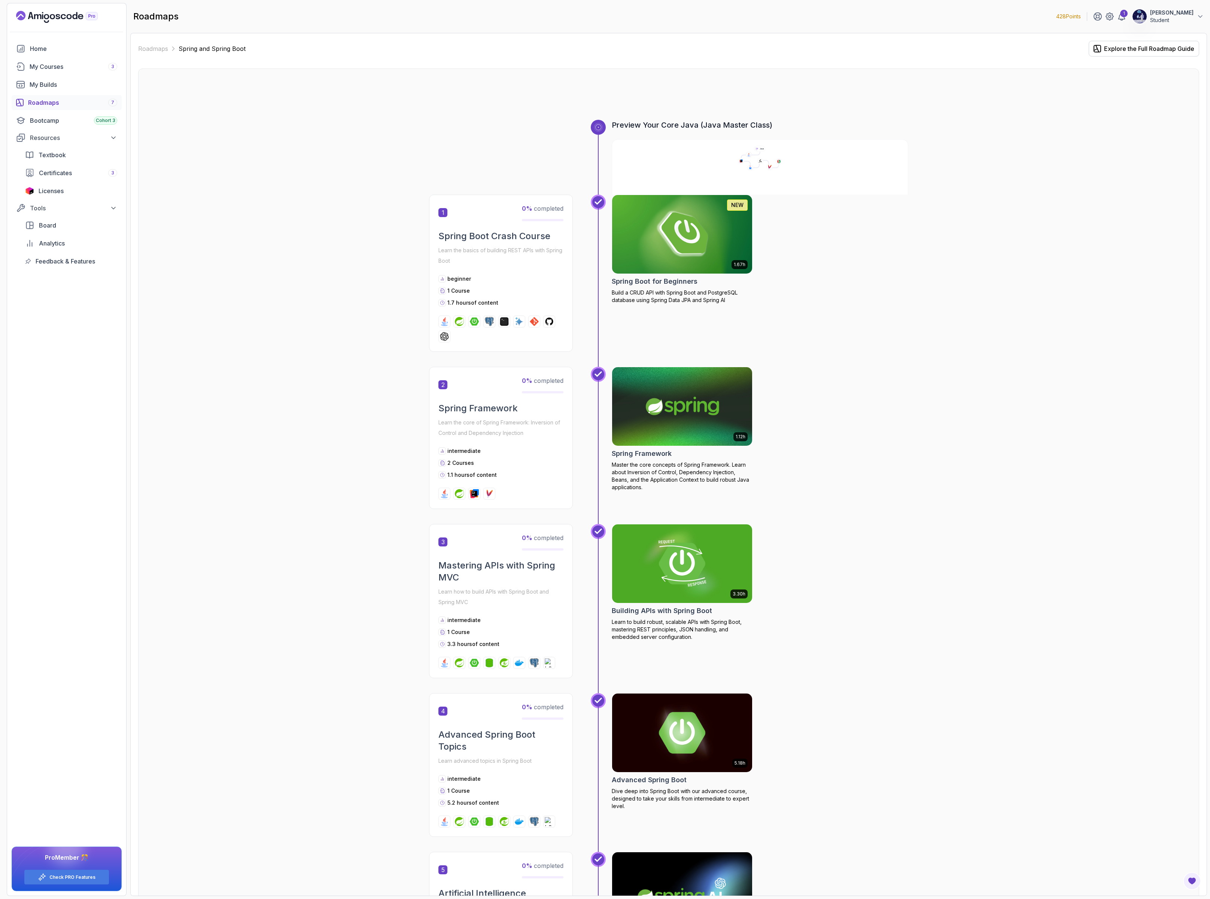
scroll to position [691, 0]
